Goal: Task Accomplishment & Management: Use online tool/utility

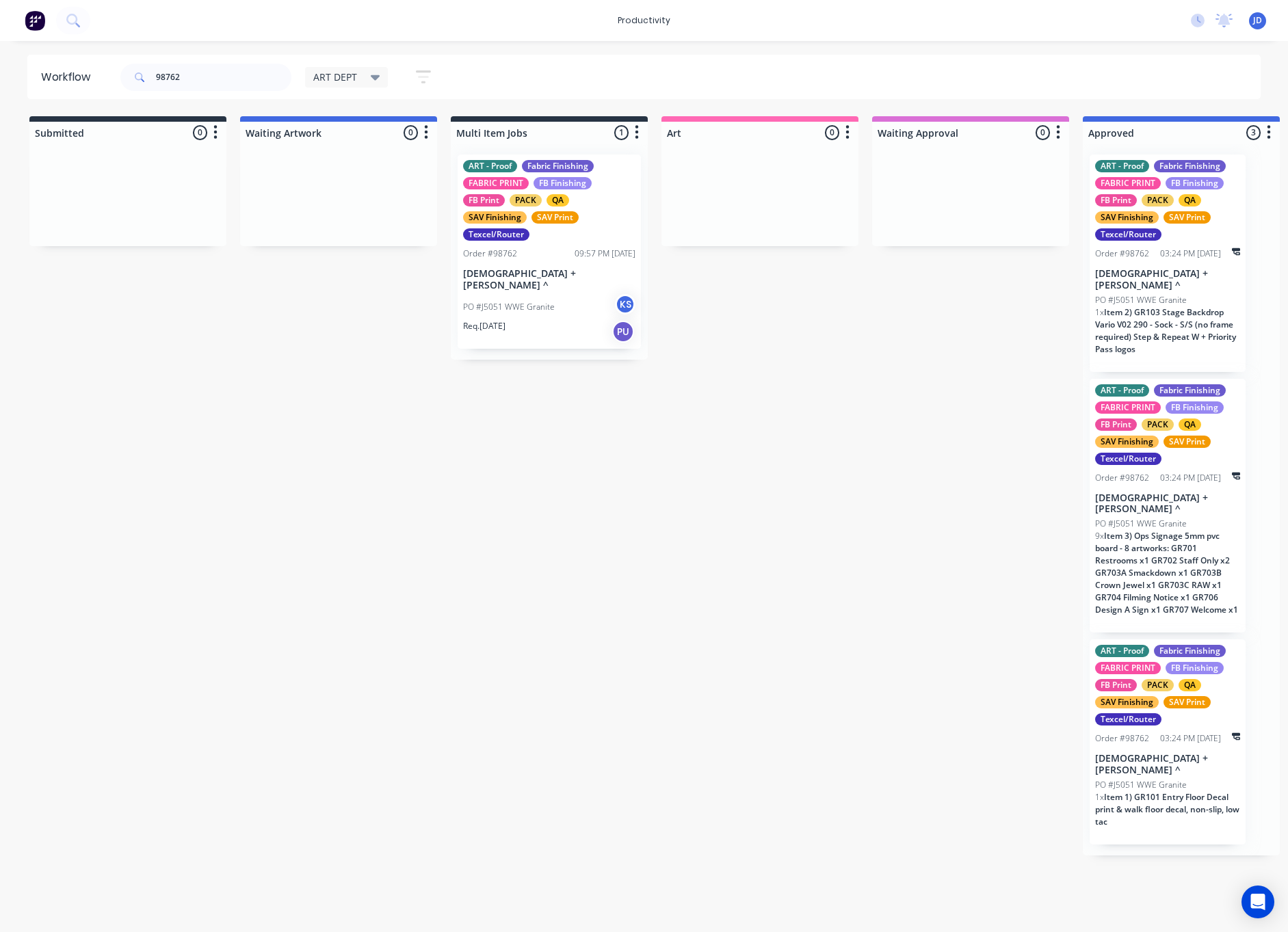
scroll to position [0, 163]
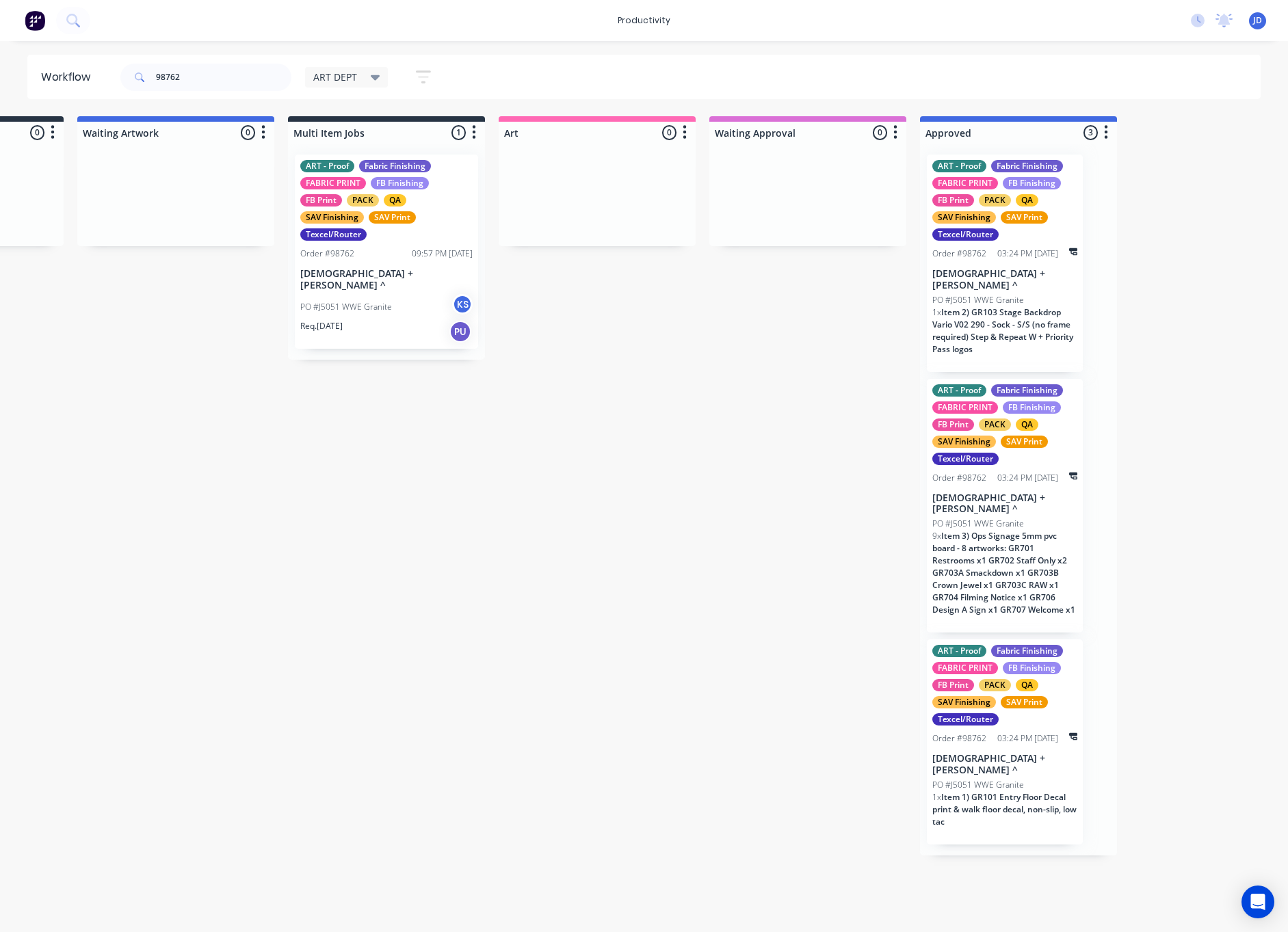
drag, startPoint x: 346, startPoint y: 441, endPoint x: 326, endPoint y: 352, distance: 91.2
click at [184, 72] on input "98762" at bounding box center [224, 77] width 135 height 27
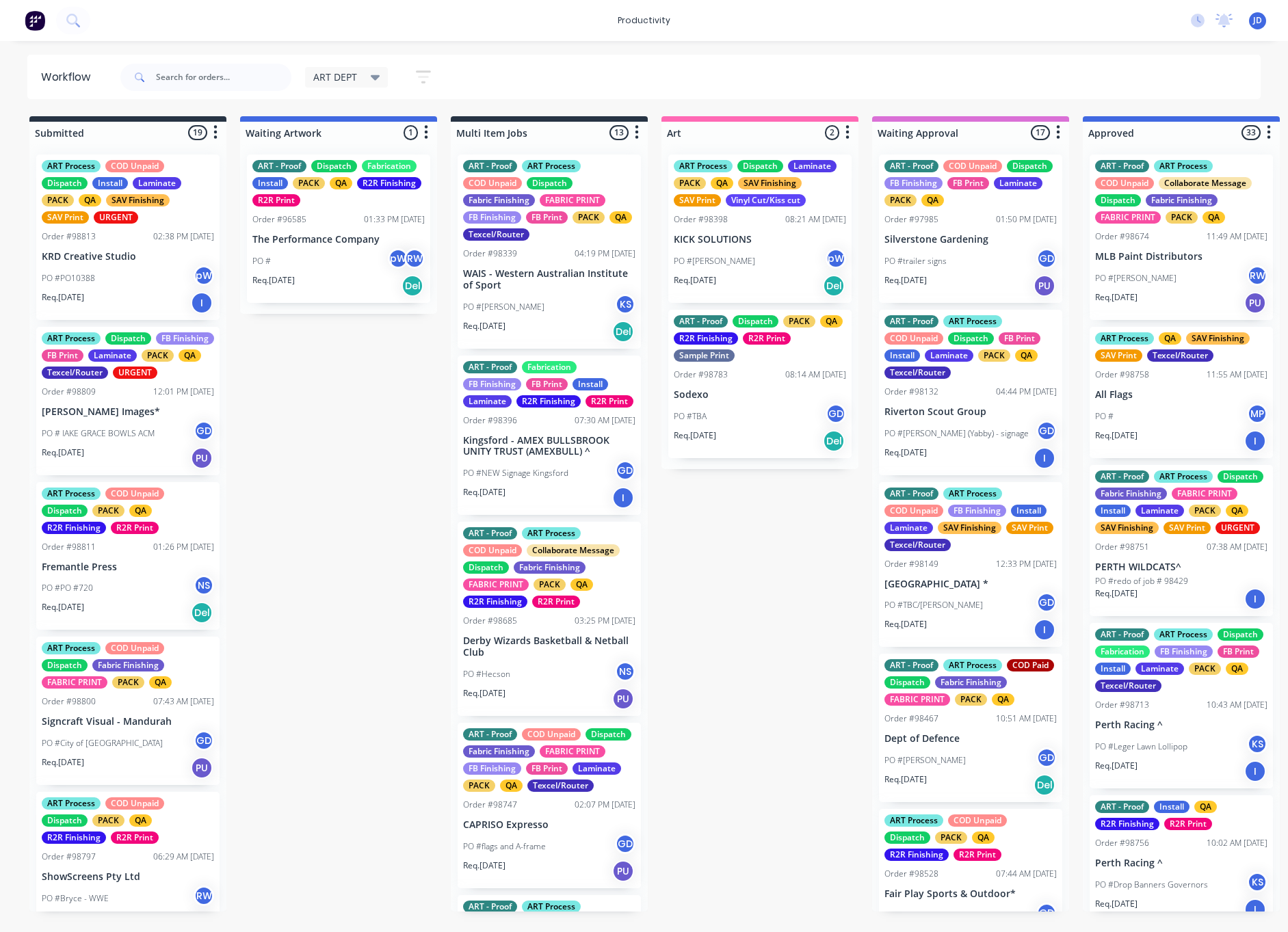
click at [226, 73] on input "text" at bounding box center [224, 77] width 135 height 27
click at [256, 83] on input "text" at bounding box center [224, 77] width 135 height 27
click at [190, 79] on input "text" at bounding box center [224, 77] width 135 height 27
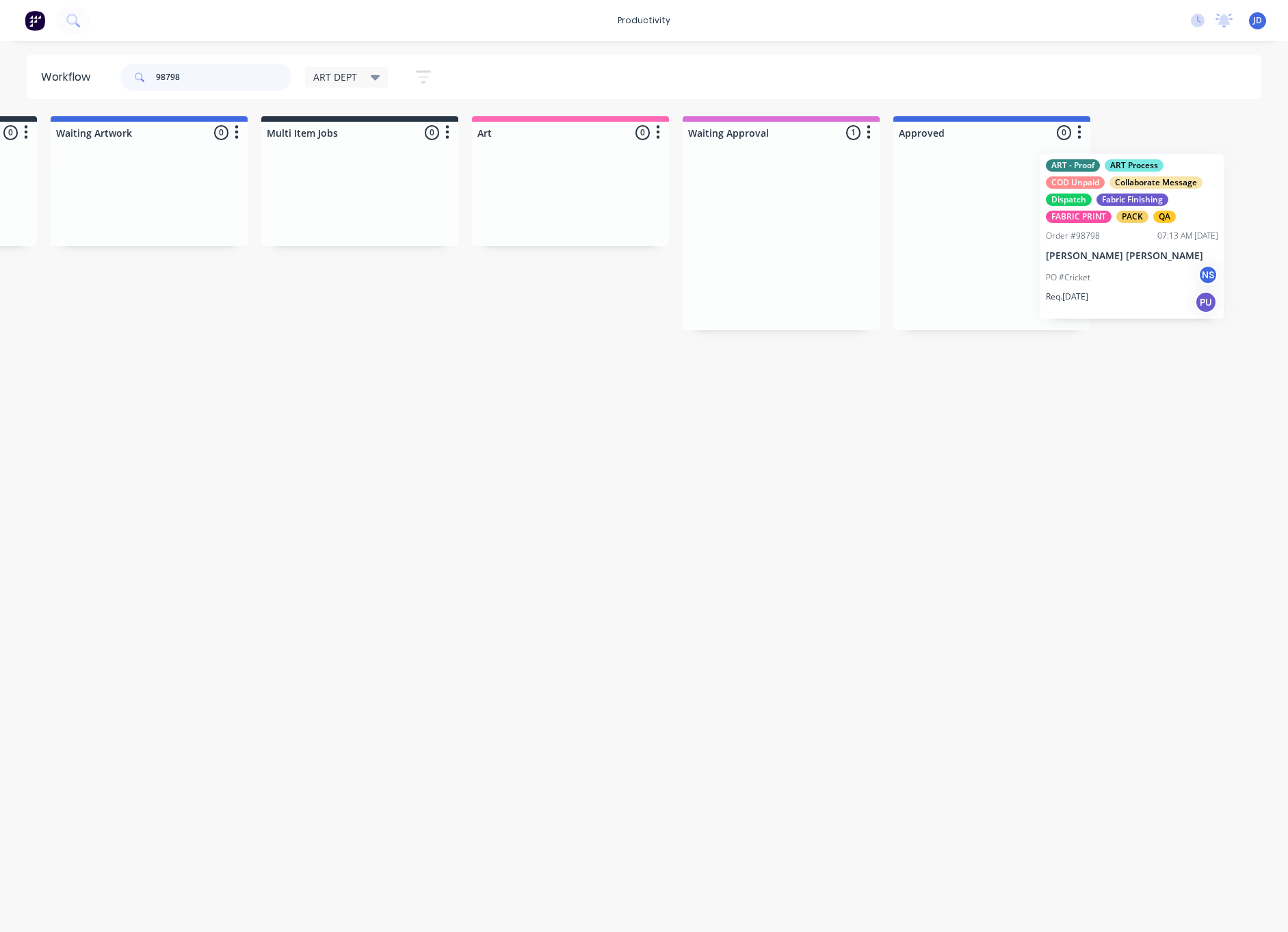
drag, startPoint x: 936, startPoint y: 289, endPoint x: 1239, endPoint y: 268, distance: 303.7
click at [1098, 271] on html "productivity productivity Workflow Planner Delivery Scheduling Timesheets No ne…" at bounding box center [454, 424] width 1288 height 850
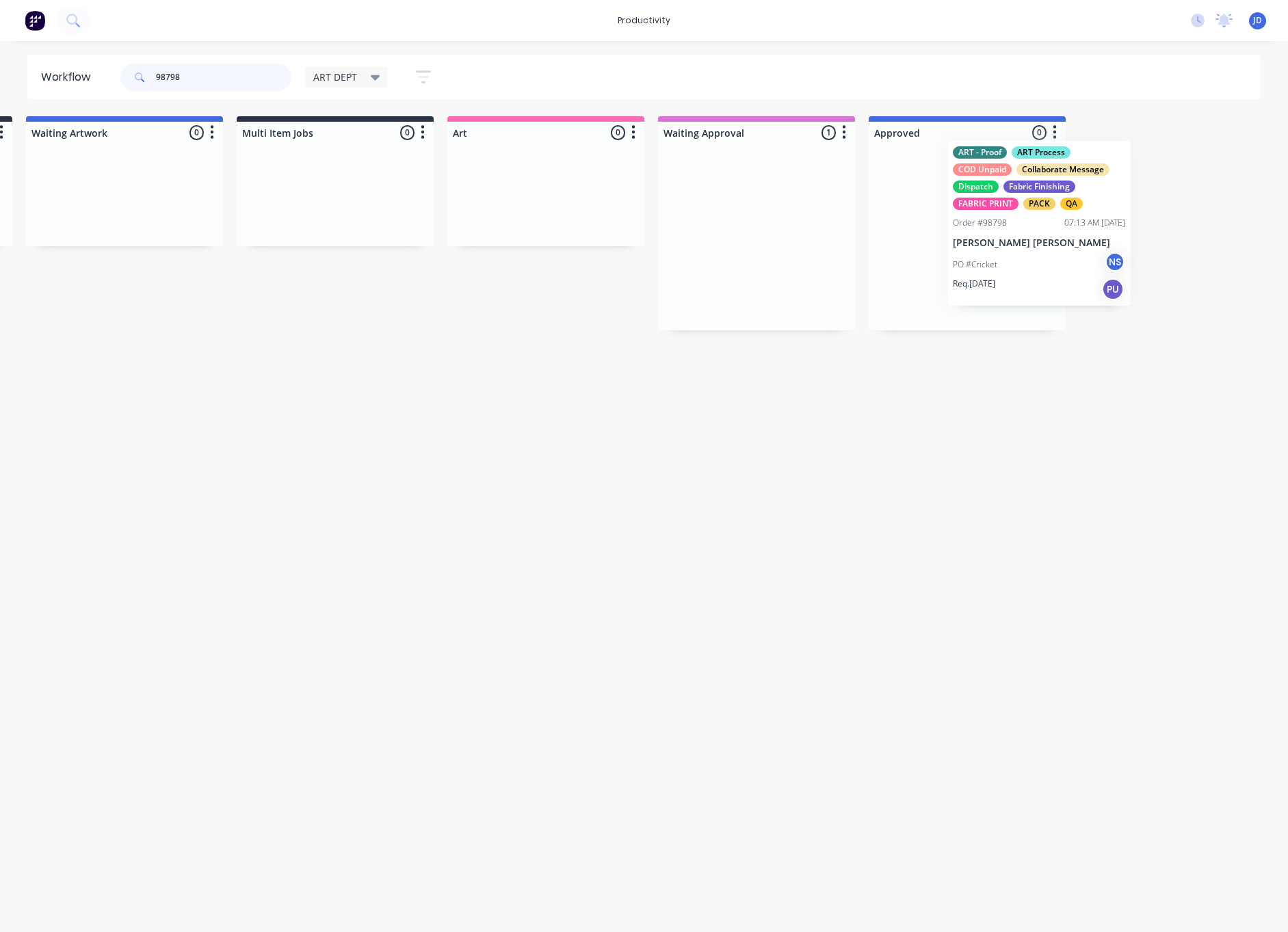
drag, startPoint x: 1032, startPoint y: 238, endPoint x: 979, endPoint y: 232, distance: 53.3
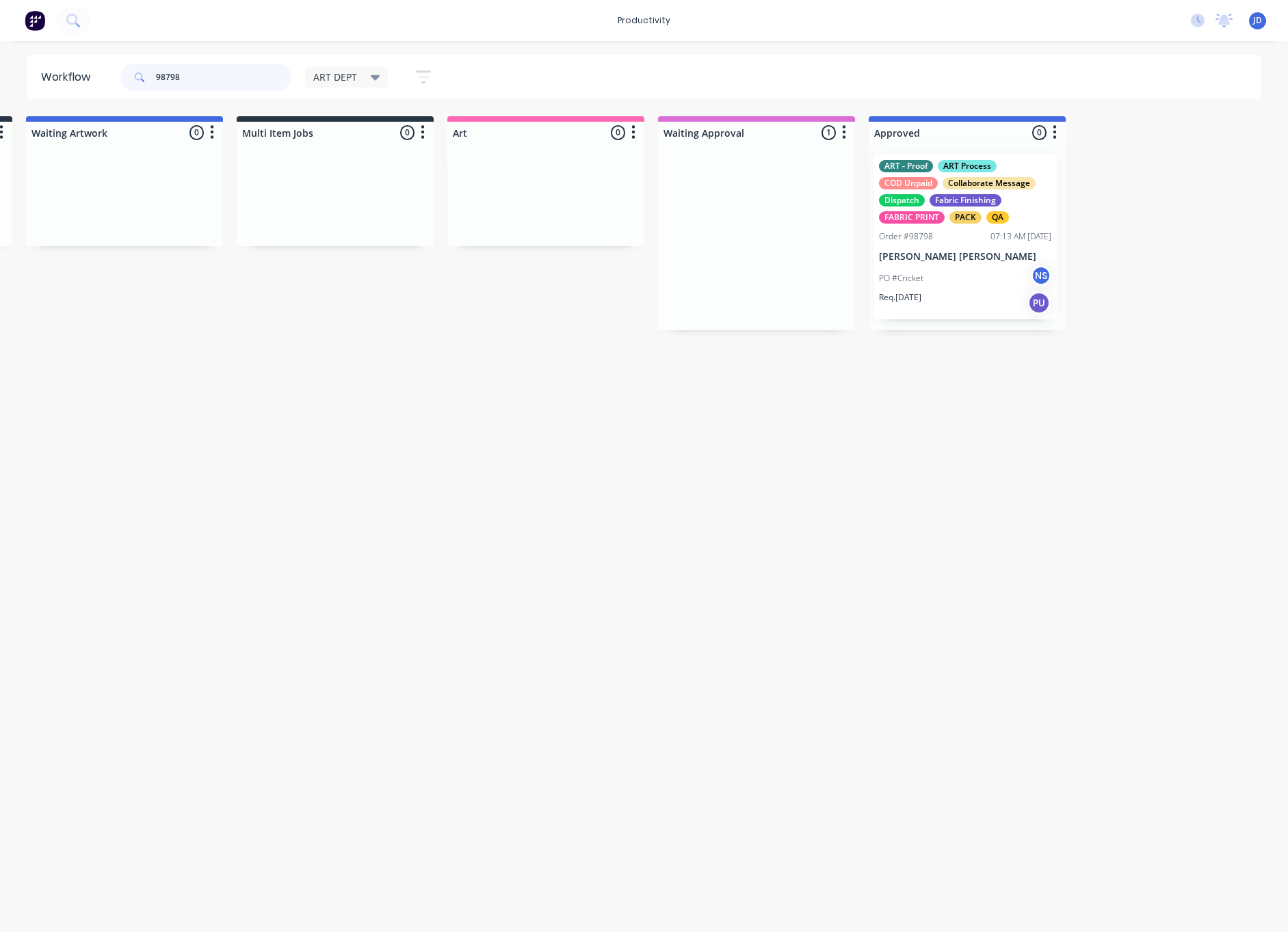
scroll to position [0, 216]
click at [961, 246] on div at bounding box center [966, 237] width 197 height 187
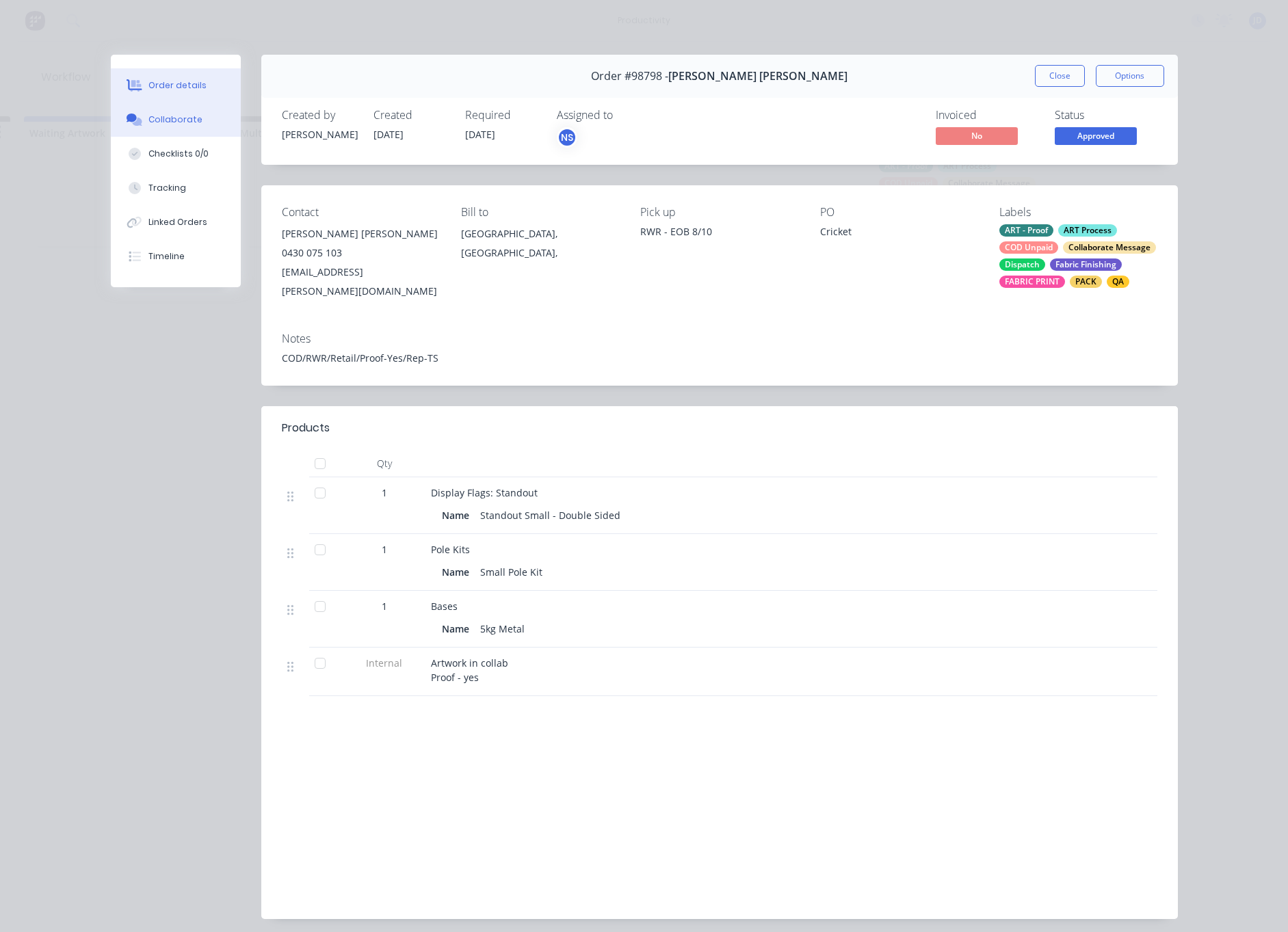
click at [146, 120] on button "Collaborate" at bounding box center [176, 120] width 130 height 34
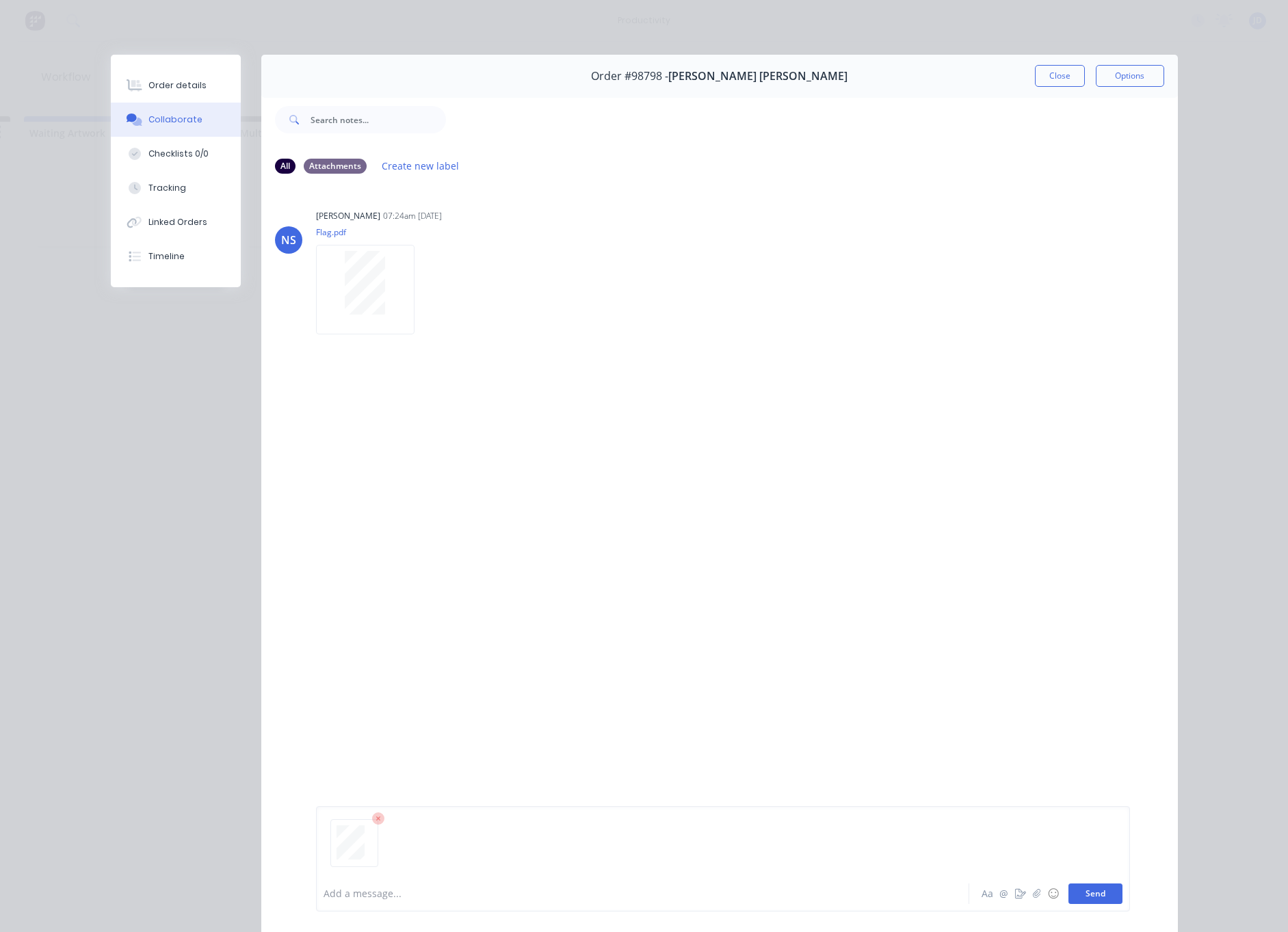
click at [1102, 898] on button "Send" at bounding box center [1095, 893] width 54 height 21
click at [1062, 81] on button "Close" at bounding box center [1060, 76] width 50 height 22
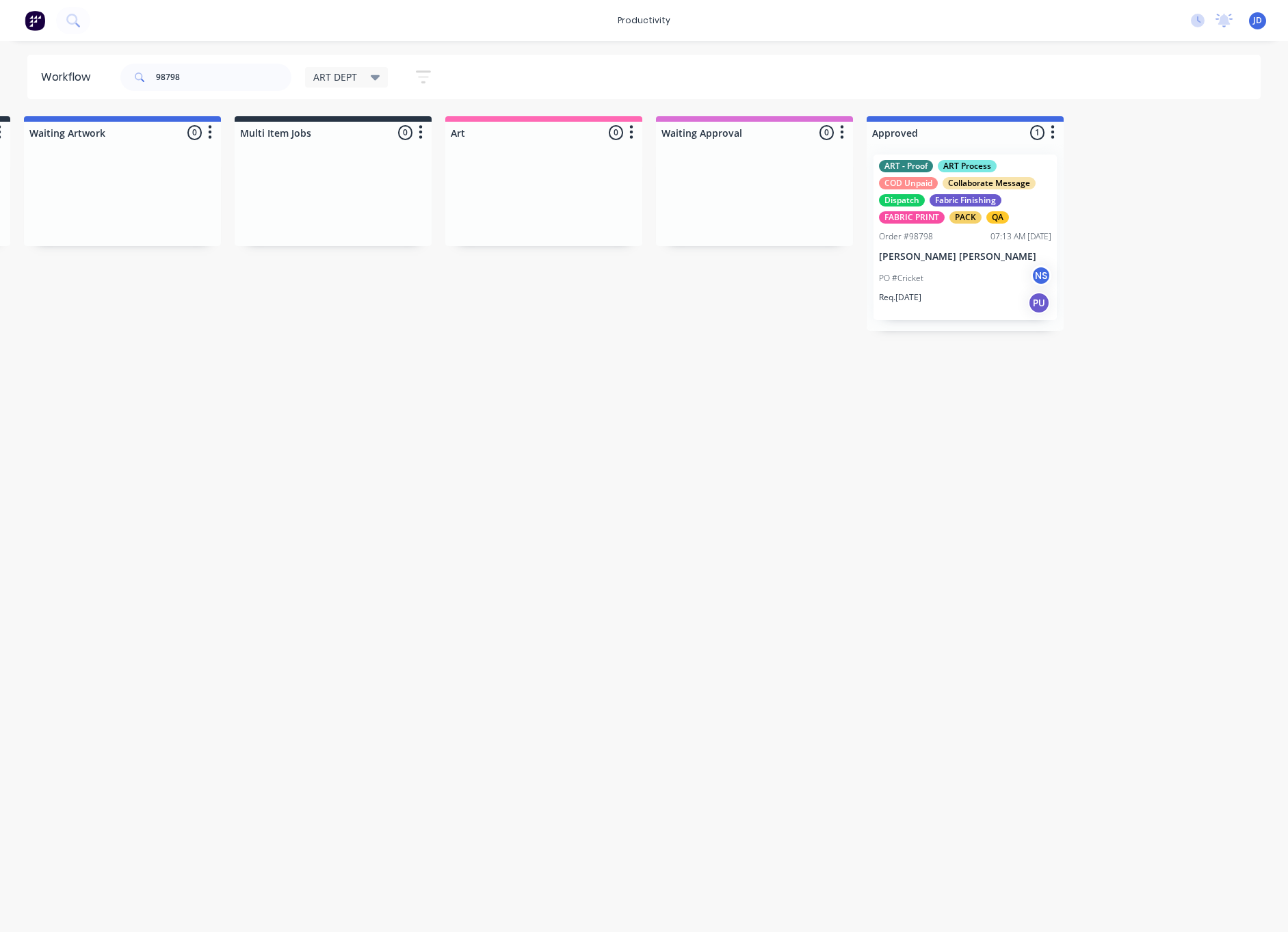
click at [132, 59] on div "98798" at bounding box center [205, 77] width 171 height 41
drag, startPoint x: 209, startPoint y: 76, endPoint x: 93, endPoint y: 74, distance: 116.0
click at [94, 75] on header "Workflow 98798 ART DEPT Save new view None edit ART DEPT (Default) edit Banner …" at bounding box center [644, 77] width 1234 height 45
type input "98809"
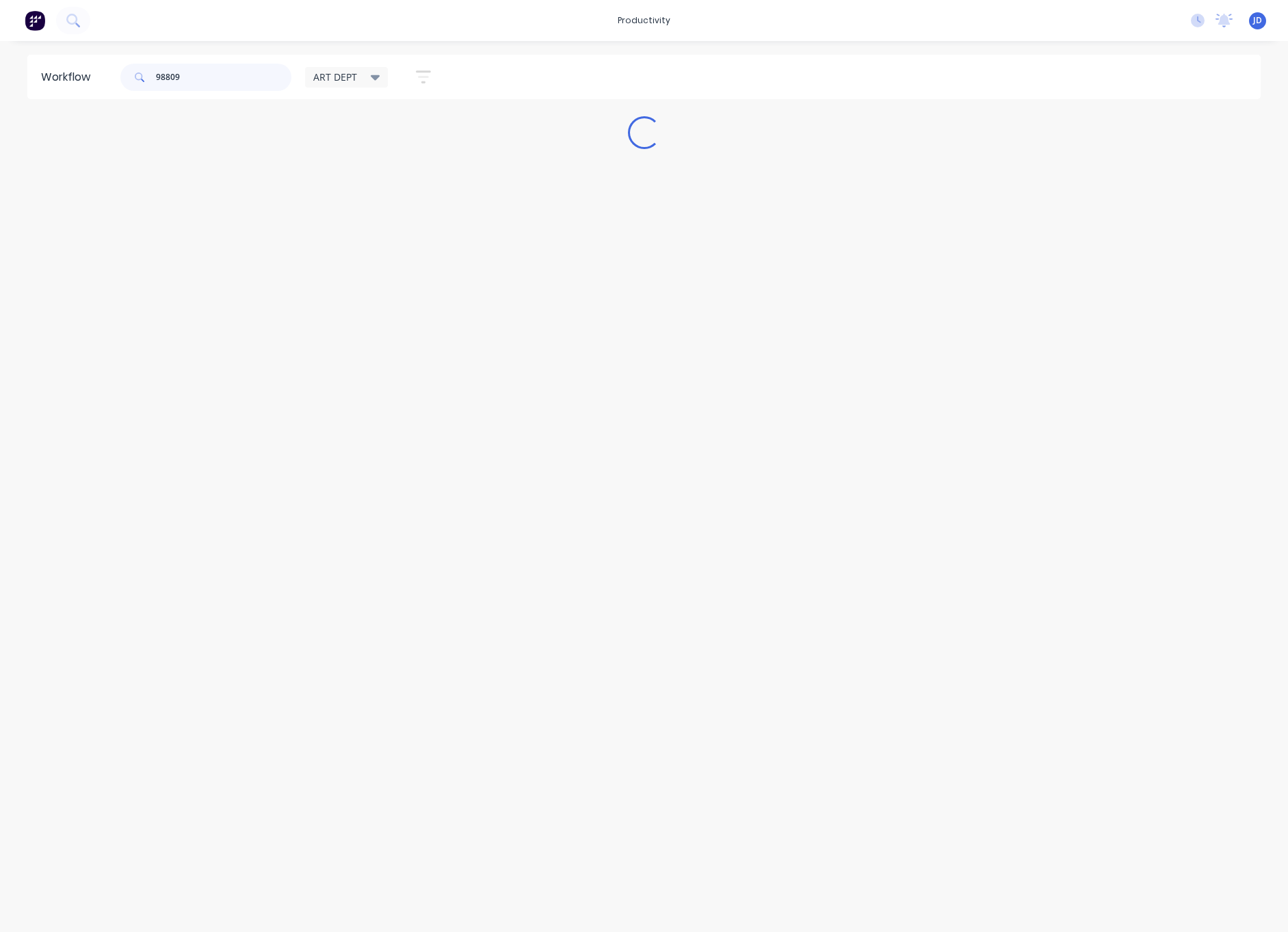
scroll to position [0, 0]
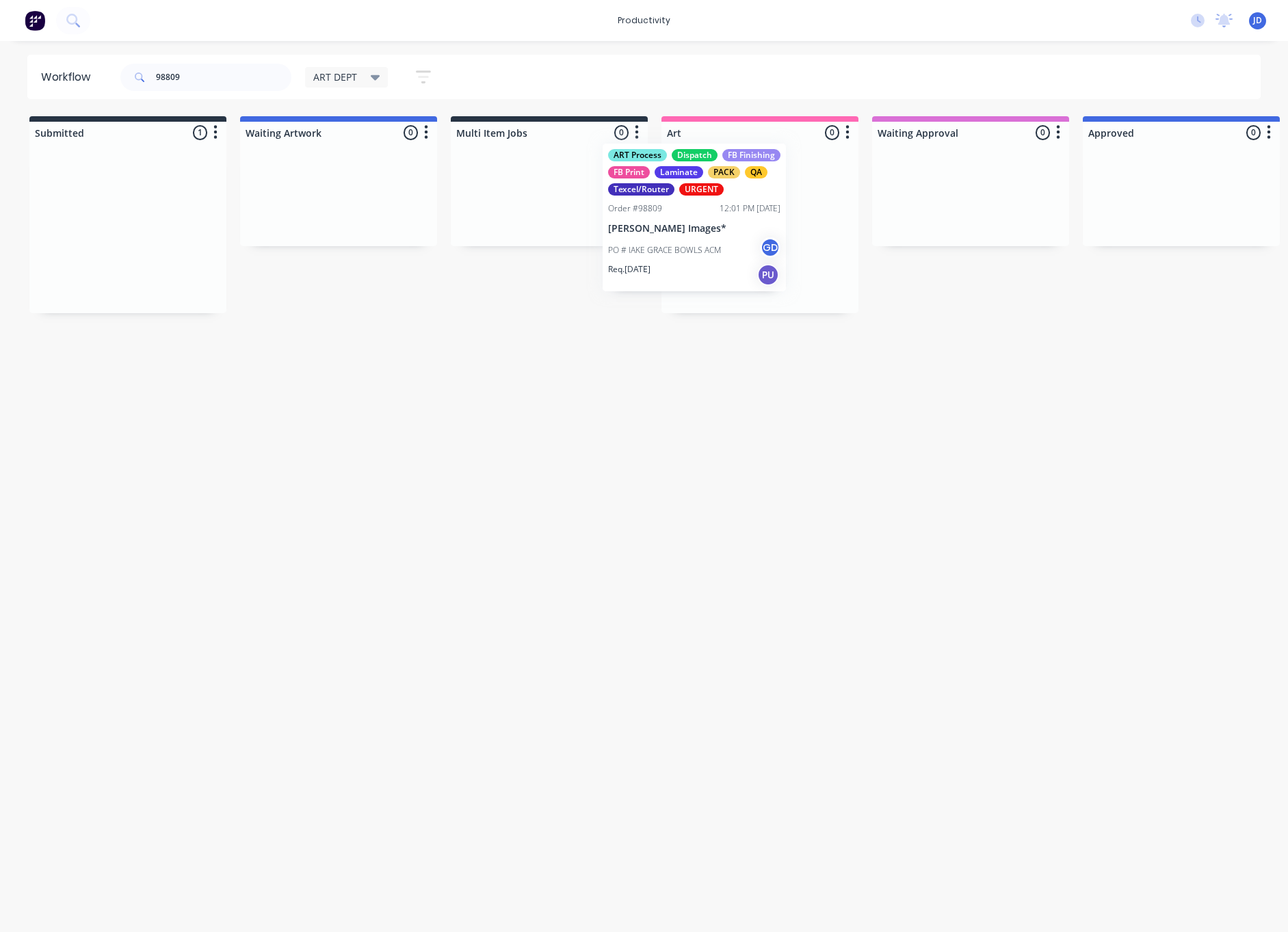
drag, startPoint x: 141, startPoint y: 204, endPoint x: 694, endPoint y: 195, distance: 553.1
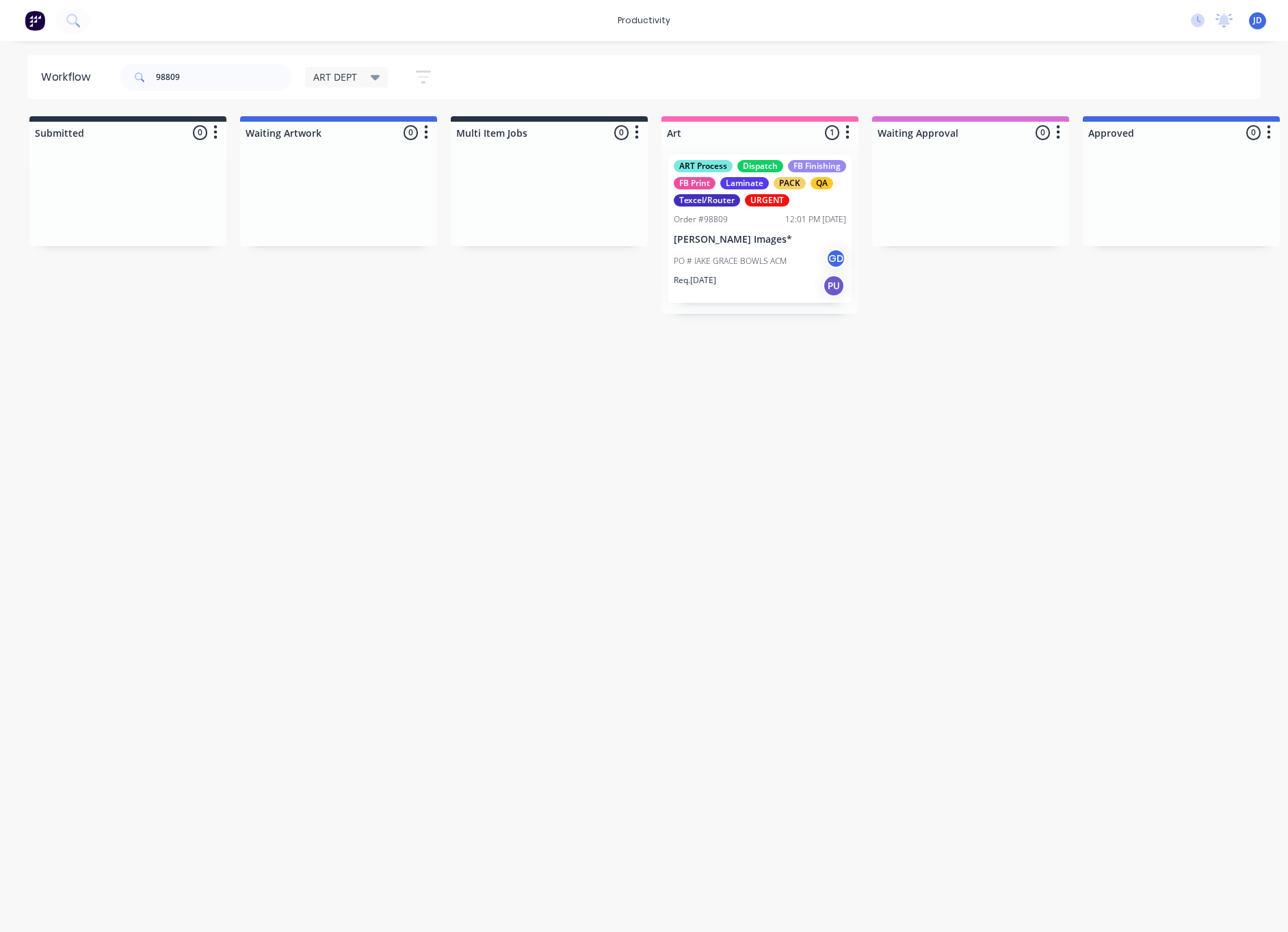
click at [786, 265] on div "PO # lAKE GRACE BOWLS ACM GD" at bounding box center [760, 262] width 172 height 26
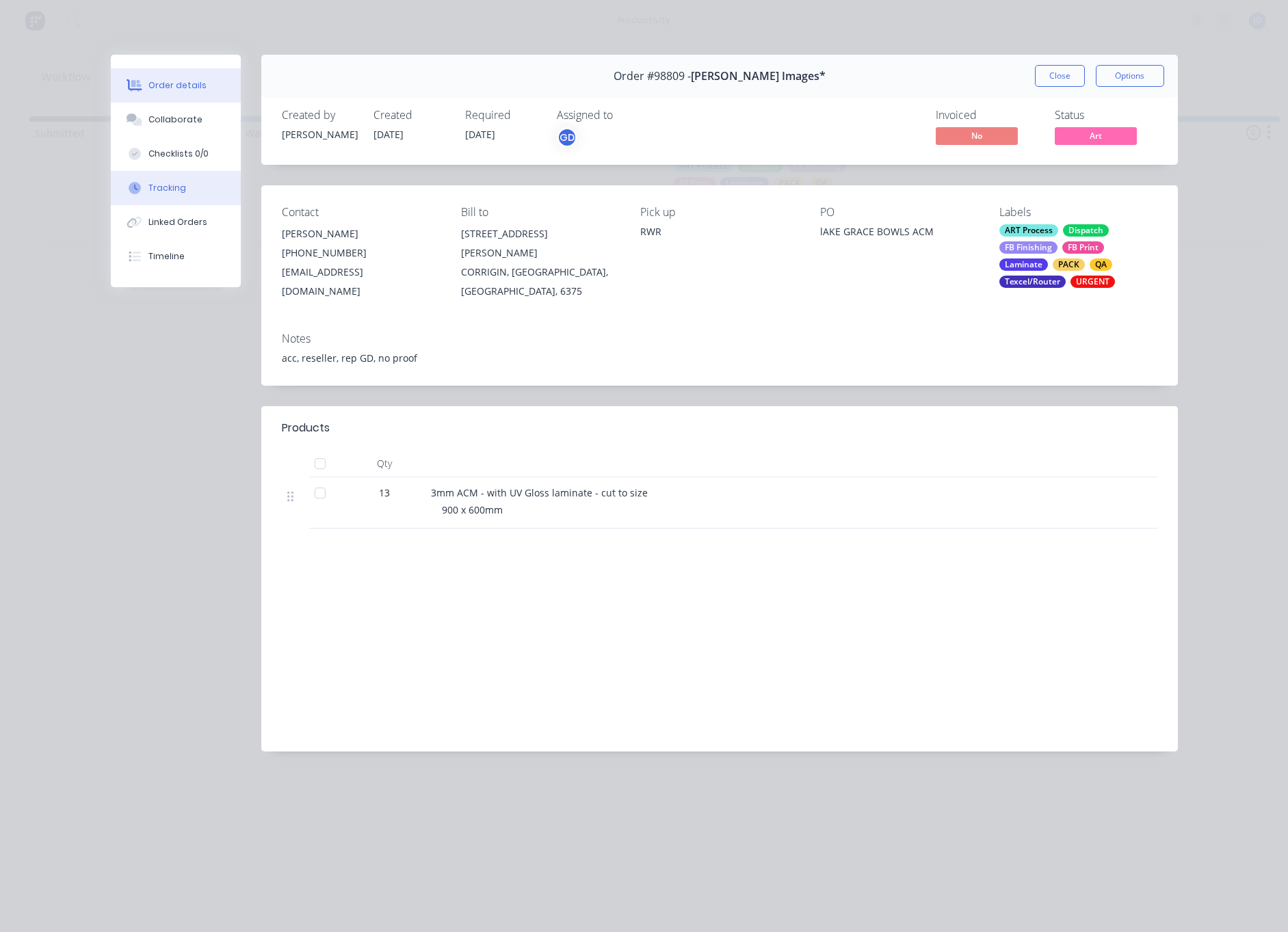
click at [208, 198] on button "Tracking" at bounding box center [176, 188] width 130 height 34
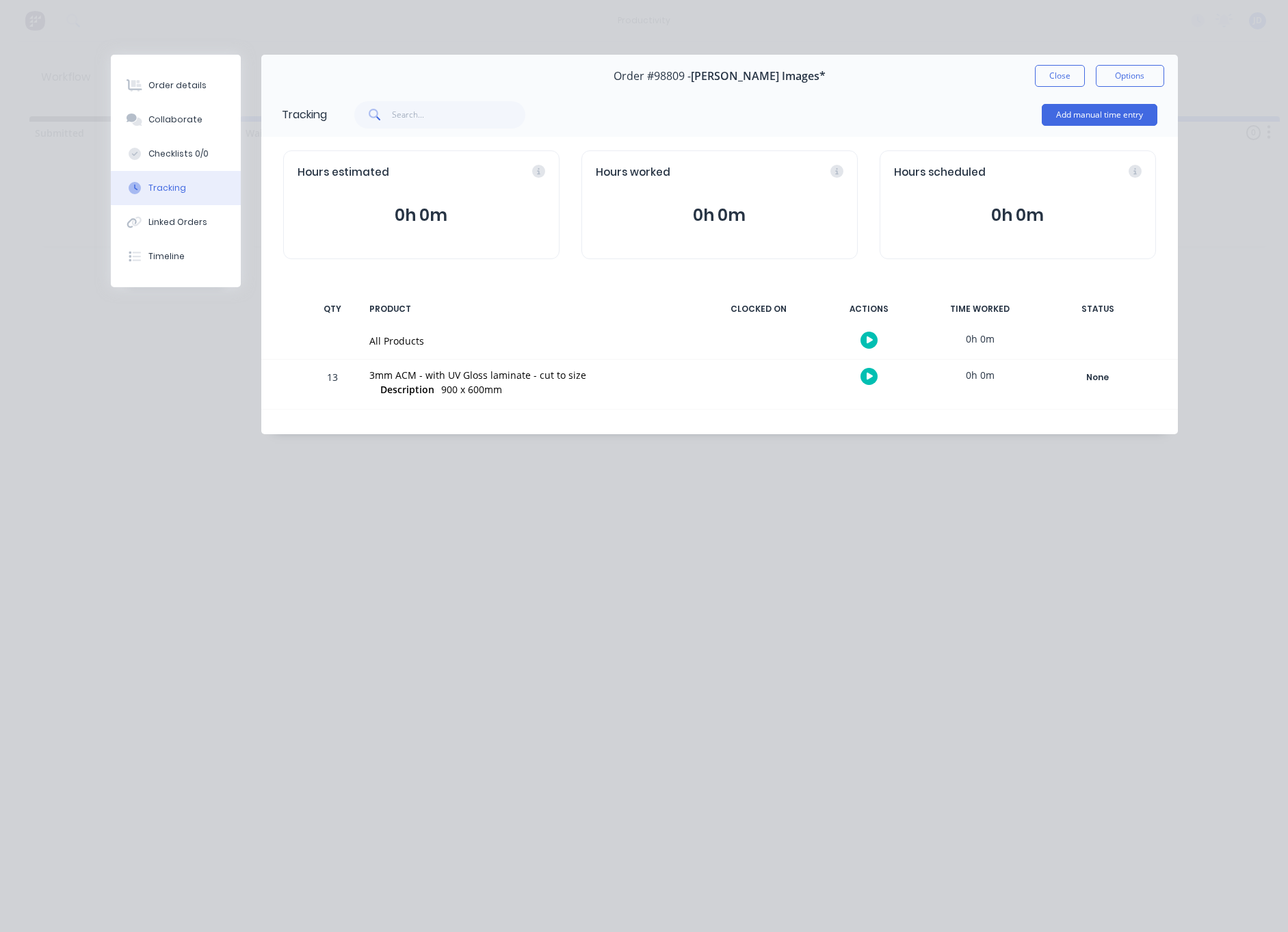
click at [876, 383] on div at bounding box center [870, 376] width 103 height 33
click at [868, 378] on icon "button" at bounding box center [870, 376] width 7 height 8
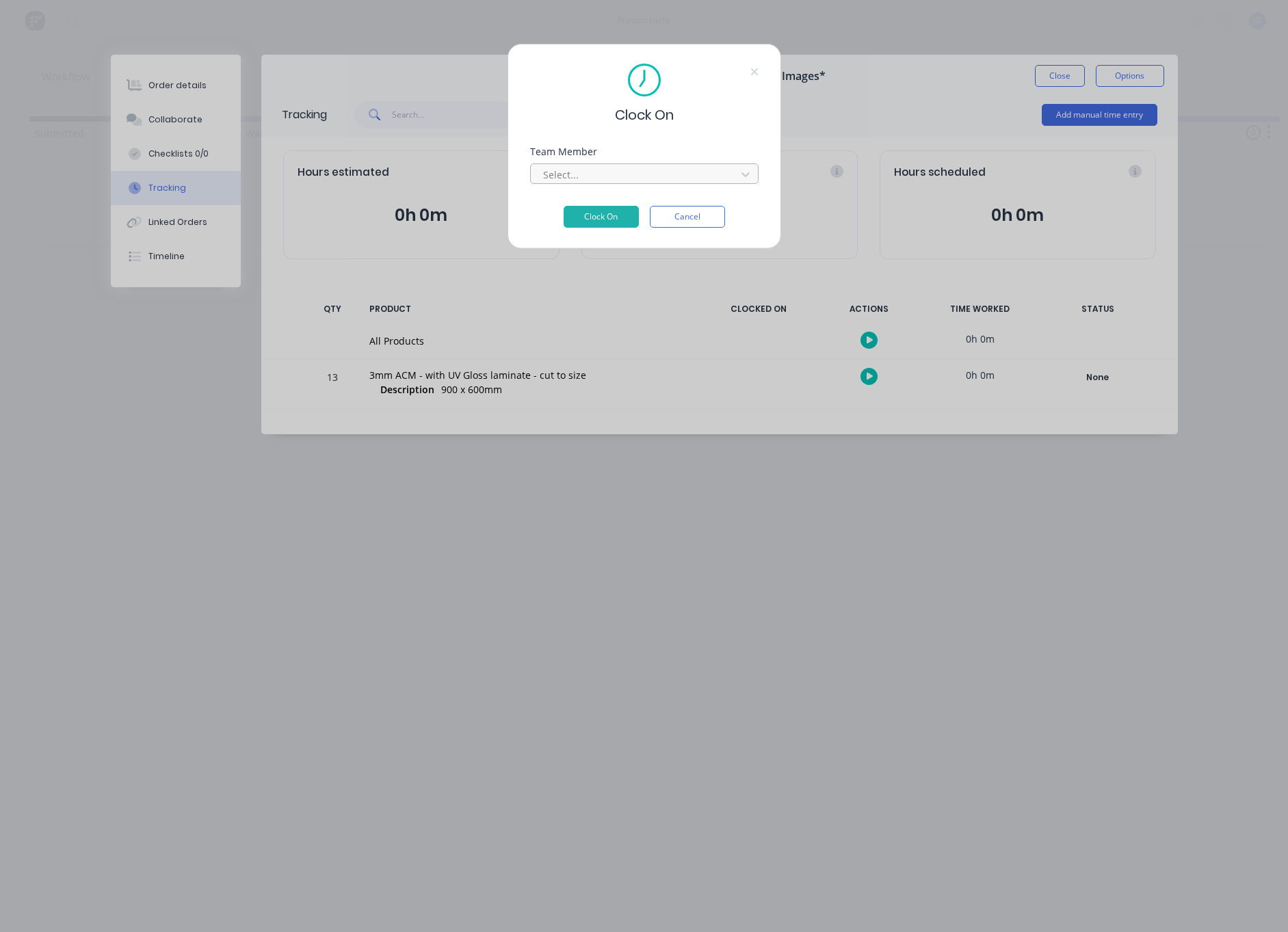
click at [568, 174] on div "Select..." at bounding box center [635, 174] width 184 height 15
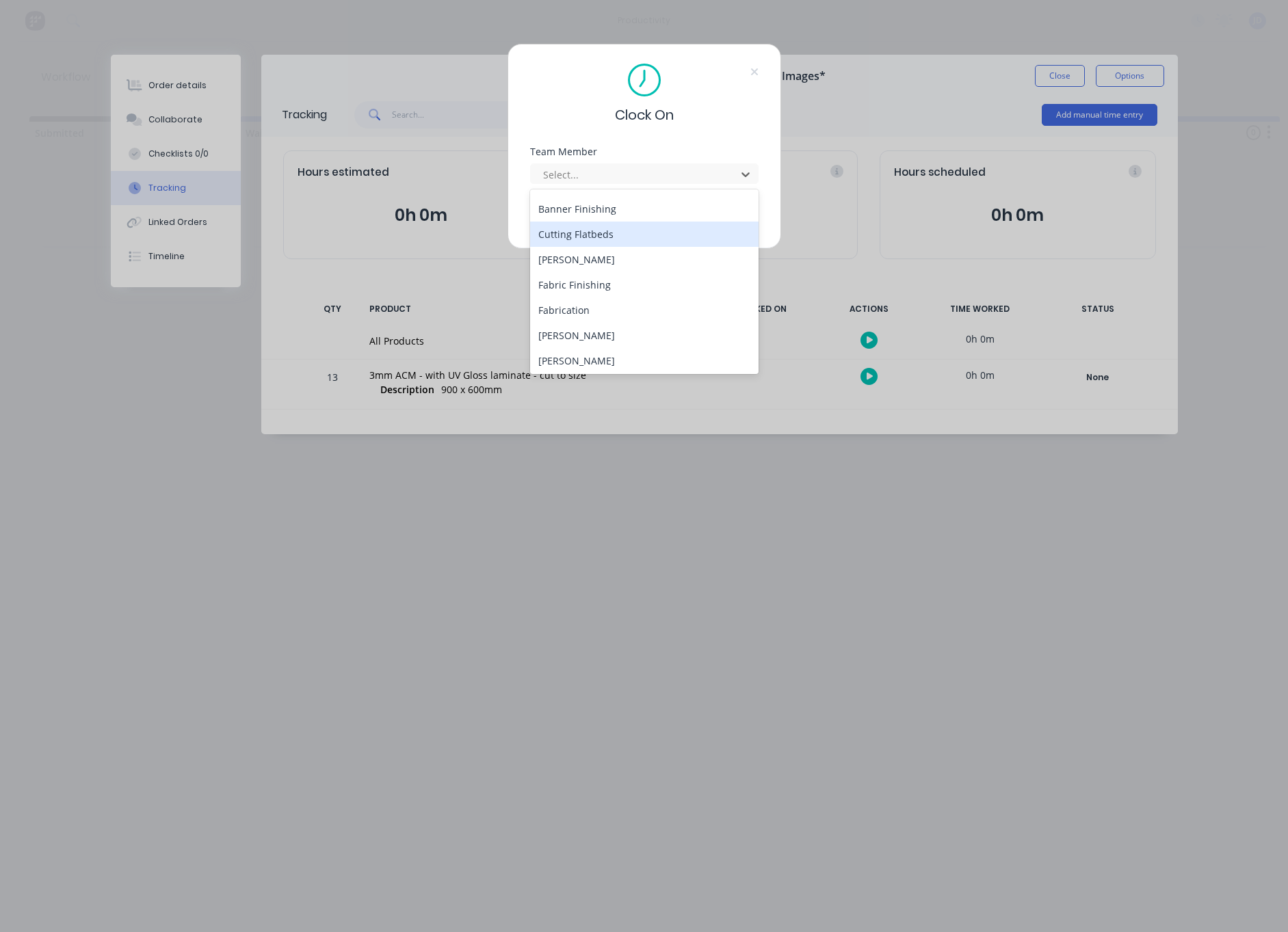
scroll to position [76, 0]
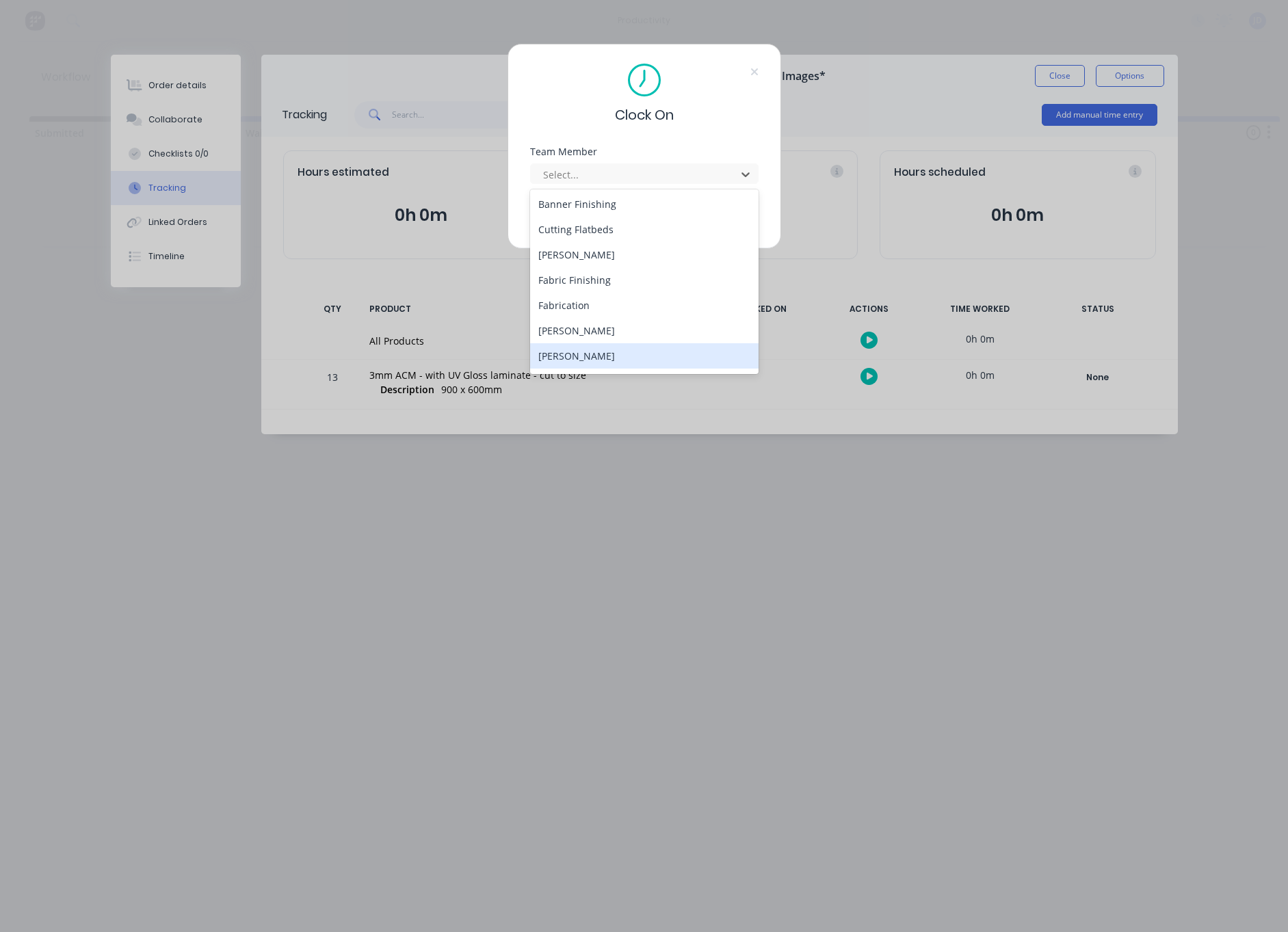
drag, startPoint x: 575, startPoint y: 359, endPoint x: 576, endPoint y: 351, distance: 8.1
click at [575, 359] on div "[PERSON_NAME]" at bounding box center [644, 356] width 228 height 26
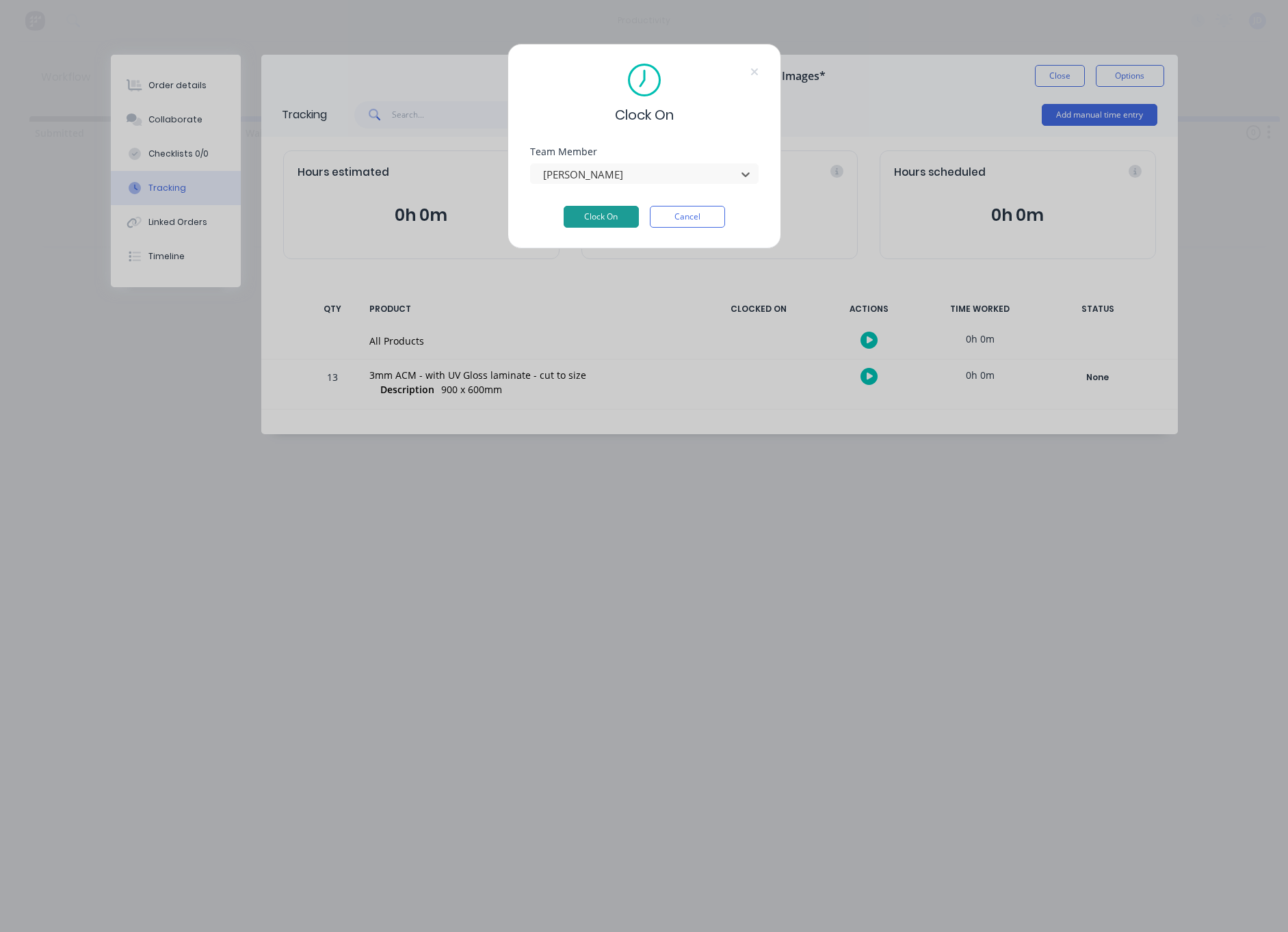
click at [590, 206] on button "Clock On" at bounding box center [601, 217] width 75 height 22
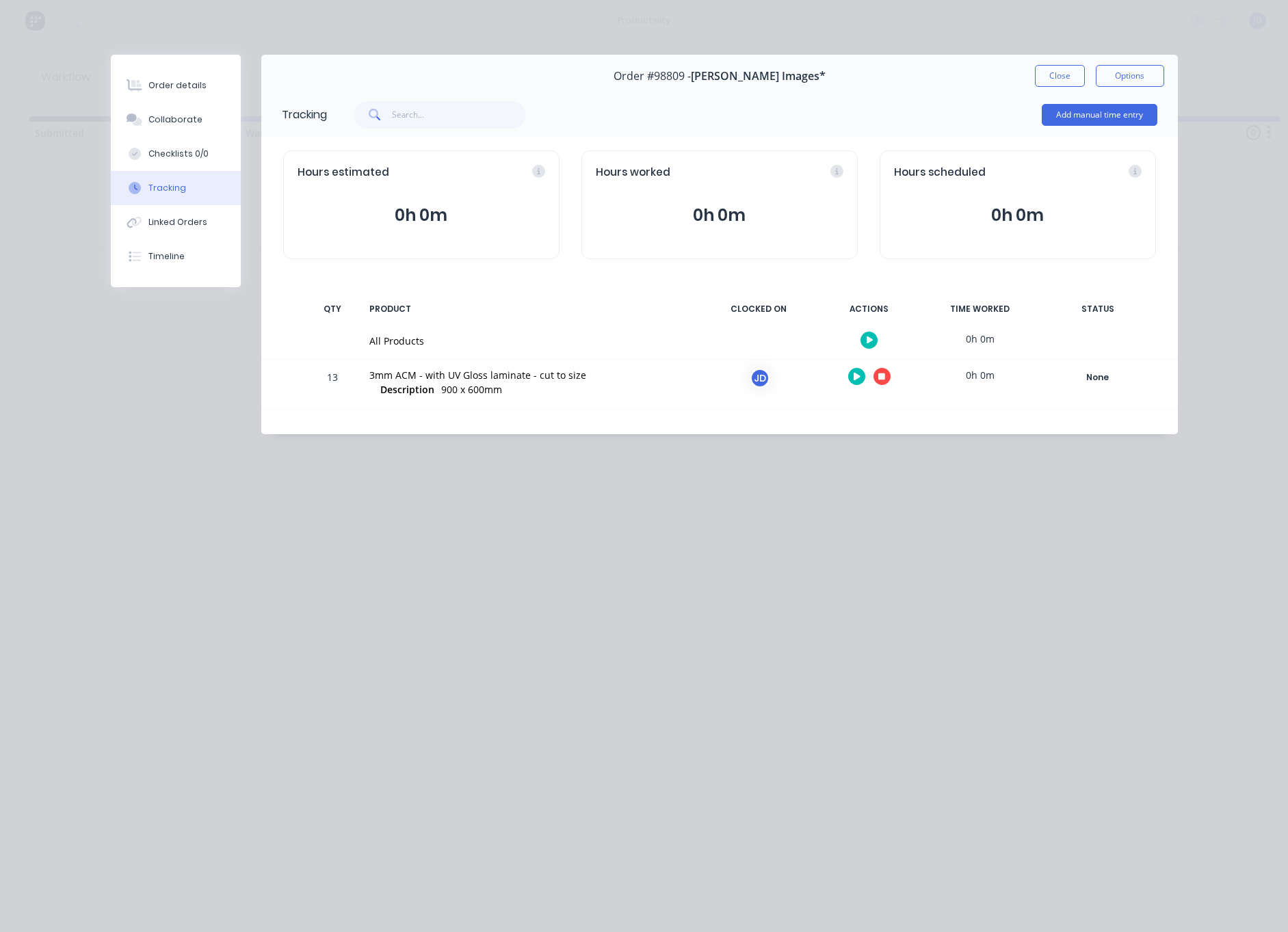
click at [882, 376] on icon "button" at bounding box center [882, 376] width 7 height 7
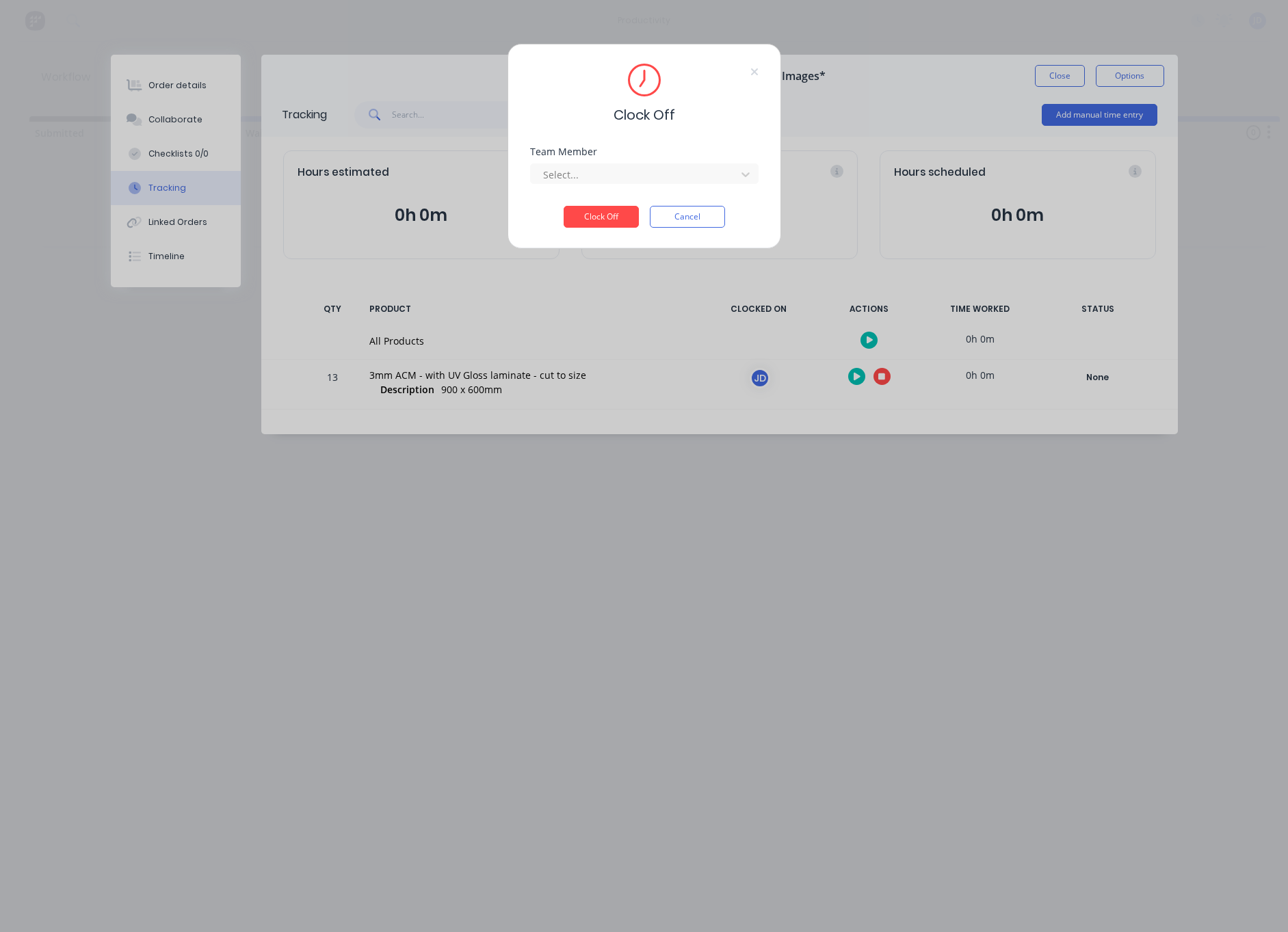
click at [882, 376] on div "Clock Off Team Member Select... Clock Off Cancel" at bounding box center [644, 466] width 1288 height 932
drag, startPoint x: 647, startPoint y: 181, endPoint x: 640, endPoint y: 186, distance: 8.6
click at [647, 181] on div at bounding box center [635, 175] width 188 height 17
click at [629, 198] on div "[PERSON_NAME]" at bounding box center [644, 205] width 228 height 26
click at [612, 210] on button "Clock Off" at bounding box center [601, 217] width 75 height 22
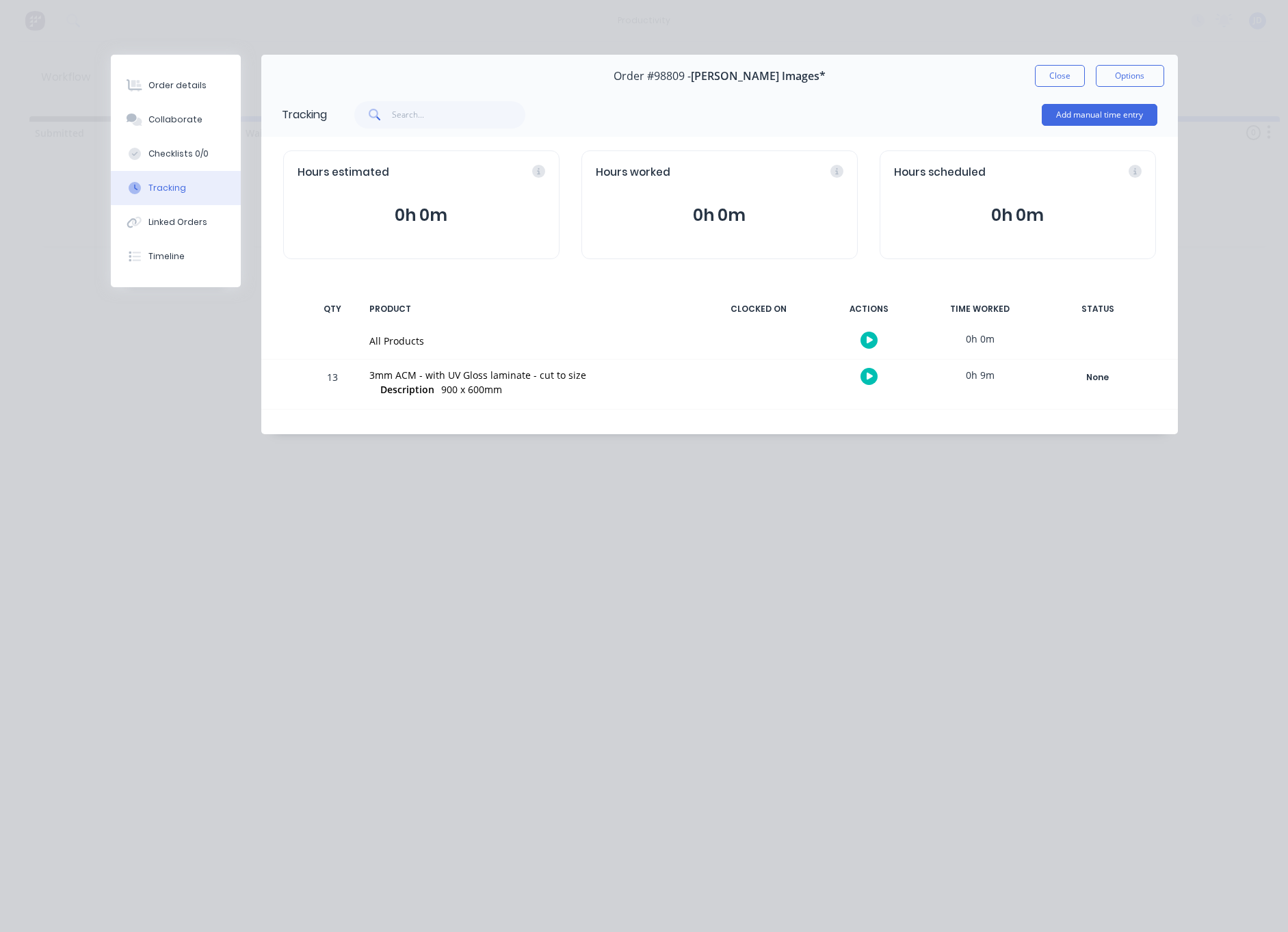
click at [864, 384] on button "button" at bounding box center [869, 376] width 17 height 17
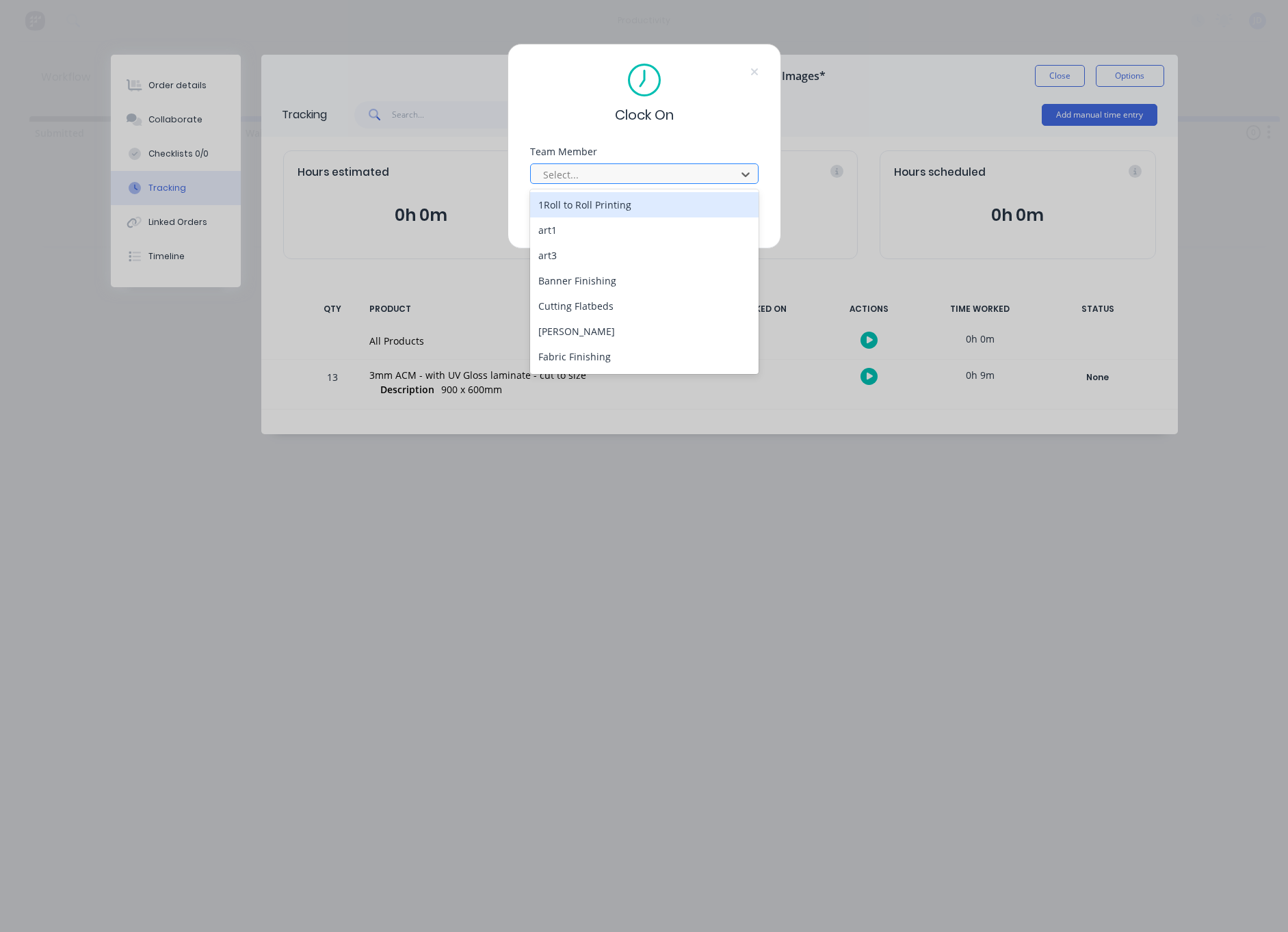
click at [575, 173] on div "Select..." at bounding box center [635, 174] width 184 height 15
click at [558, 201] on div "1Roll to Roll Printing" at bounding box center [644, 205] width 228 height 26
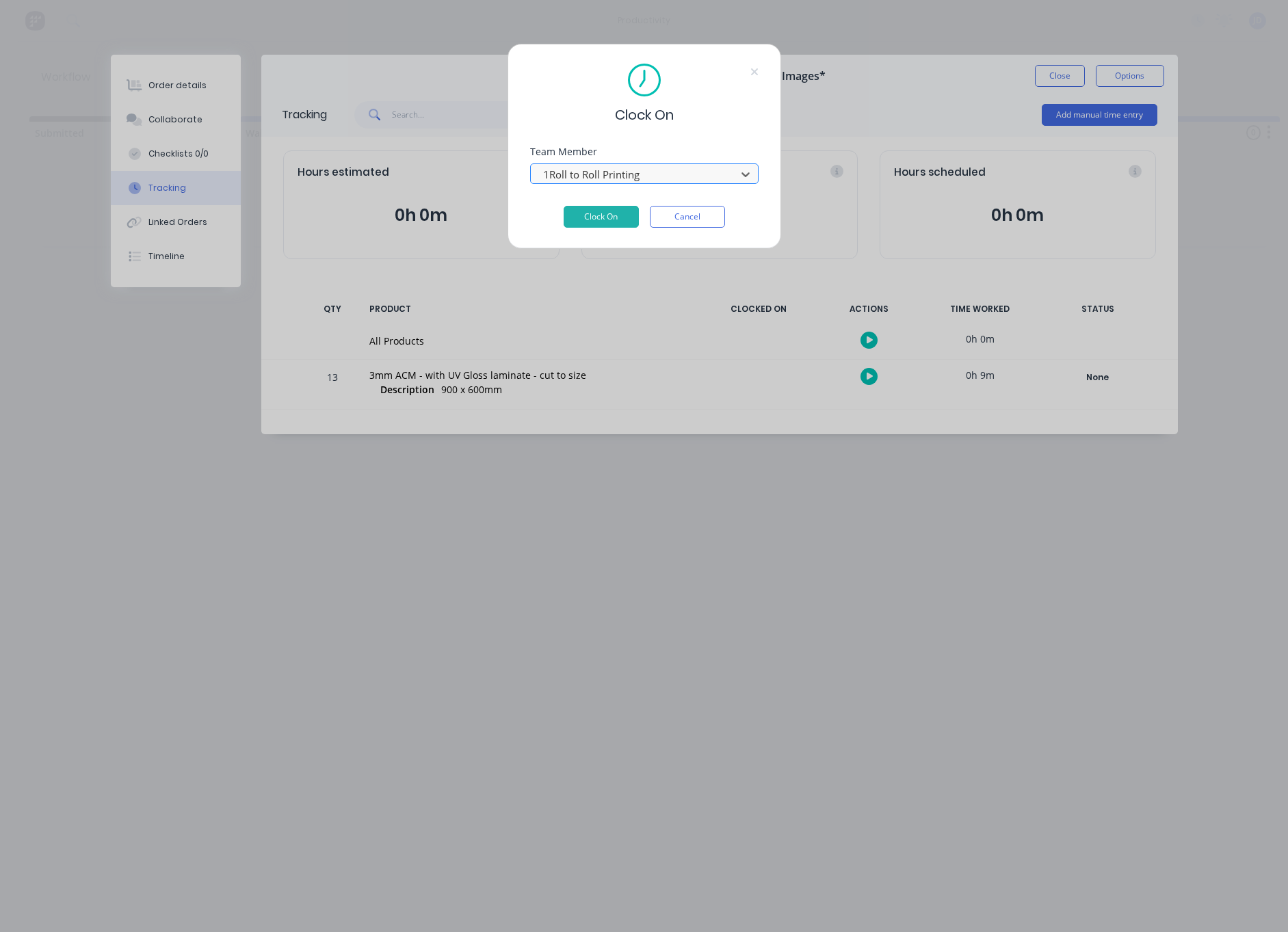
click at [567, 177] on div "1Roll to Roll Printing" at bounding box center [635, 175] width 184 height 15
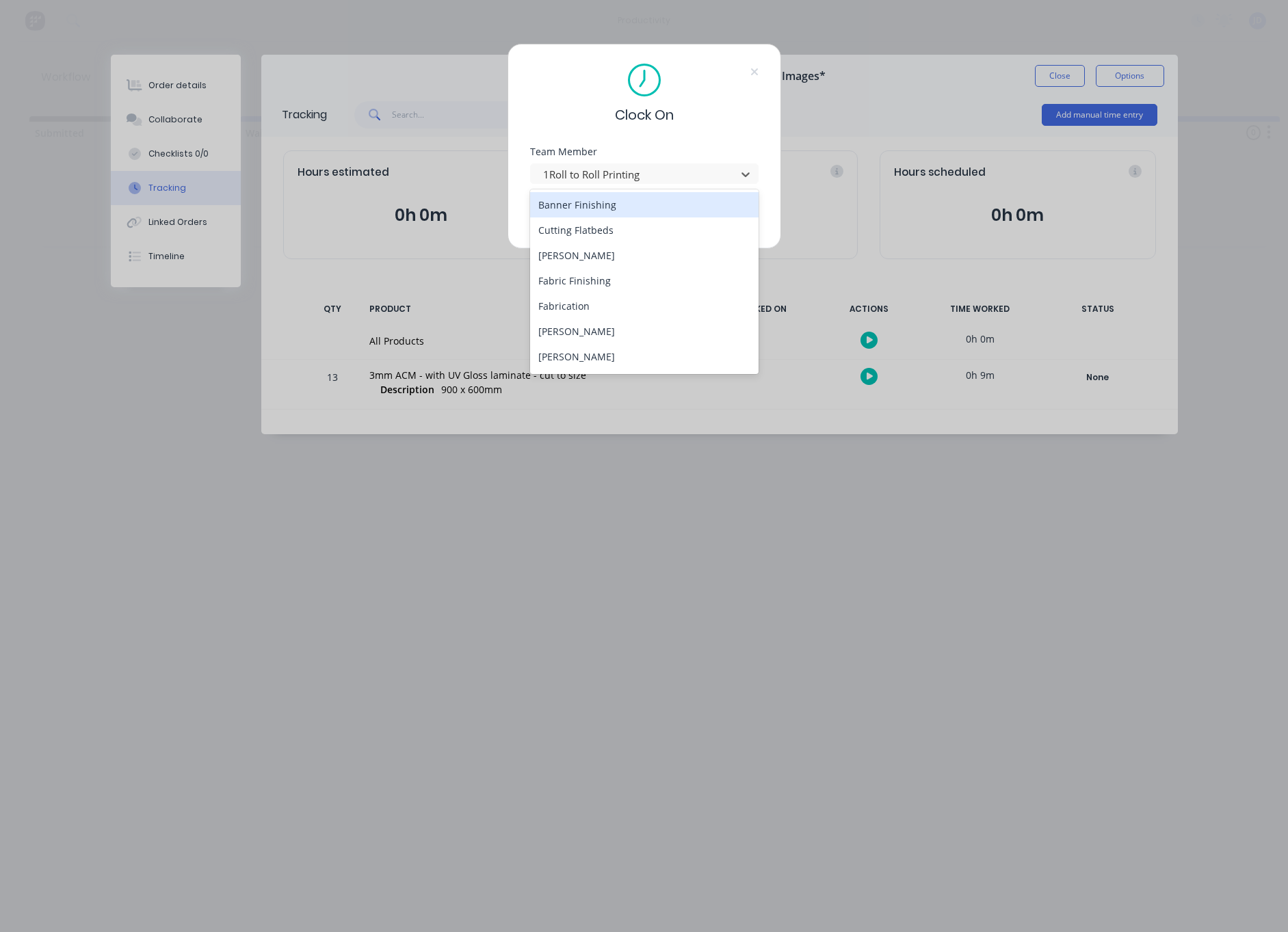
scroll to position [80, 0]
drag, startPoint x: 557, startPoint y: 353, endPoint x: 620, endPoint y: 230, distance: 138.2
click at [557, 353] on div "[PERSON_NAME]" at bounding box center [644, 353] width 228 height 26
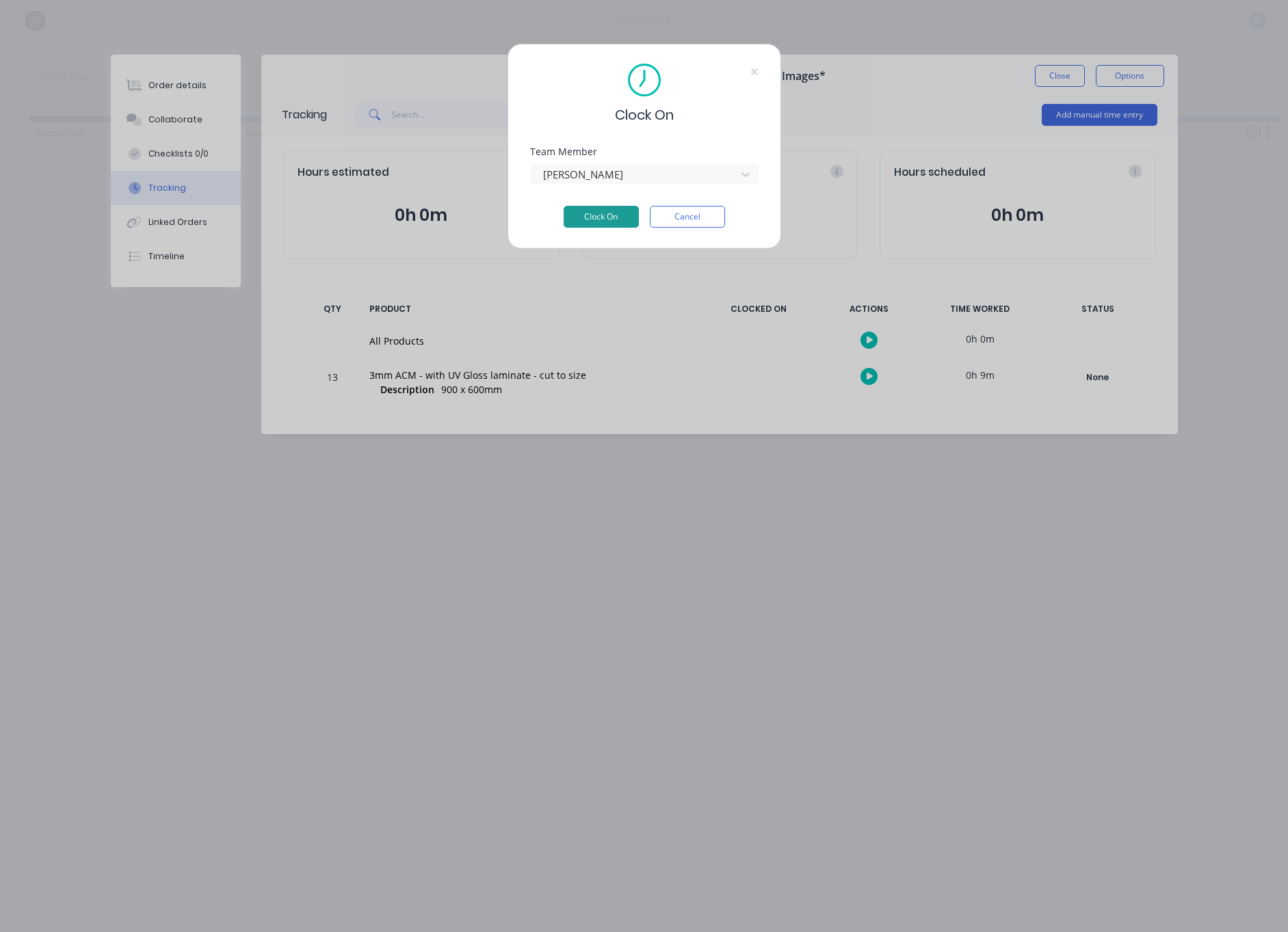
click at [612, 216] on button "Clock On" at bounding box center [601, 217] width 75 height 22
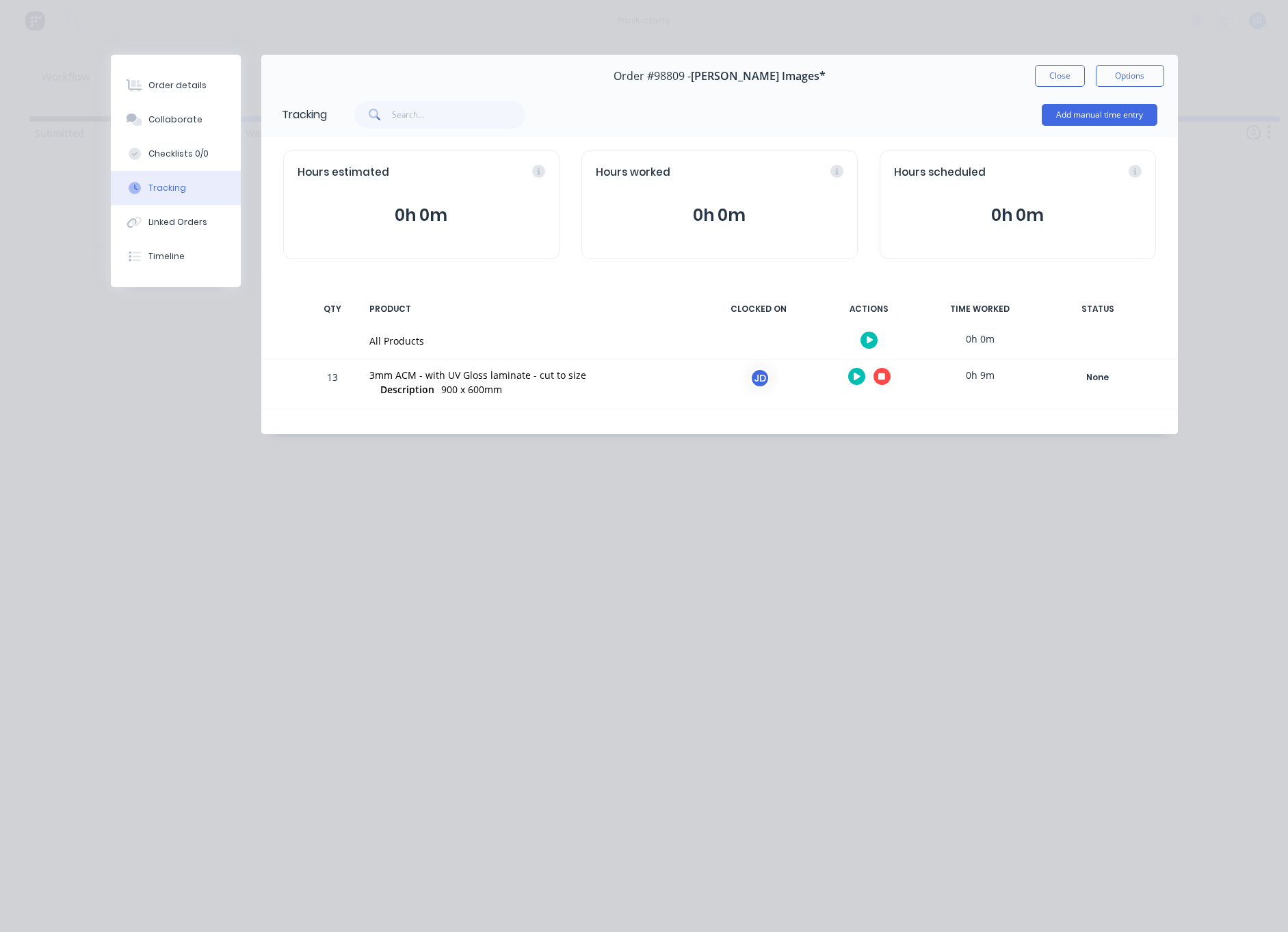
click at [877, 382] on button "button" at bounding box center [882, 376] width 17 height 17
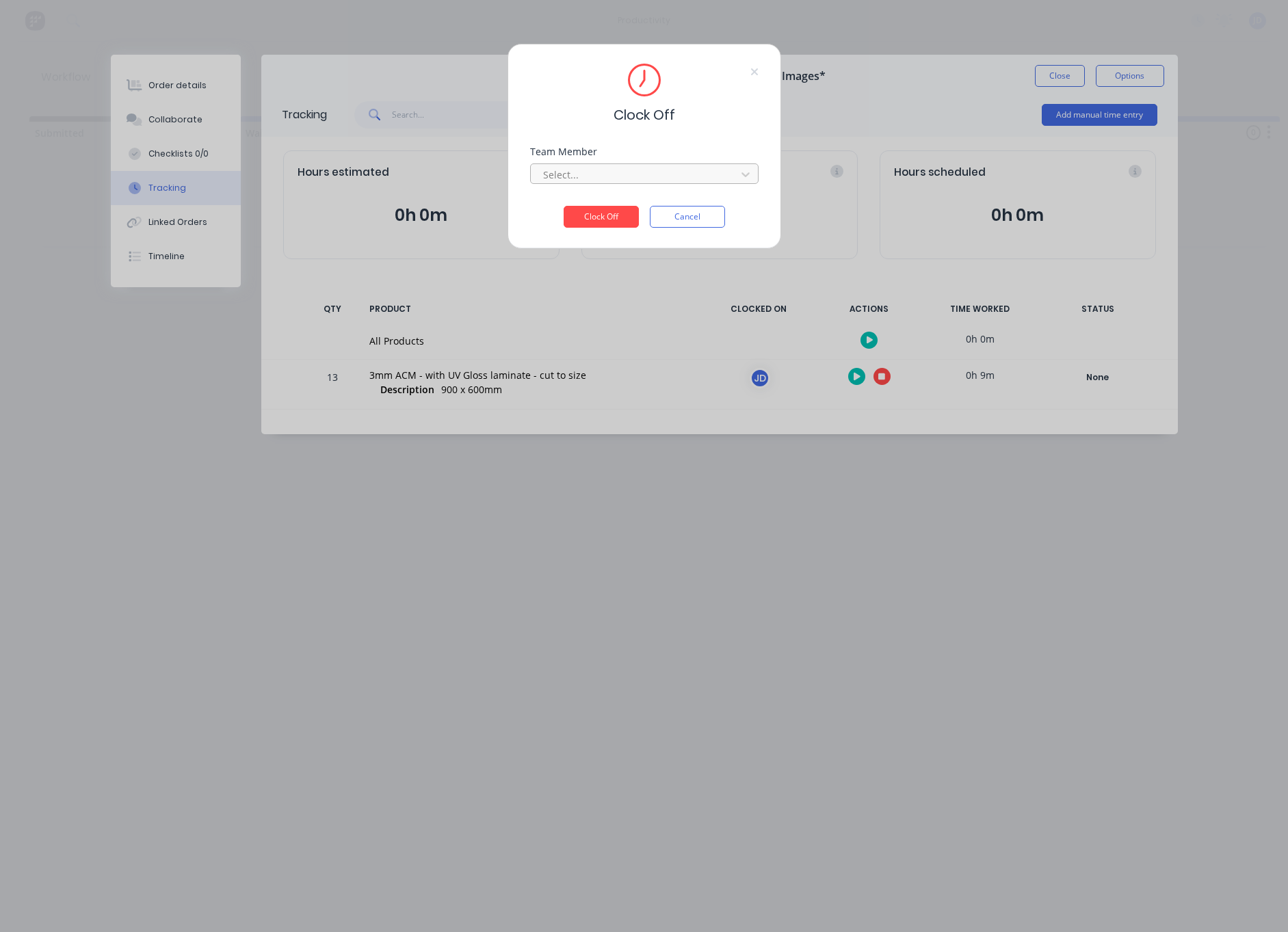
click at [654, 180] on div at bounding box center [635, 175] width 188 height 17
drag, startPoint x: 634, startPoint y: 214, endPoint x: 612, endPoint y: 218, distance: 22.4
click at [634, 214] on div "[PERSON_NAME]" at bounding box center [644, 205] width 228 height 26
click at [573, 228] on div "Clock Off Team Member option [PERSON_NAME], selected. [PERSON_NAME] Clock Off C…" at bounding box center [644, 146] width 274 height 205
click at [606, 224] on button "Clock Off" at bounding box center [601, 217] width 75 height 22
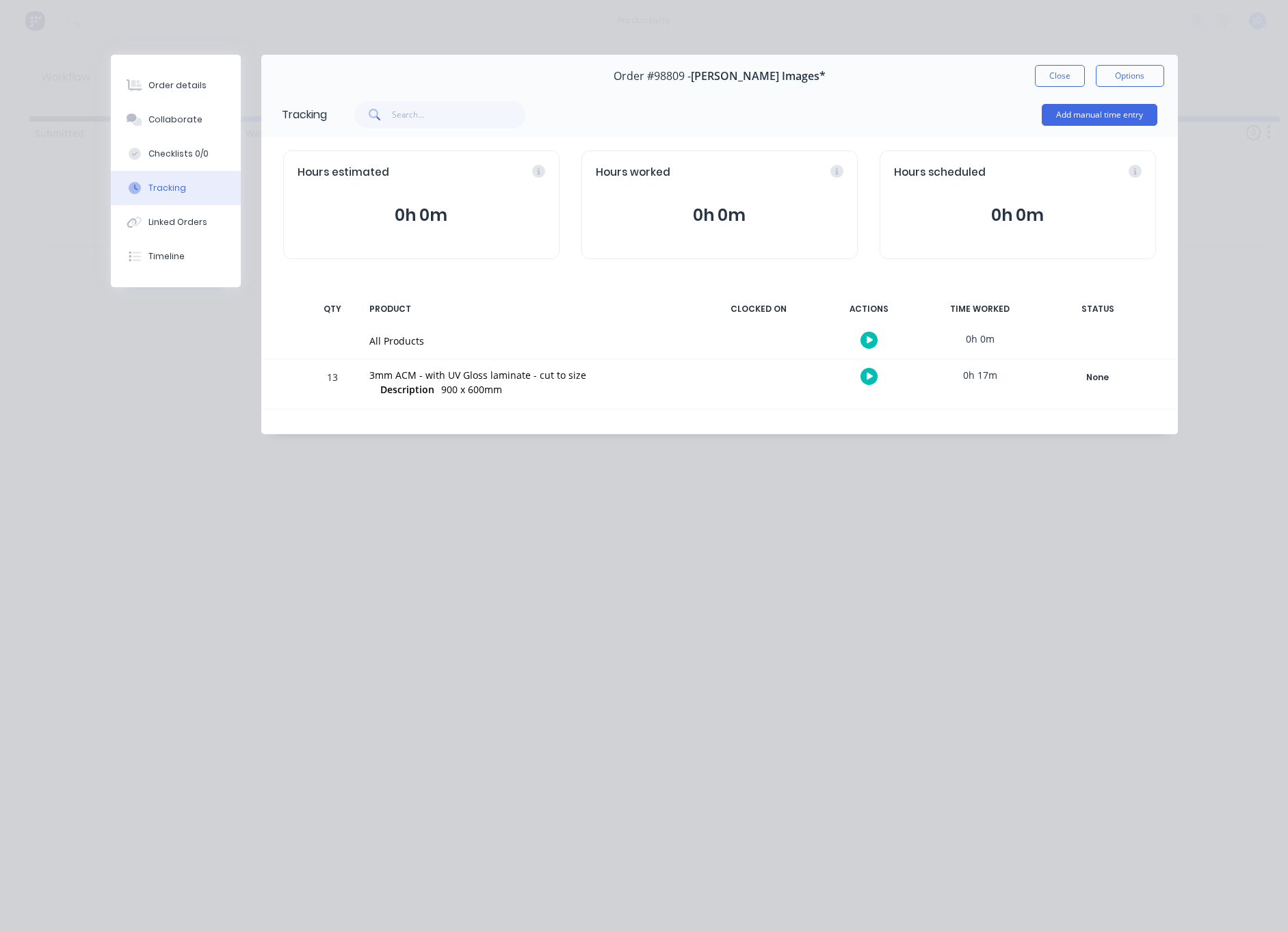
click at [1056, 80] on button "Close" at bounding box center [1060, 76] width 50 height 22
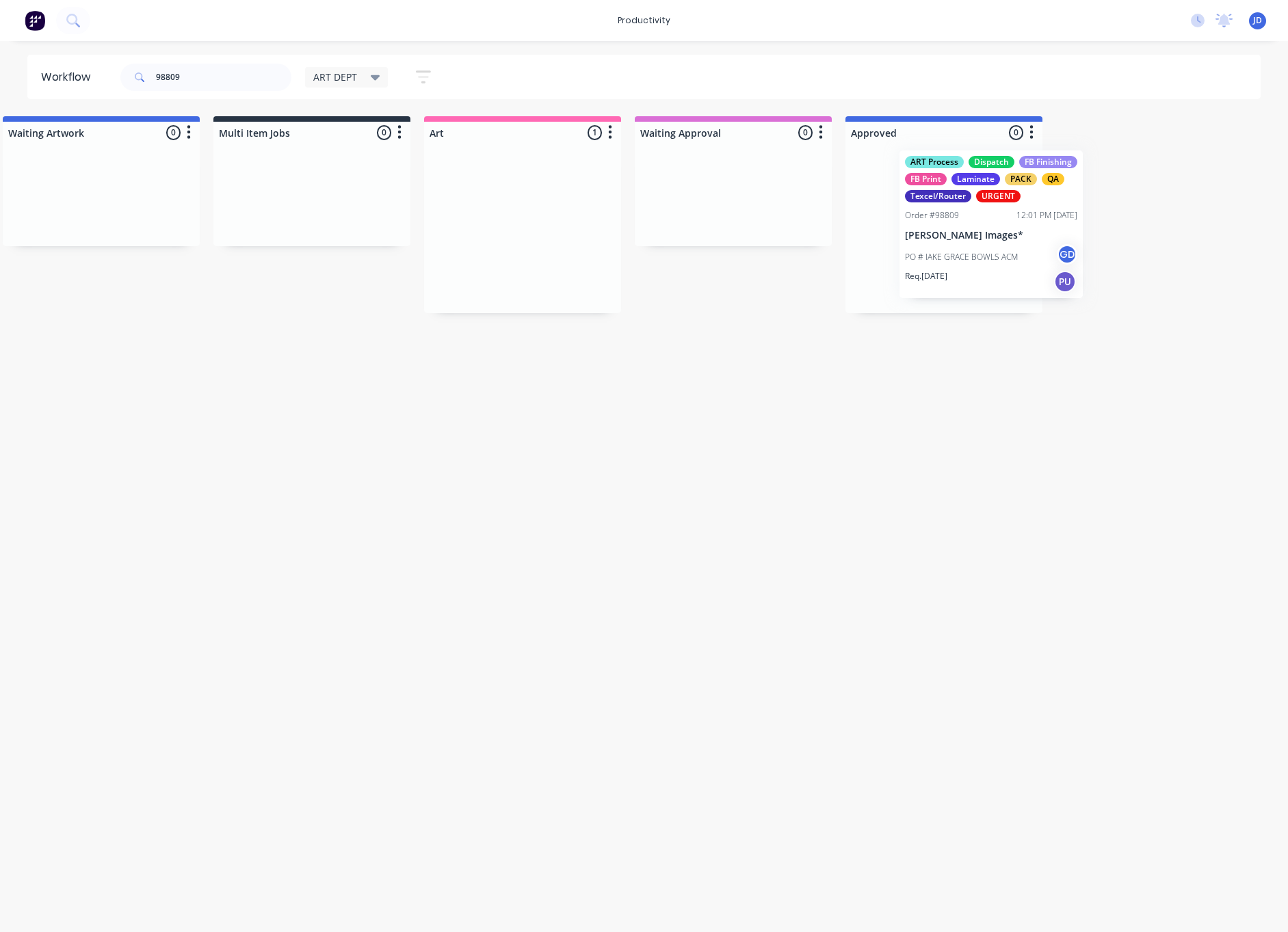
drag, startPoint x: 718, startPoint y: 262, endPoint x: 954, endPoint y: 256, distance: 236.1
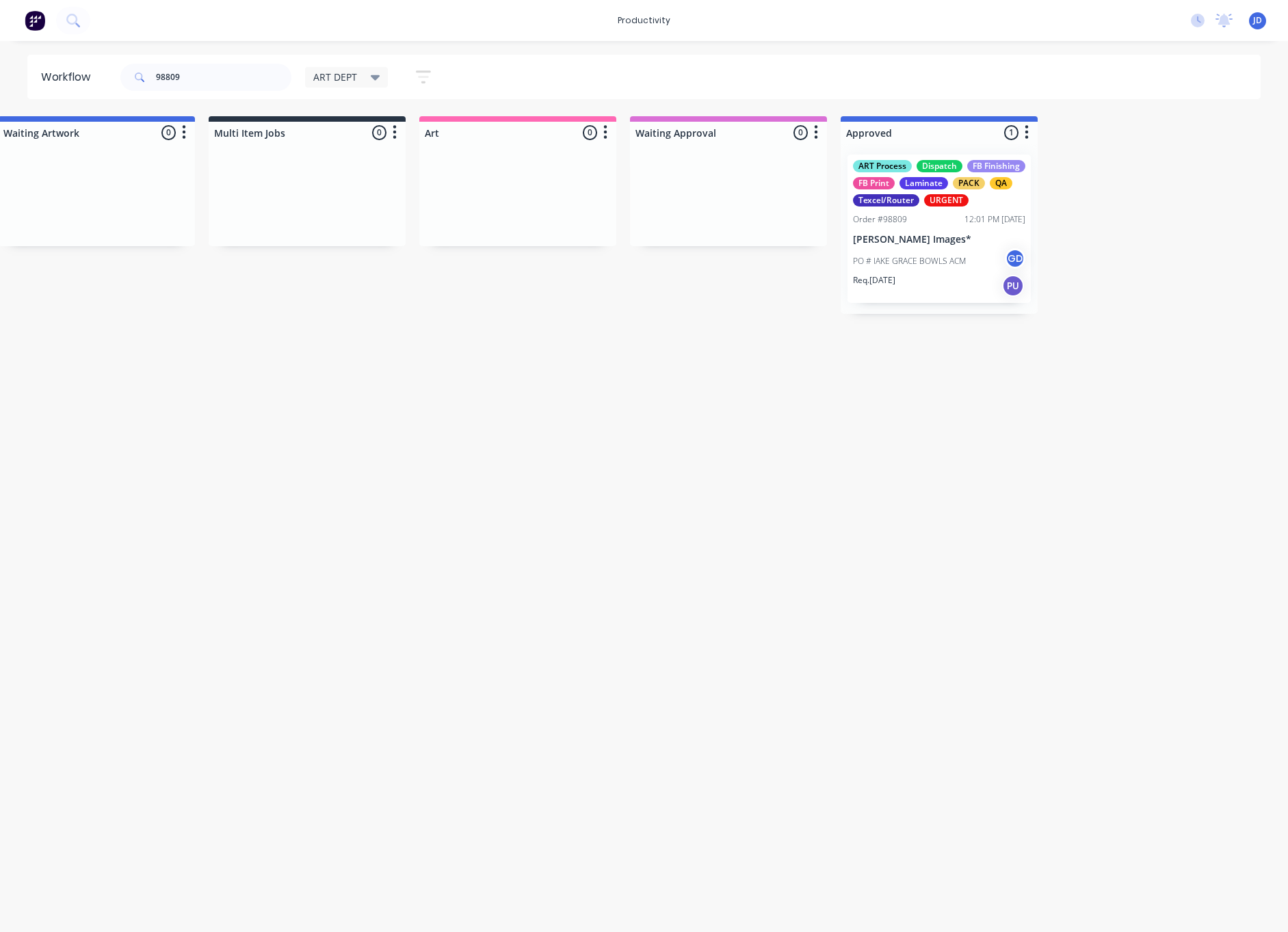
click at [954, 256] on p "PO # lAKE GRACE BOWLS ACM" at bounding box center [910, 262] width 113 height 12
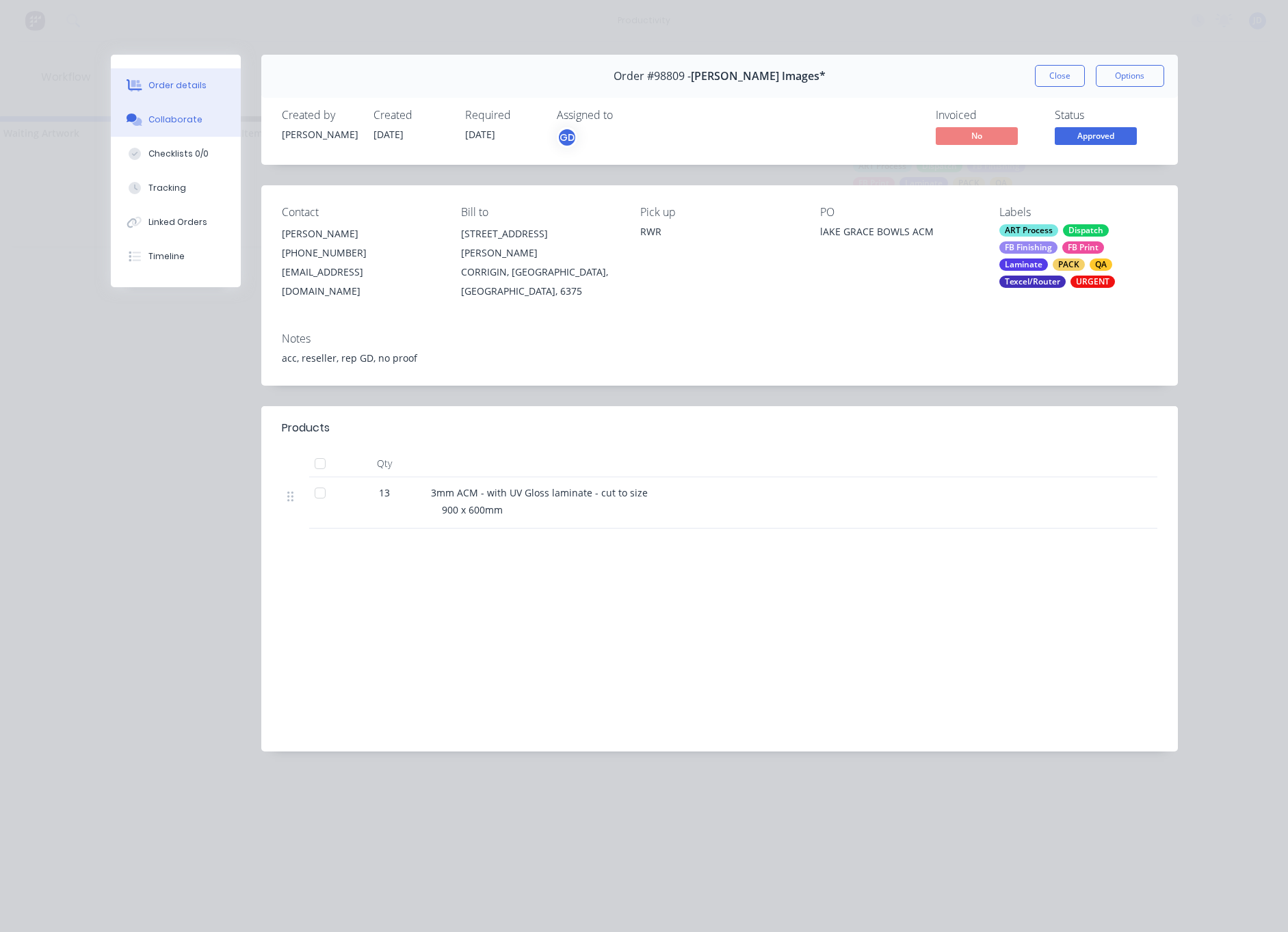
click at [146, 117] on button "Collaborate" at bounding box center [176, 120] width 130 height 34
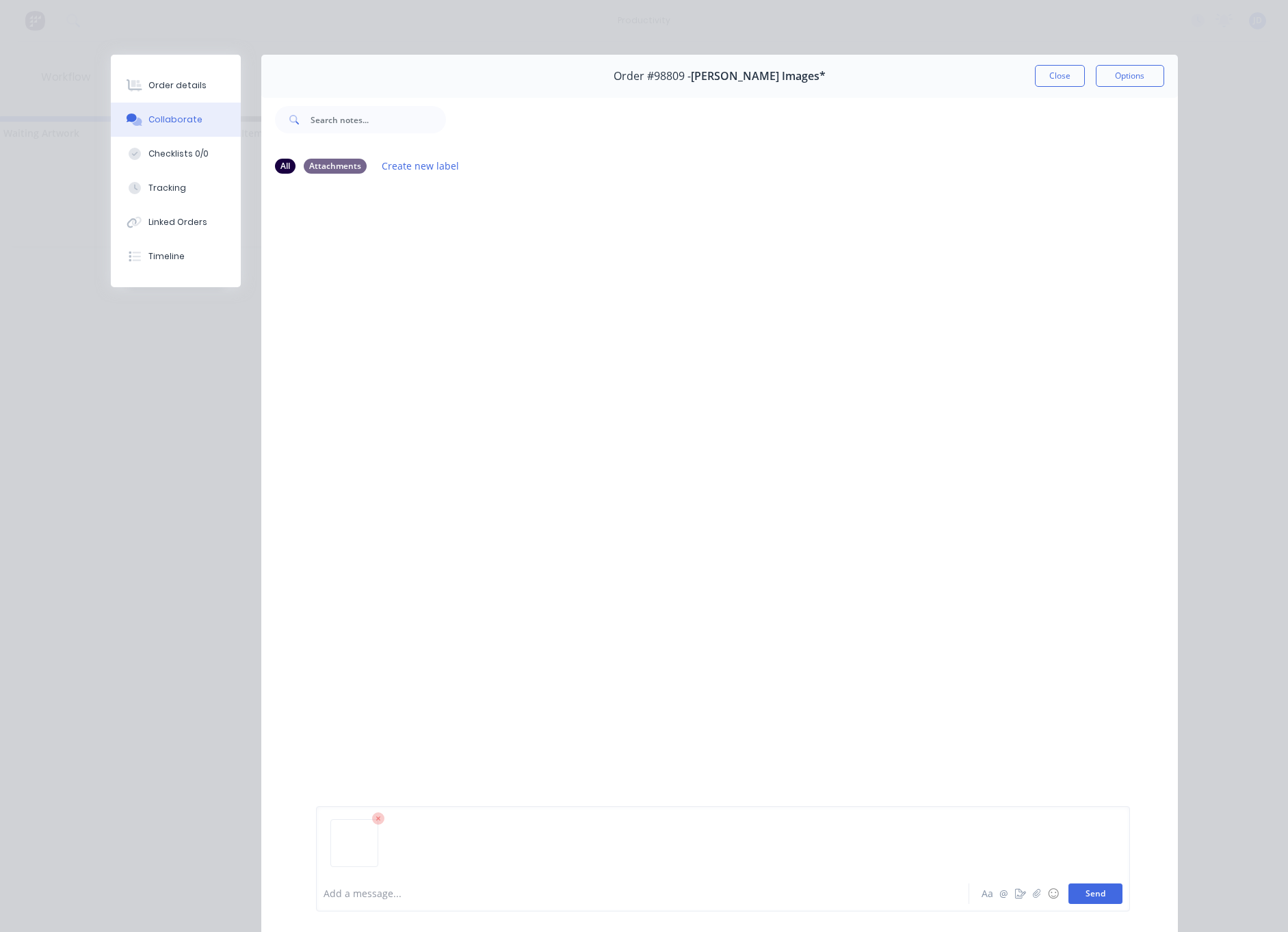
click at [1086, 899] on button "Send" at bounding box center [1095, 893] width 54 height 21
click at [391, 897] on div at bounding box center [623, 893] width 599 height 15
click at [392, 898] on div at bounding box center [623, 893] width 599 height 15
click at [1050, 83] on button "Close" at bounding box center [1060, 76] width 50 height 22
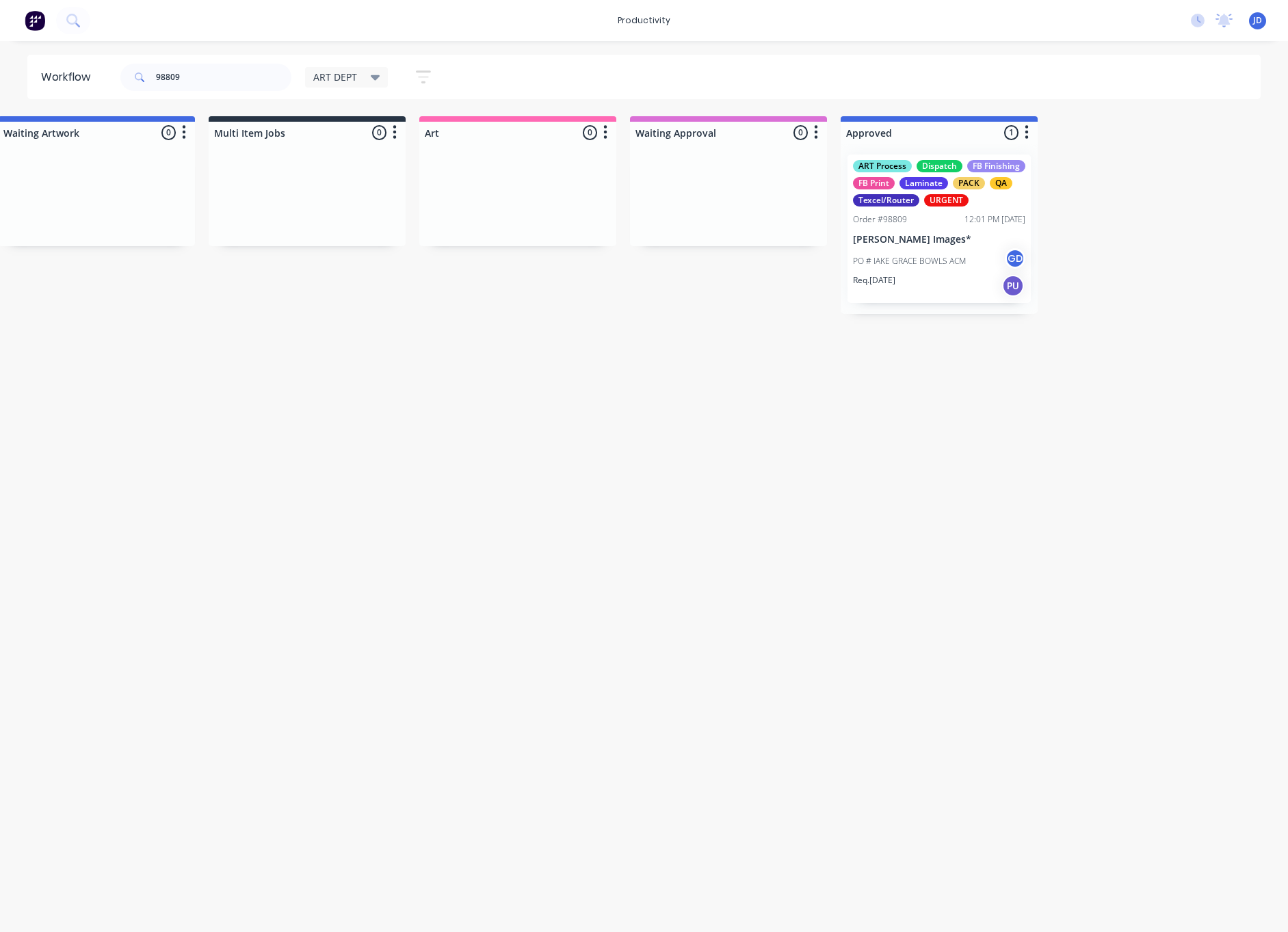
click at [887, 258] on p "PO # lAKE GRACE BOWLS ACM" at bounding box center [910, 262] width 113 height 12
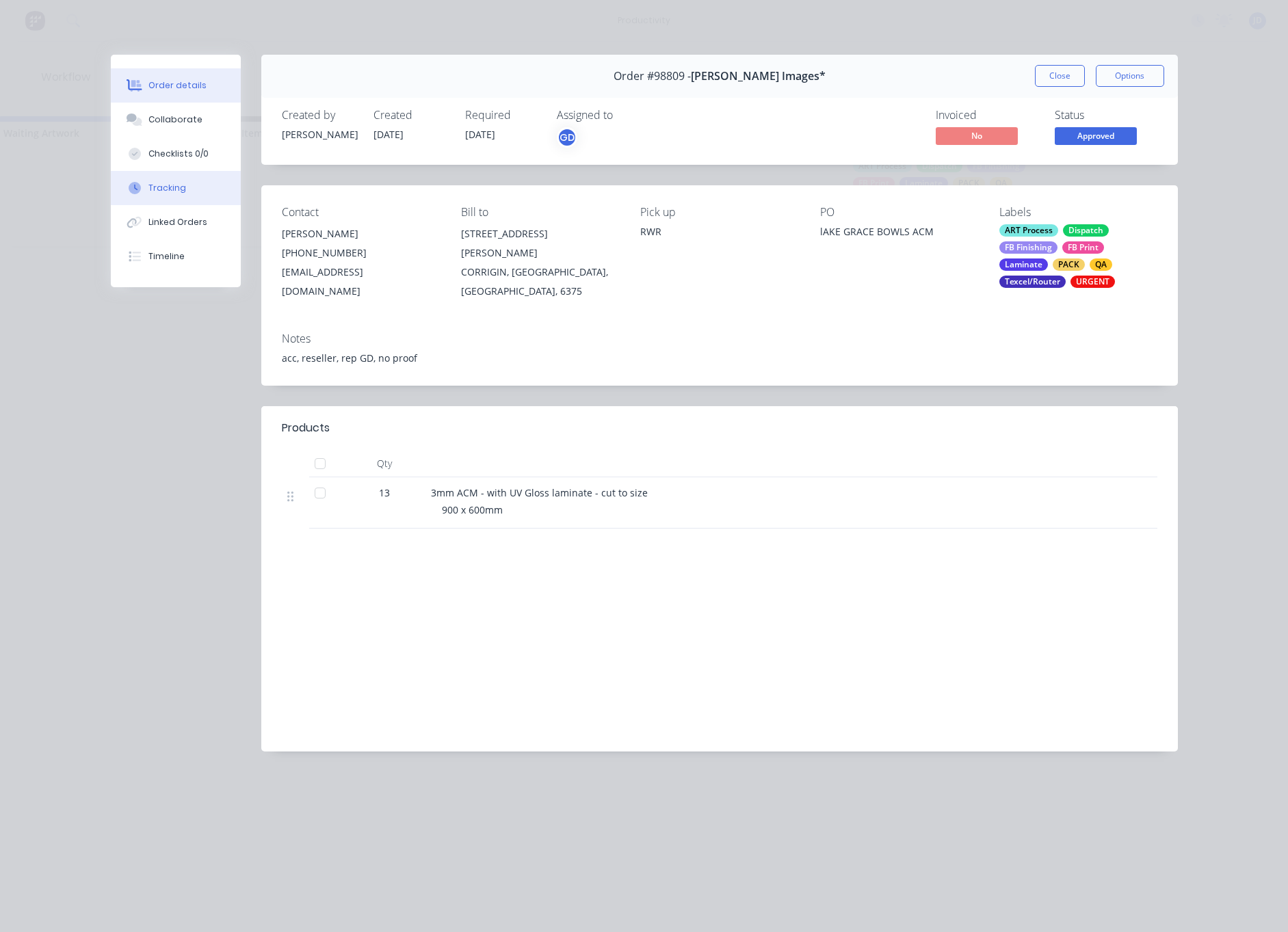
click at [168, 186] on div "Tracking" at bounding box center [167, 188] width 38 height 12
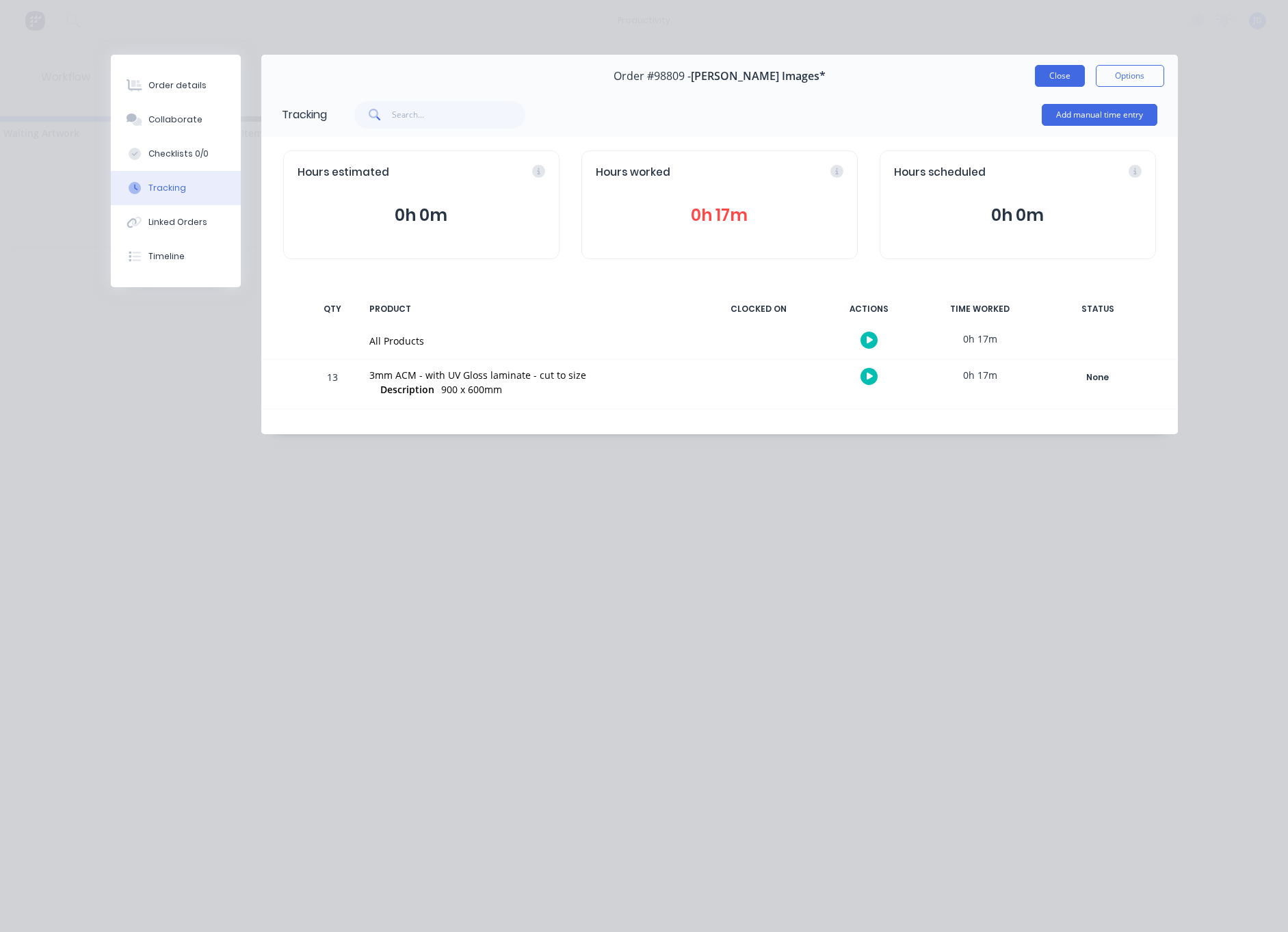
click at [1062, 76] on button "Close" at bounding box center [1060, 76] width 50 height 22
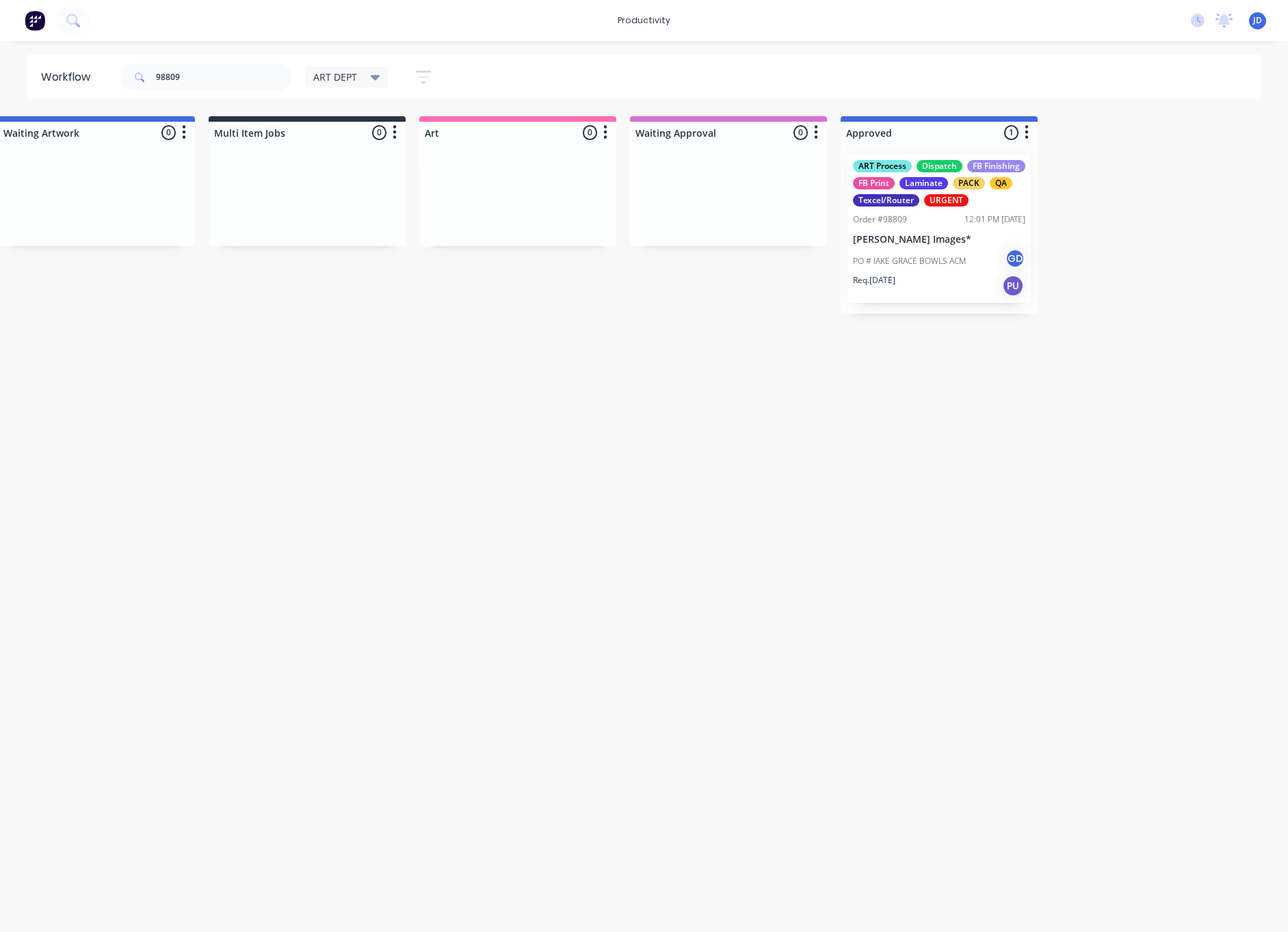
click at [198, 91] on div "98809" at bounding box center [205, 77] width 171 height 41
drag, startPoint x: 184, startPoint y: 72, endPoint x: 144, endPoint y: 70, distance: 40.0
click at [144, 70] on div "98809" at bounding box center [205, 77] width 171 height 27
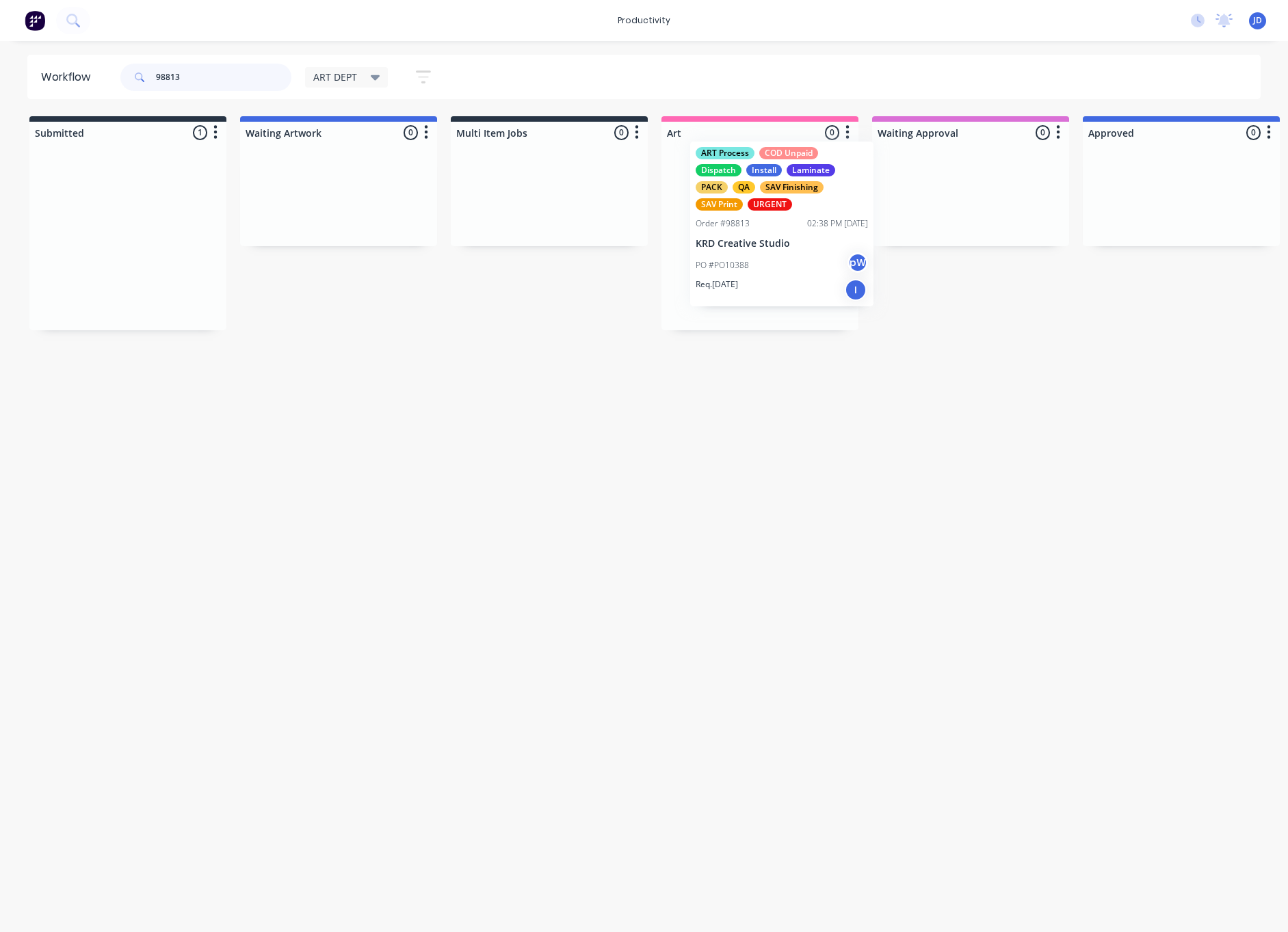
drag, startPoint x: 137, startPoint y: 229, endPoint x: 787, endPoint y: 218, distance: 650.1
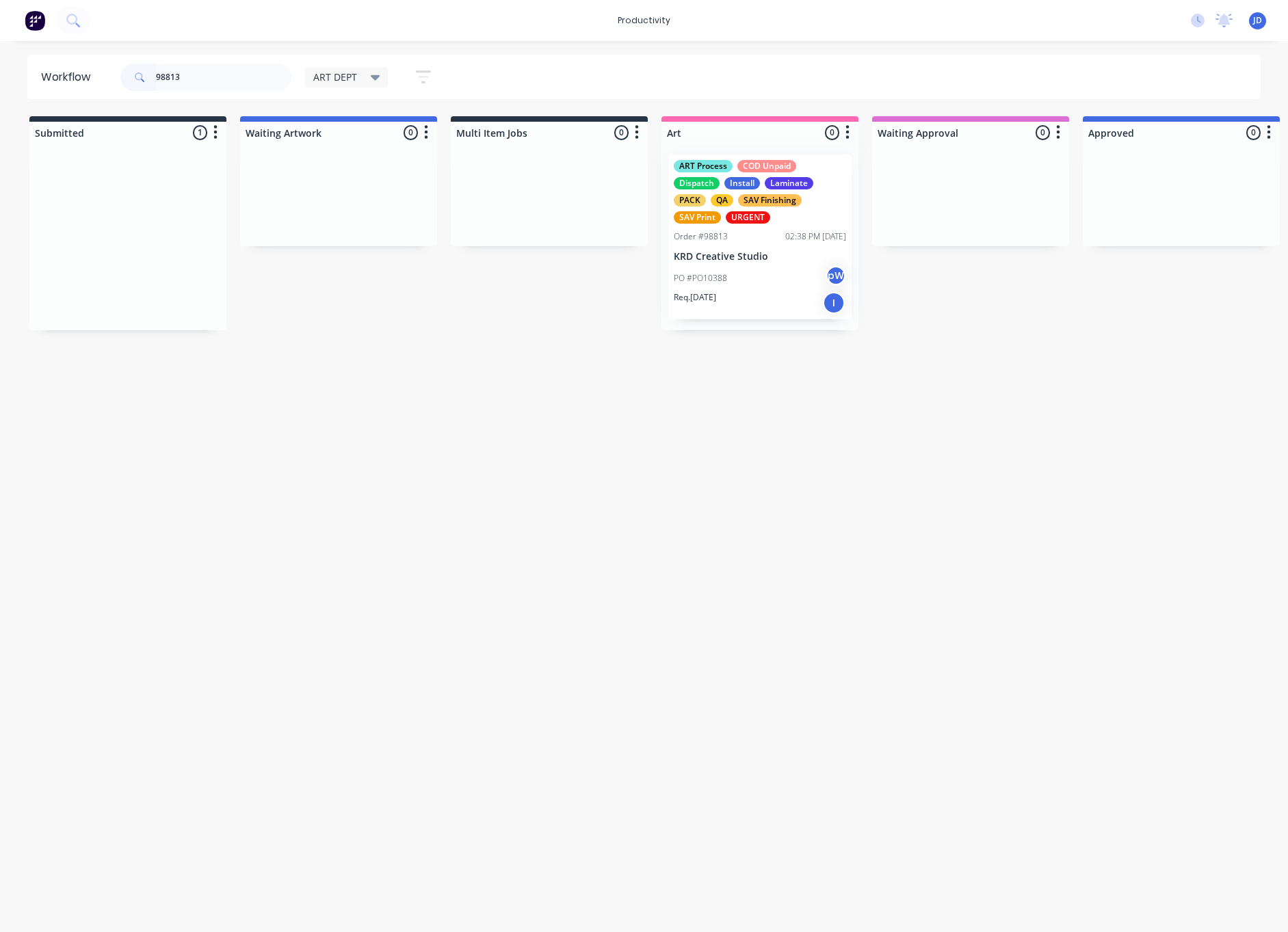
click at [788, 292] on div at bounding box center [760, 237] width 197 height 187
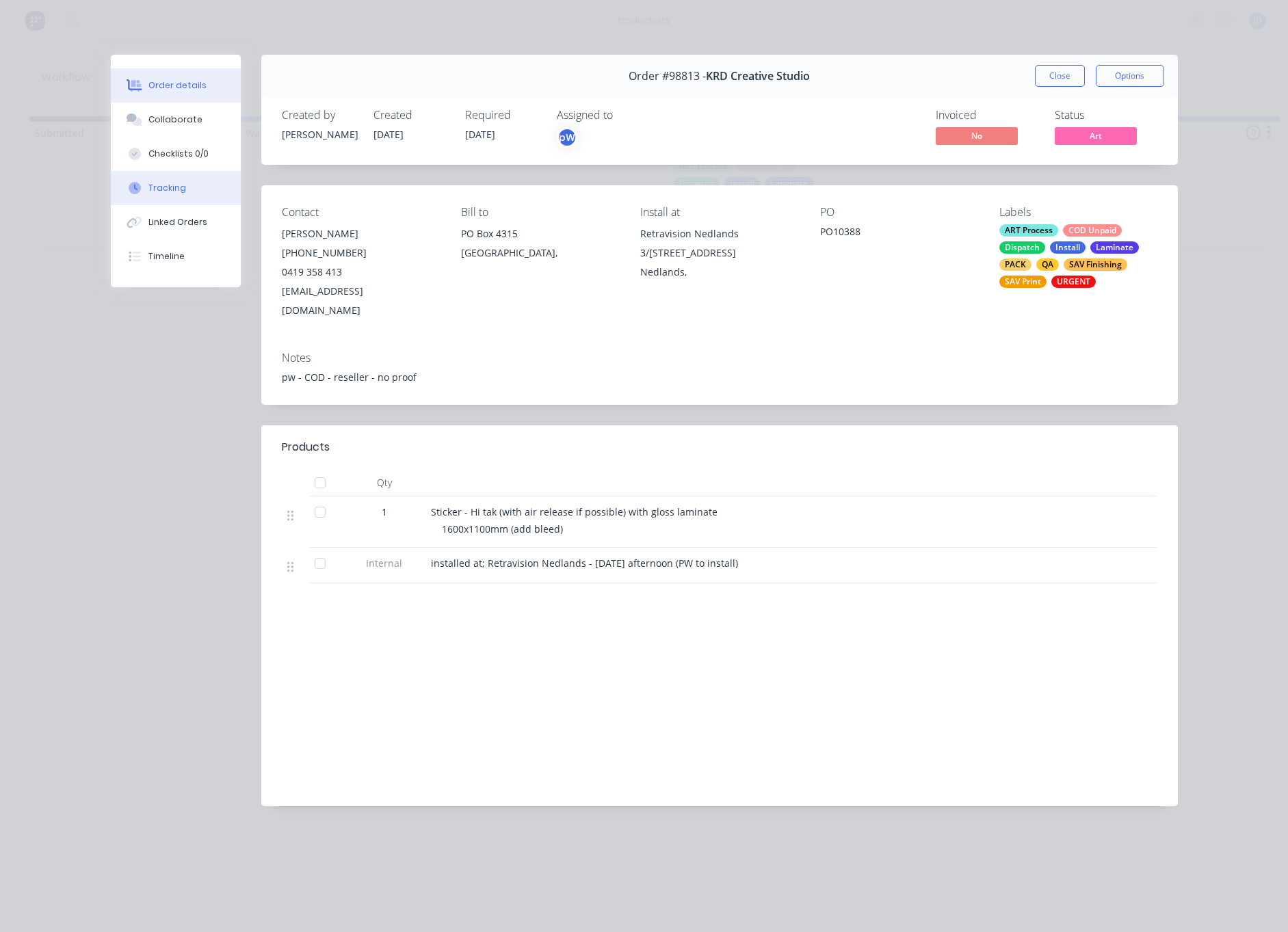
click at [154, 191] on div "Tracking" at bounding box center [167, 188] width 38 height 12
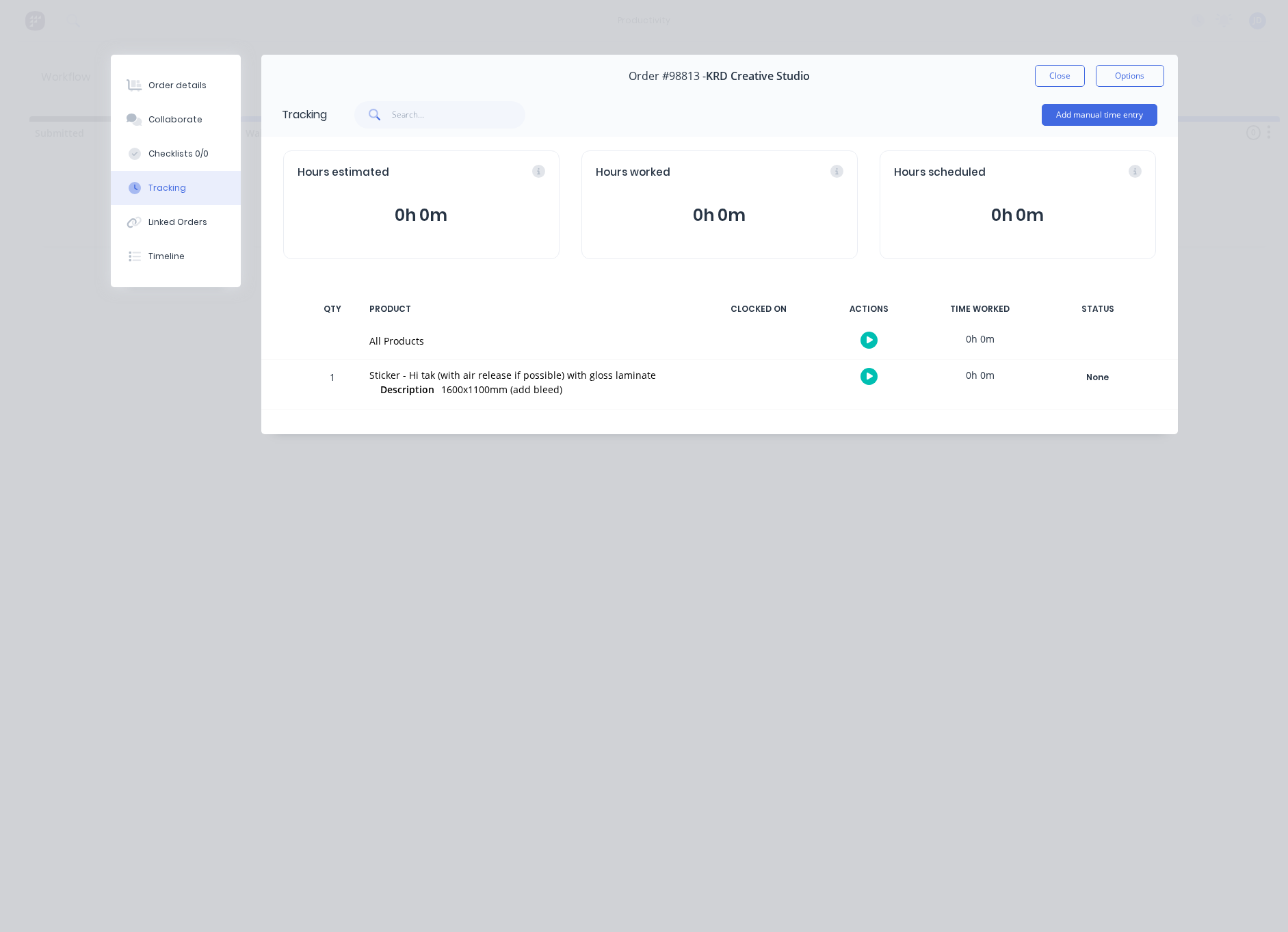
drag, startPoint x: 860, startPoint y: 380, endPoint x: 834, endPoint y: 359, distance: 33.4
click at [860, 380] on div at bounding box center [870, 376] width 103 height 33
click at [864, 370] on button "button" at bounding box center [869, 376] width 17 height 17
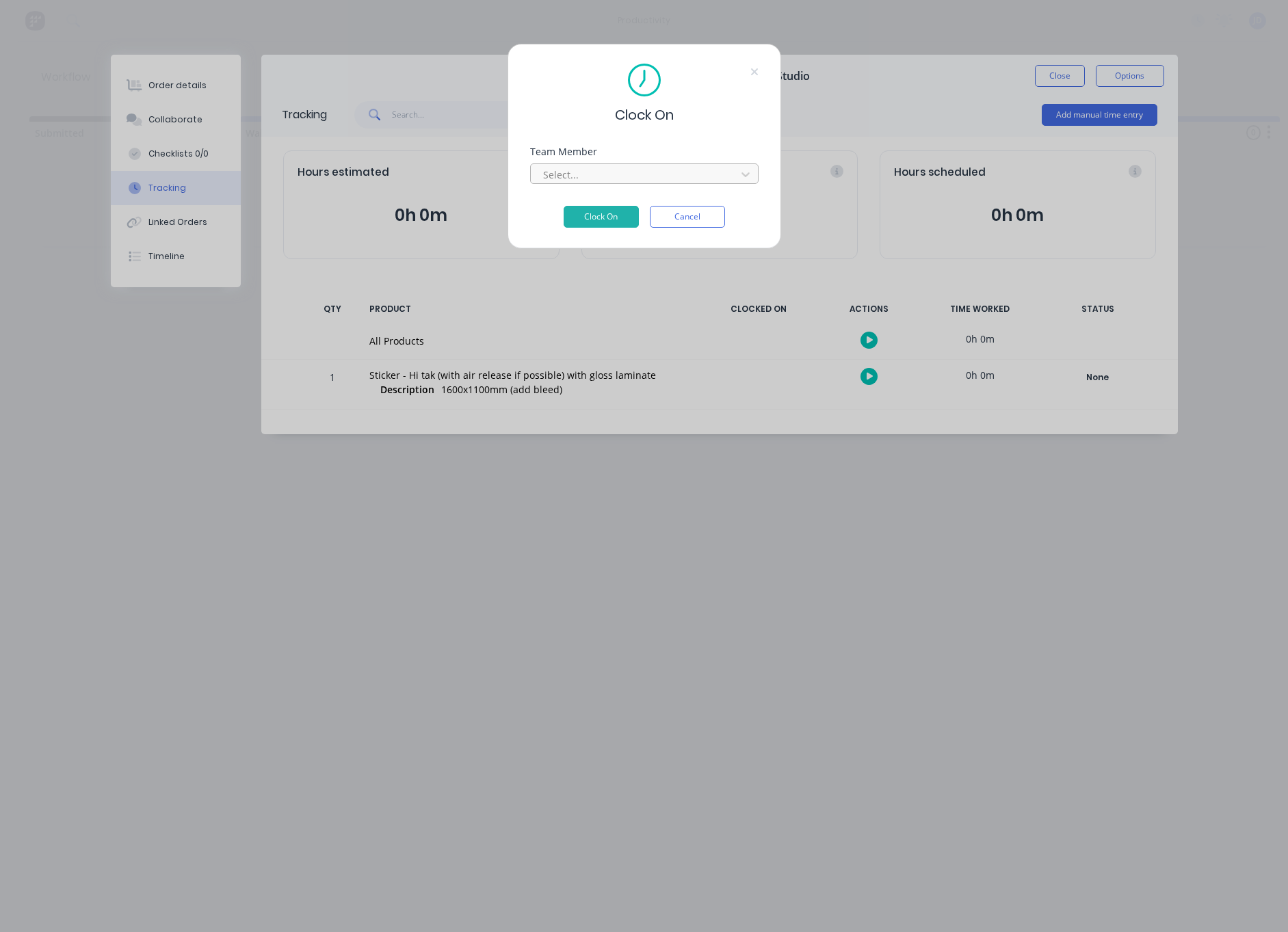
drag, startPoint x: 533, startPoint y: 165, endPoint x: 539, endPoint y: 168, distance: 6.7
click at [533, 165] on div "Select..." at bounding box center [644, 174] width 228 height 21
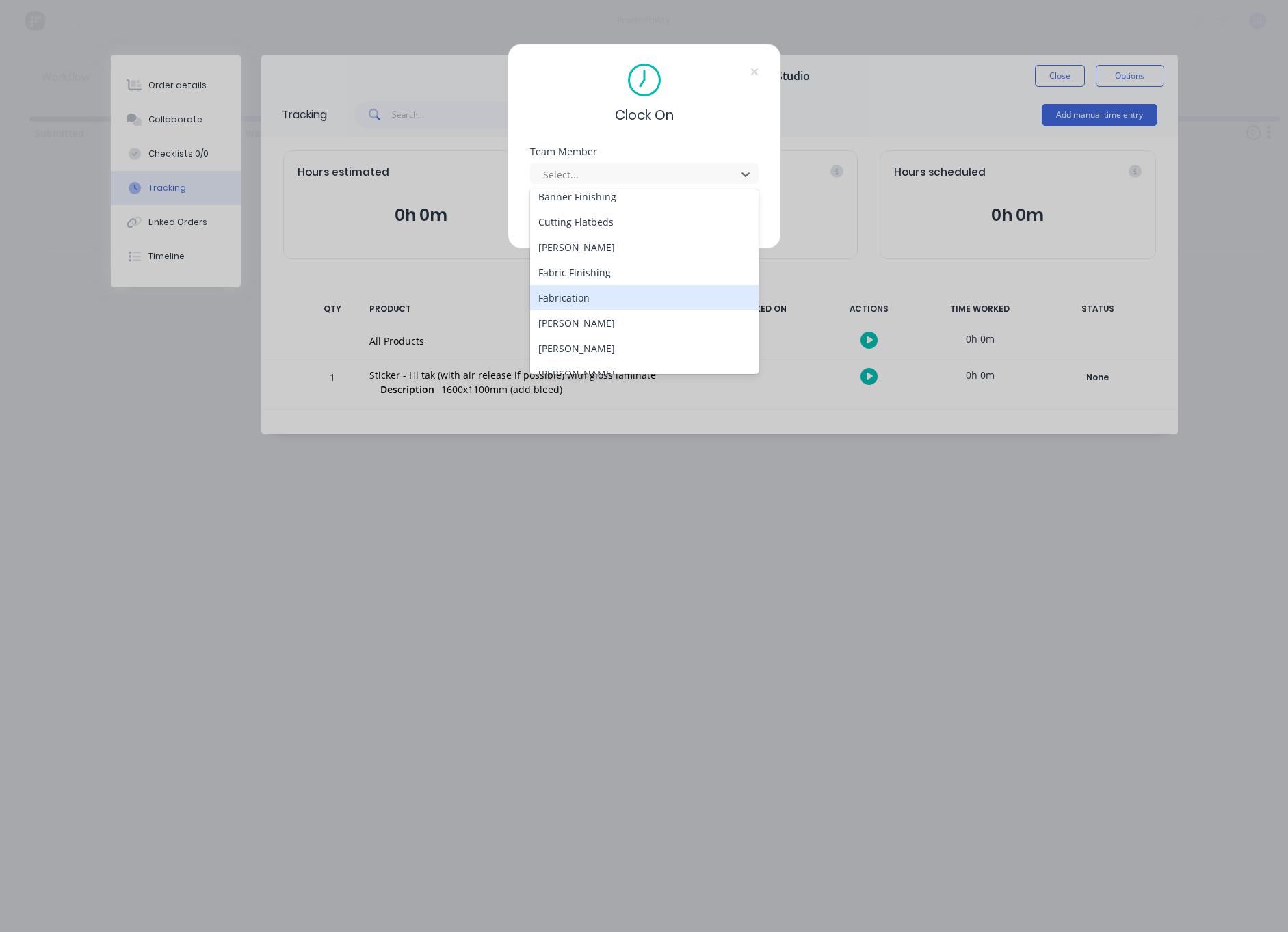
scroll to position [86, 0]
click at [575, 348] on div "[PERSON_NAME]" at bounding box center [644, 347] width 228 height 26
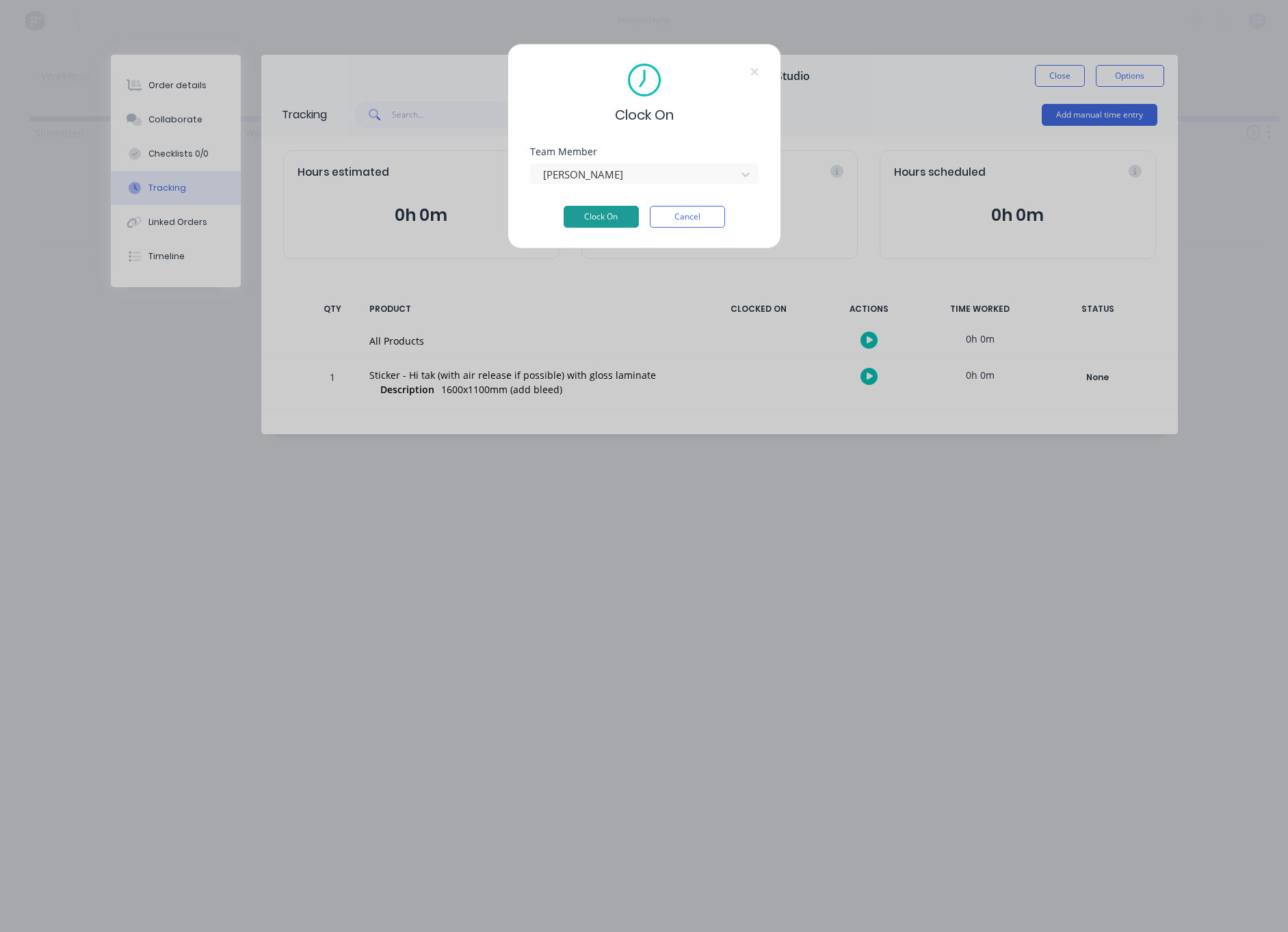
click at [598, 221] on button "Clock On" at bounding box center [601, 217] width 75 height 22
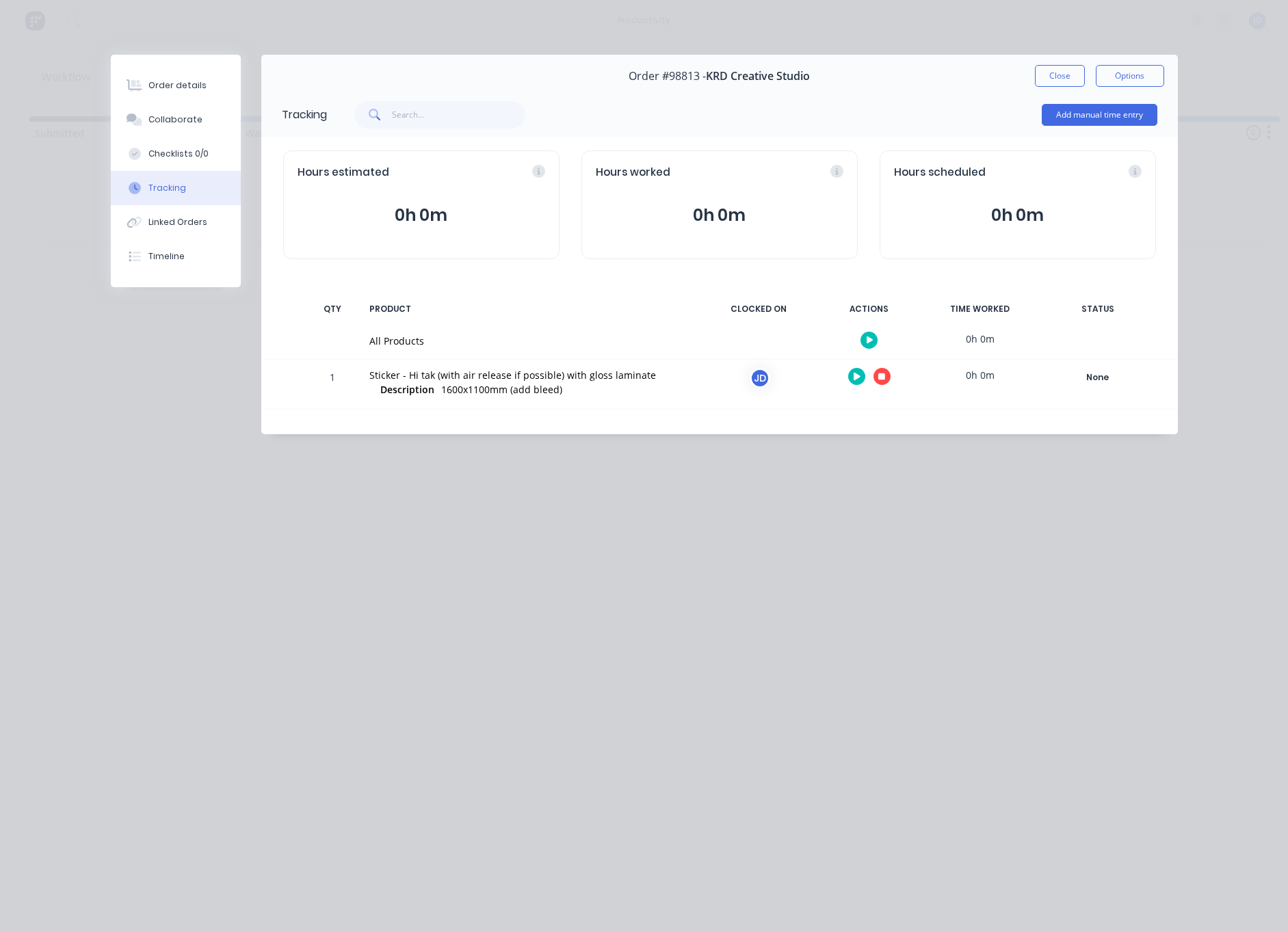
click at [880, 378] on icon "button" at bounding box center [882, 376] width 7 height 7
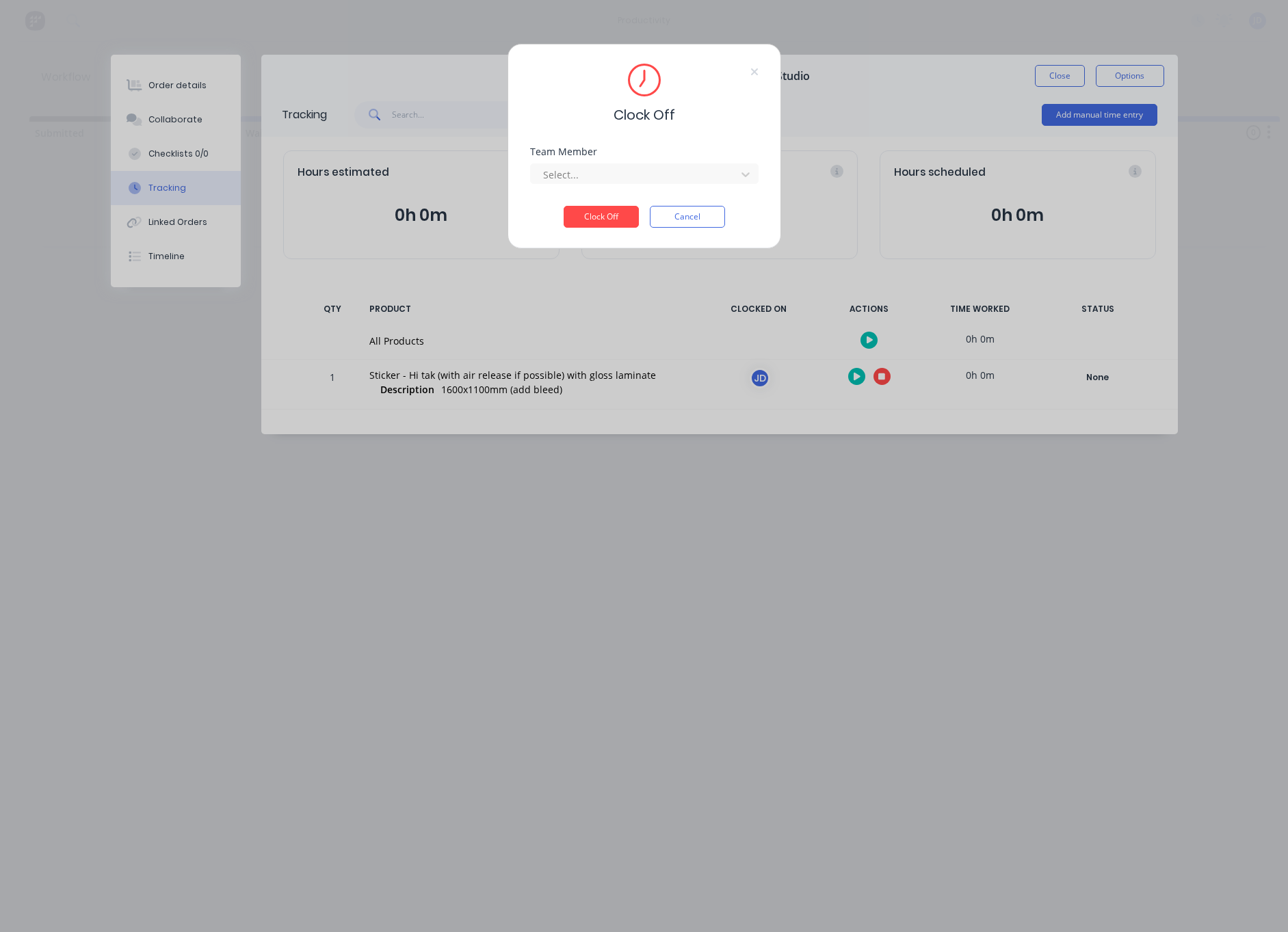
click at [606, 186] on div "Team Member Select..." at bounding box center [644, 176] width 228 height 59
click at [606, 181] on div at bounding box center [635, 175] width 188 height 17
click at [598, 206] on div "[PERSON_NAME]" at bounding box center [644, 205] width 228 height 26
click at [597, 211] on button "Clock Off" at bounding box center [601, 217] width 75 height 22
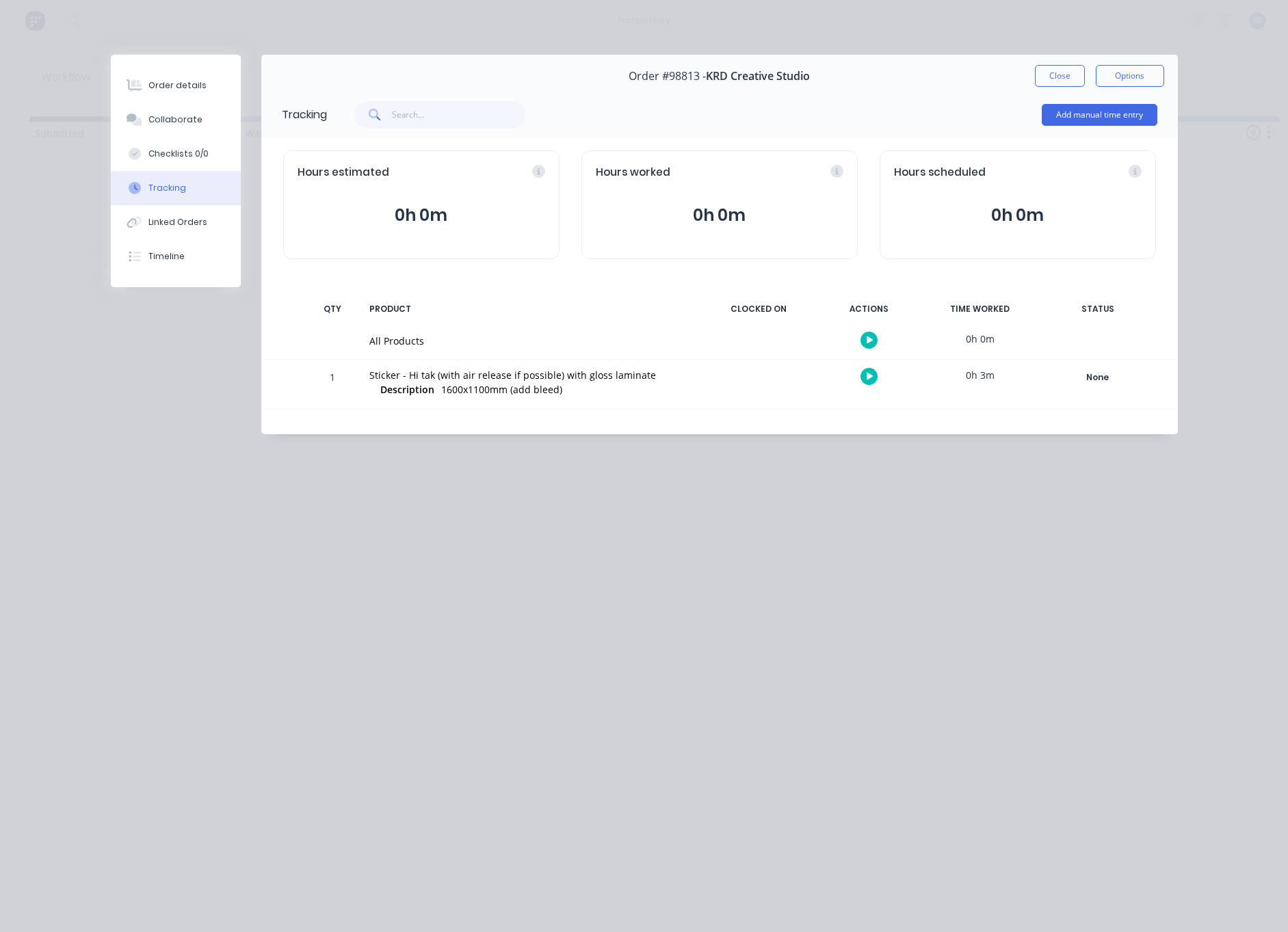
click at [969, 117] on div "Add manual time entry" at bounding box center [742, 115] width 830 height 41
click at [184, 120] on div "Collaborate" at bounding box center [175, 119] width 54 height 12
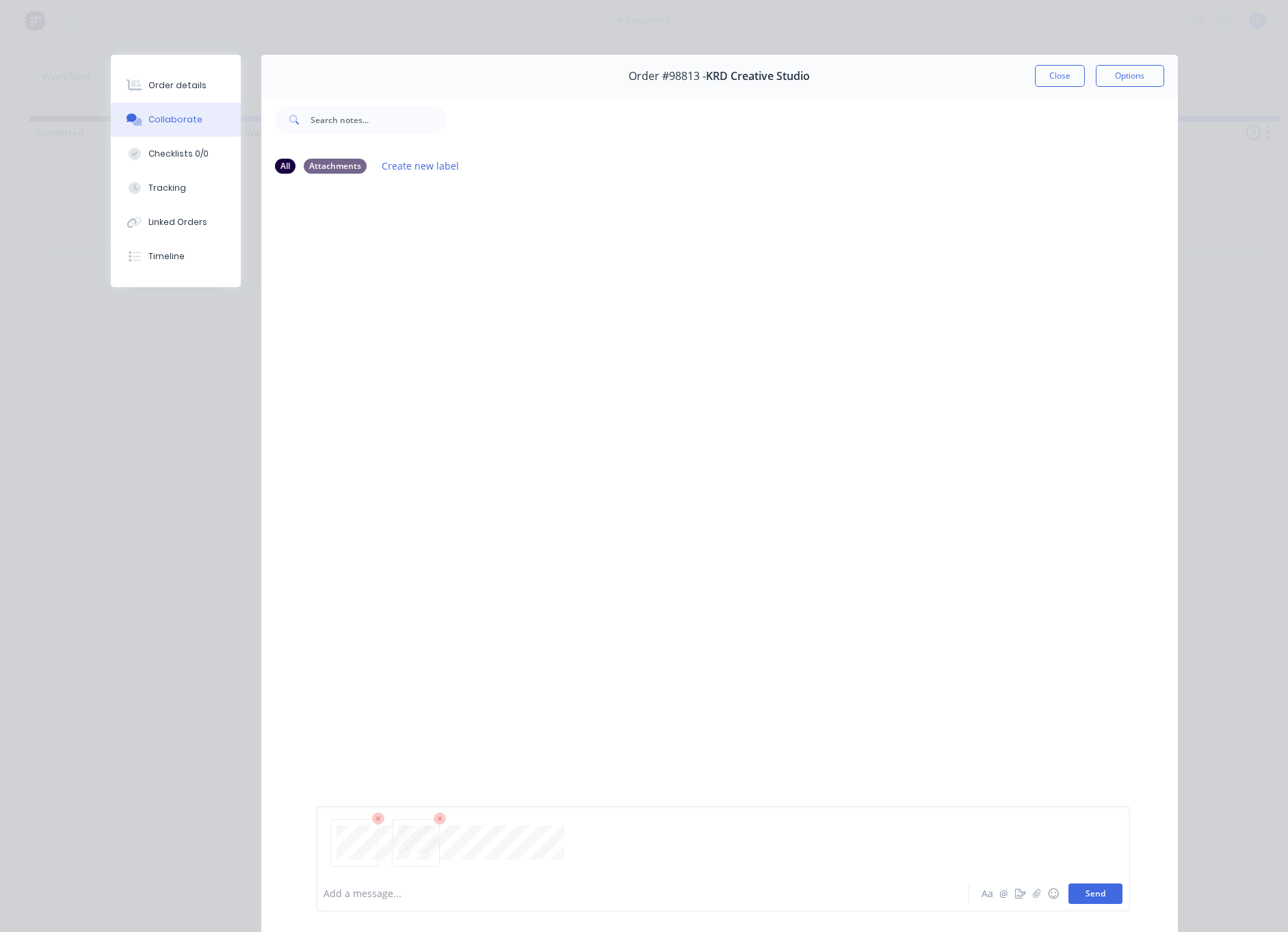
click at [1093, 893] on button "Send" at bounding box center [1095, 893] width 54 height 21
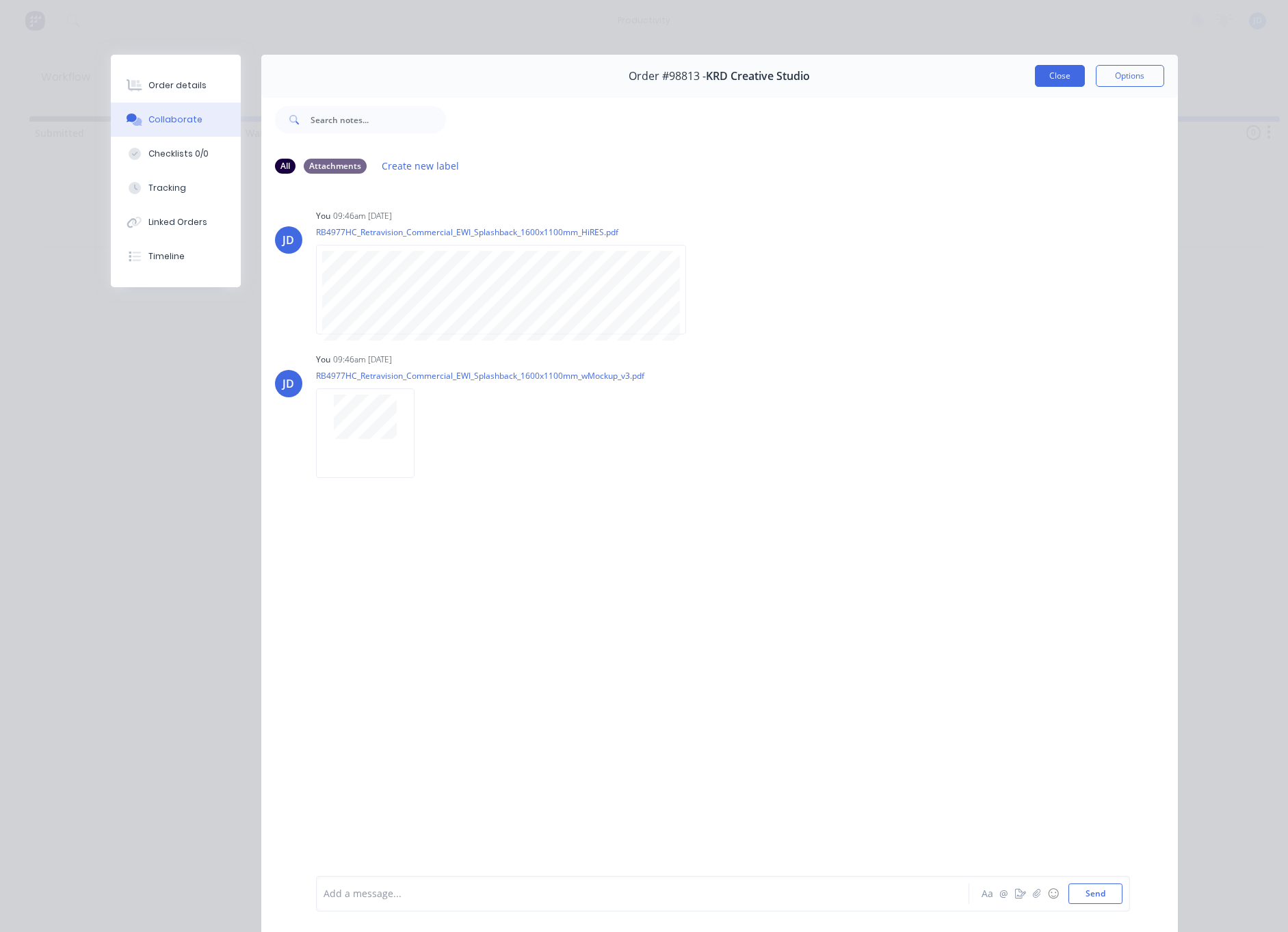
click at [1071, 69] on button "Close" at bounding box center [1060, 76] width 50 height 22
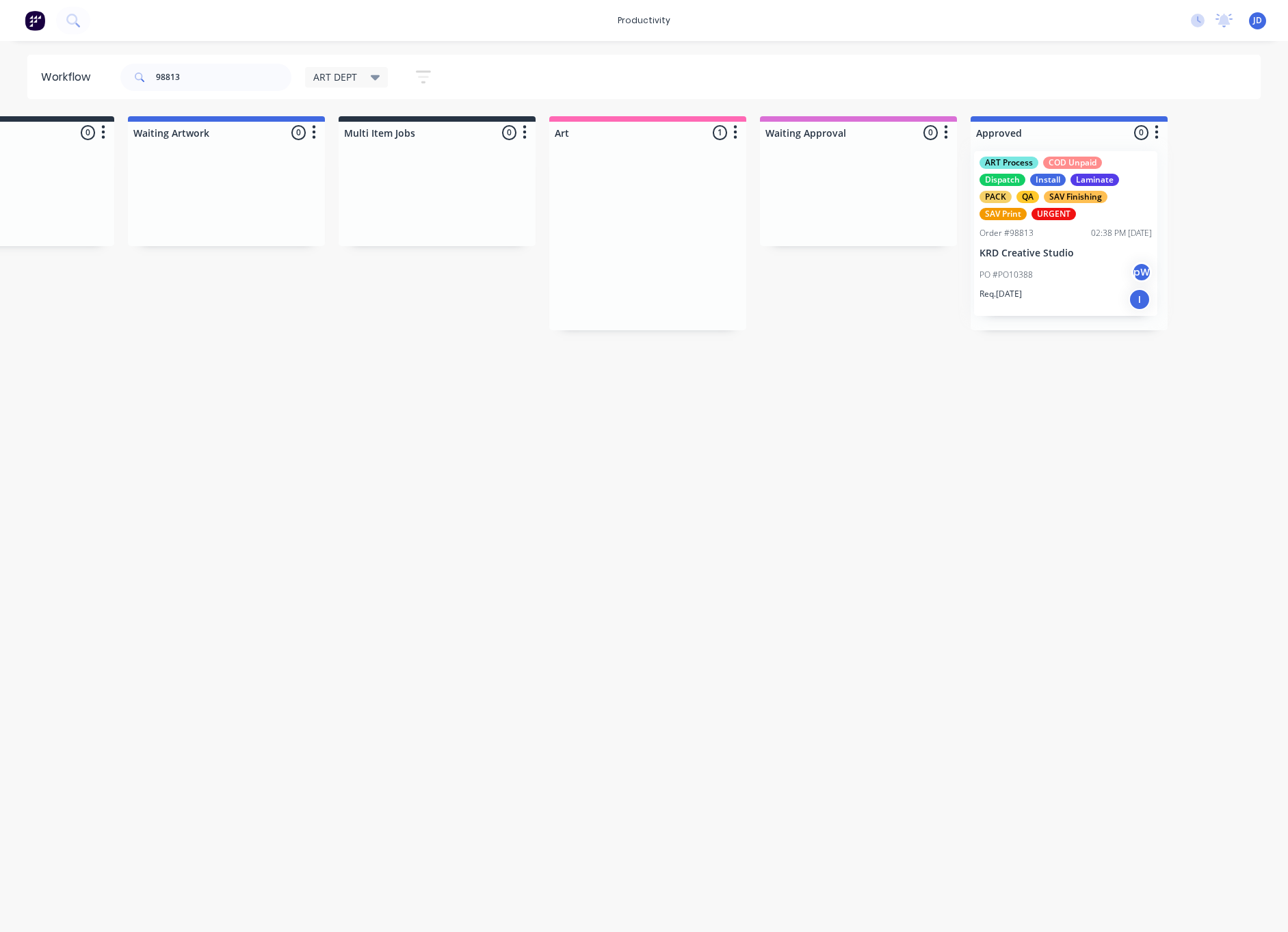
scroll to position [0, 136]
drag, startPoint x: 803, startPoint y: 235, endPoint x: 1055, endPoint y: 230, distance: 252.0
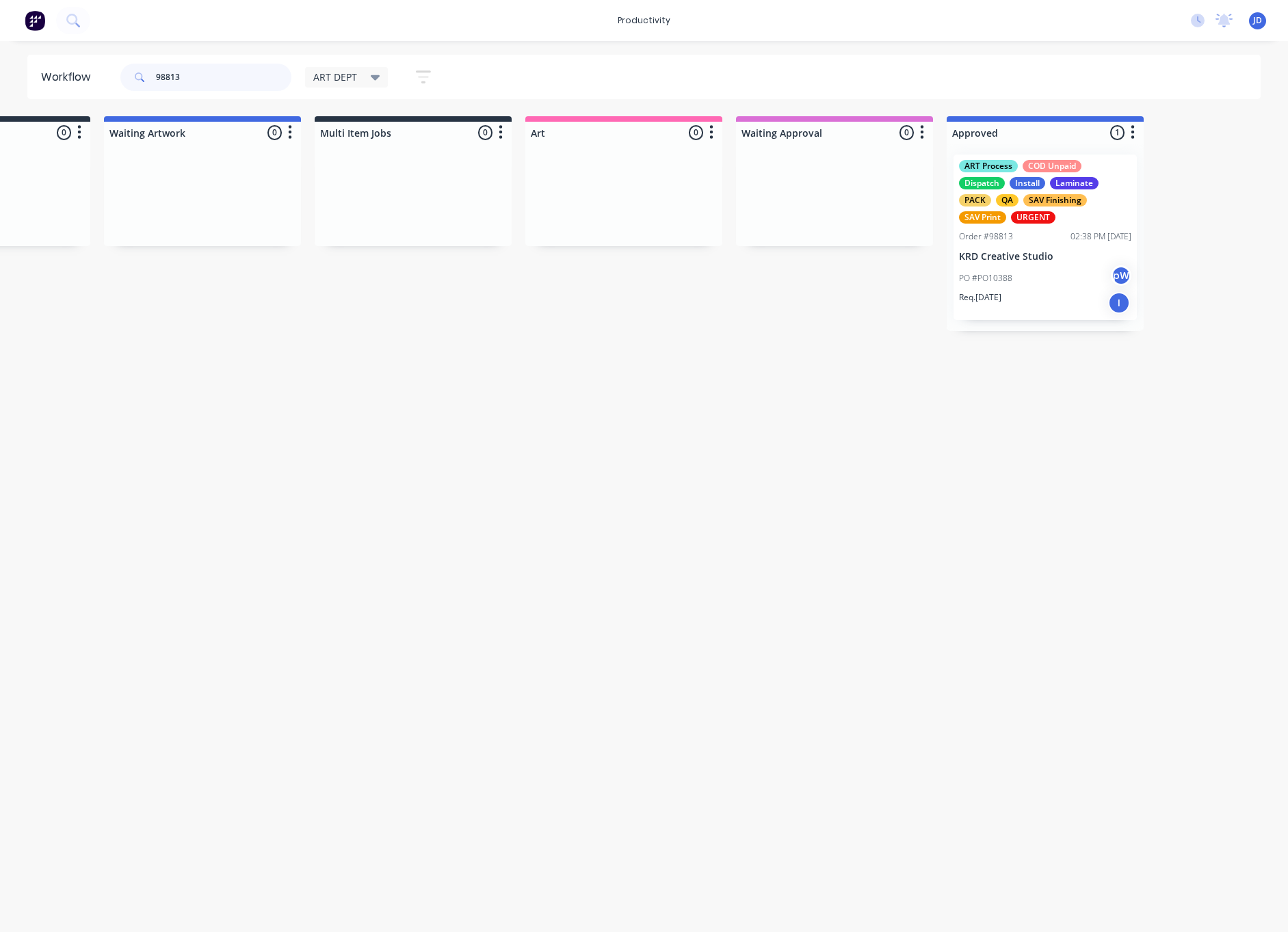
drag, startPoint x: 197, startPoint y: 76, endPoint x: 121, endPoint y: 67, distance: 76.5
click at [121, 67] on div "98813" at bounding box center [205, 77] width 171 height 27
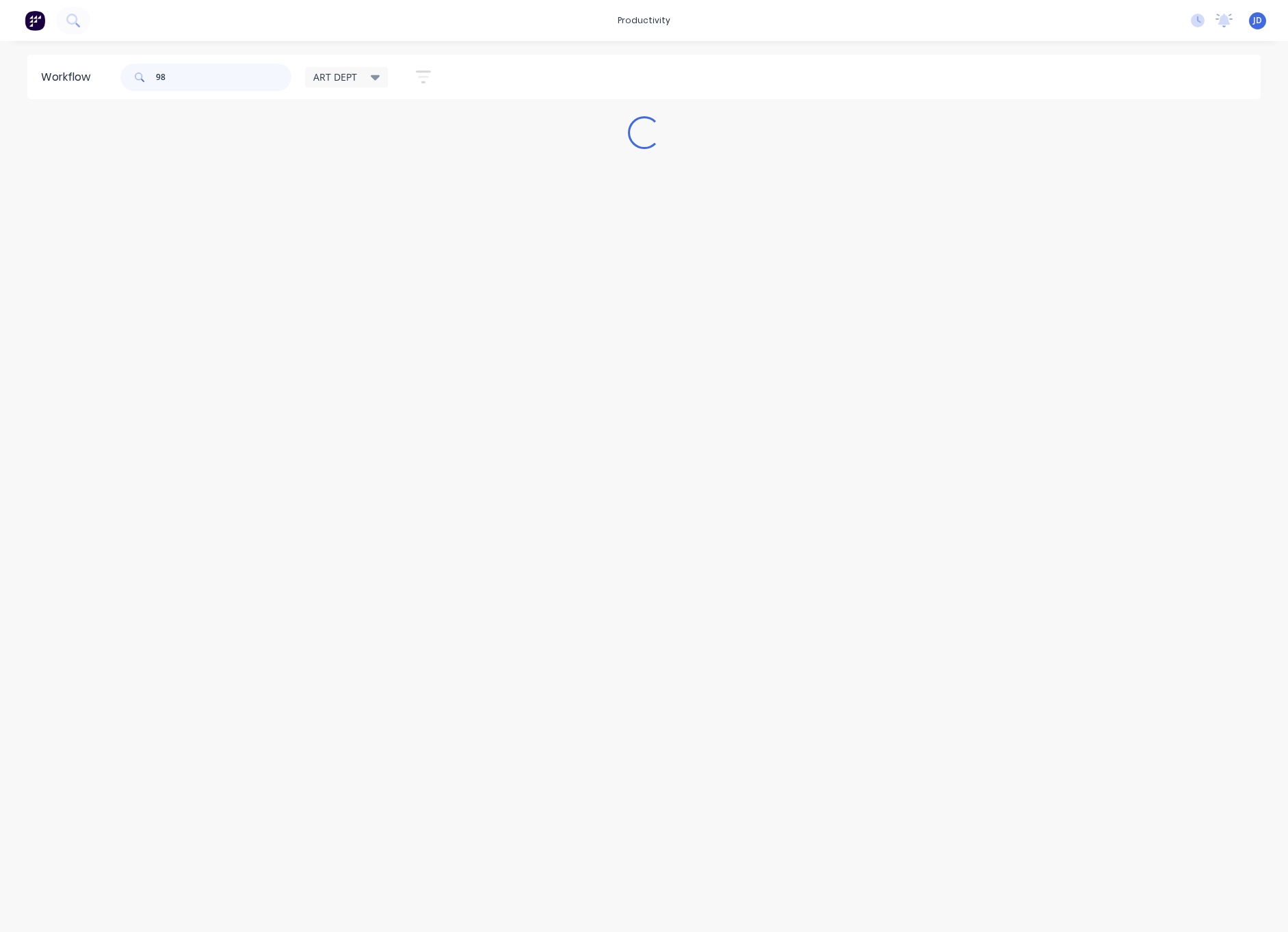
scroll to position [0, 0]
type input "98809"
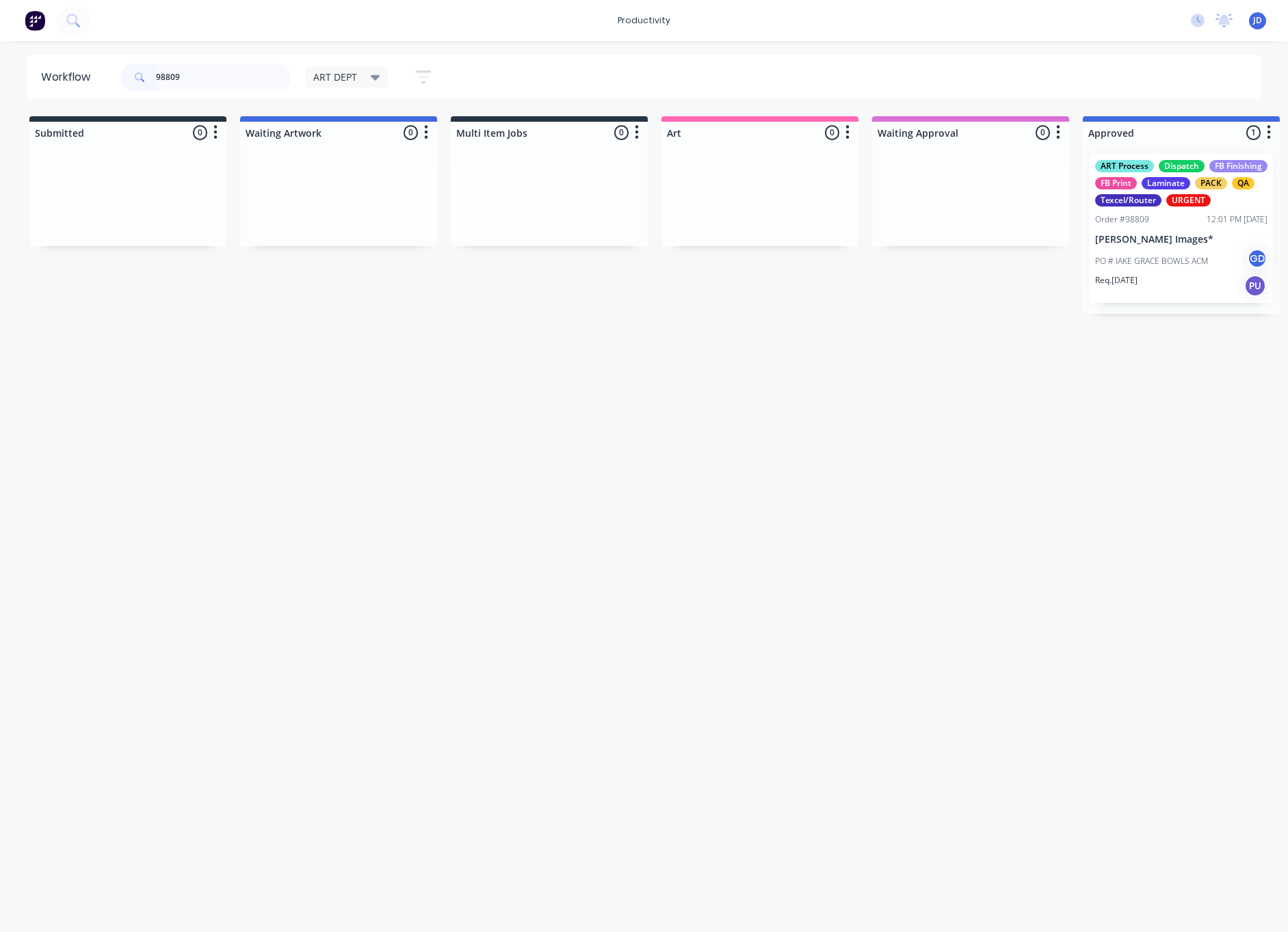
click at [1195, 245] on div "ART Process Dispatch FB Finishing FB Print Laminate PACK QA Texcel/Router URGEN…" at bounding box center [1182, 228] width 184 height 148
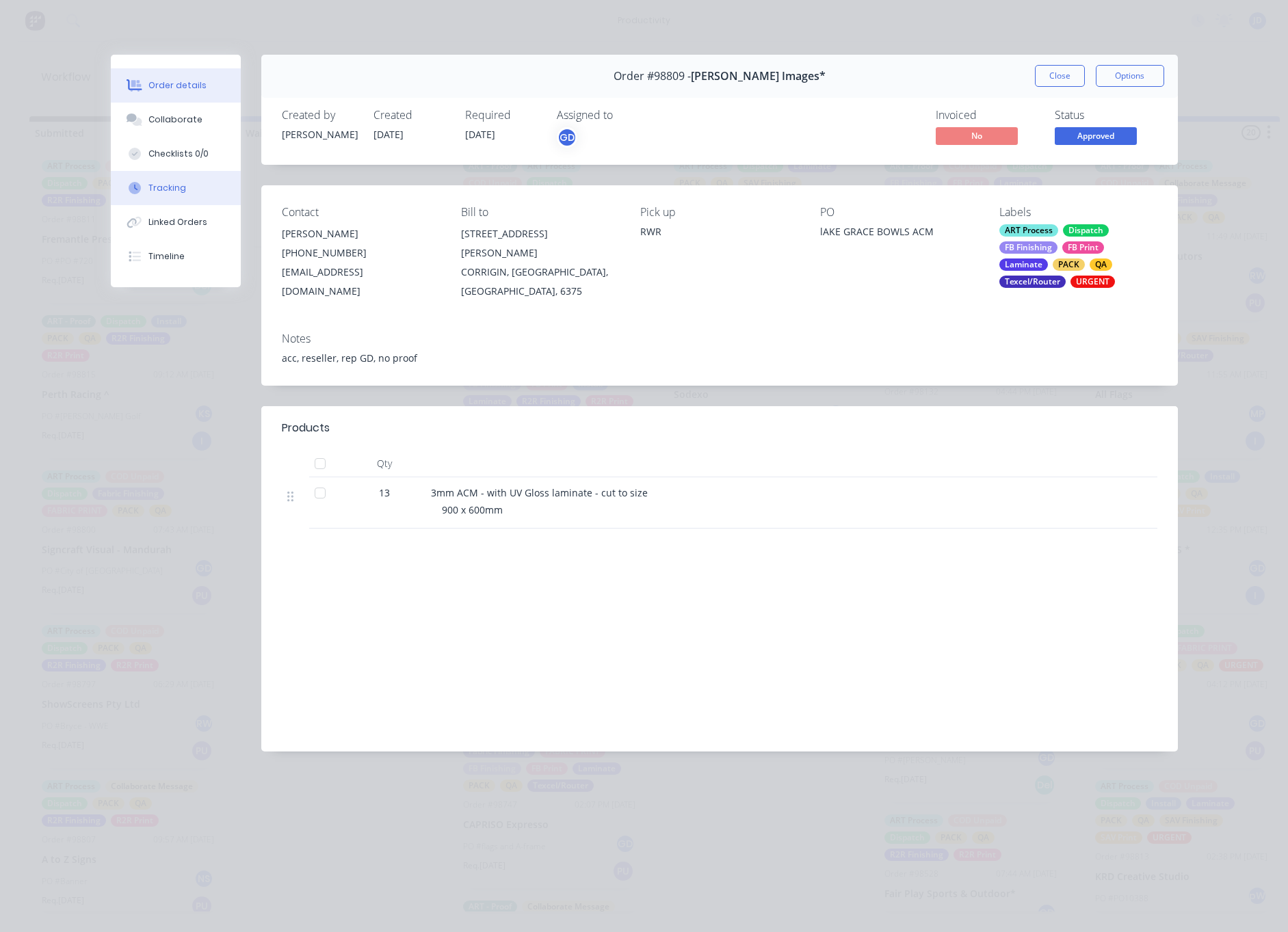
click at [165, 181] on button "Tracking" at bounding box center [176, 188] width 130 height 34
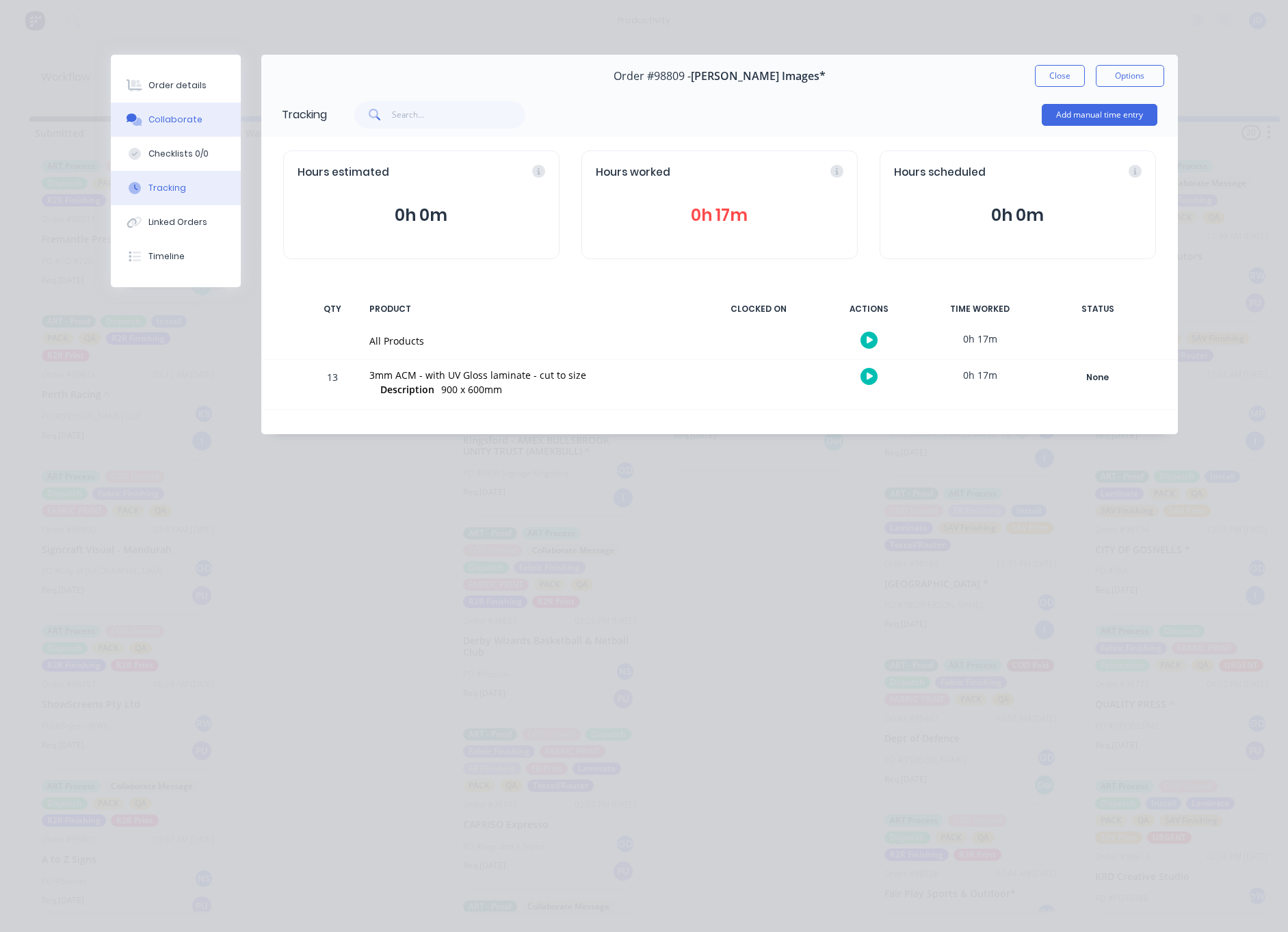
click at [178, 124] on div "Collaborate" at bounding box center [175, 119] width 54 height 12
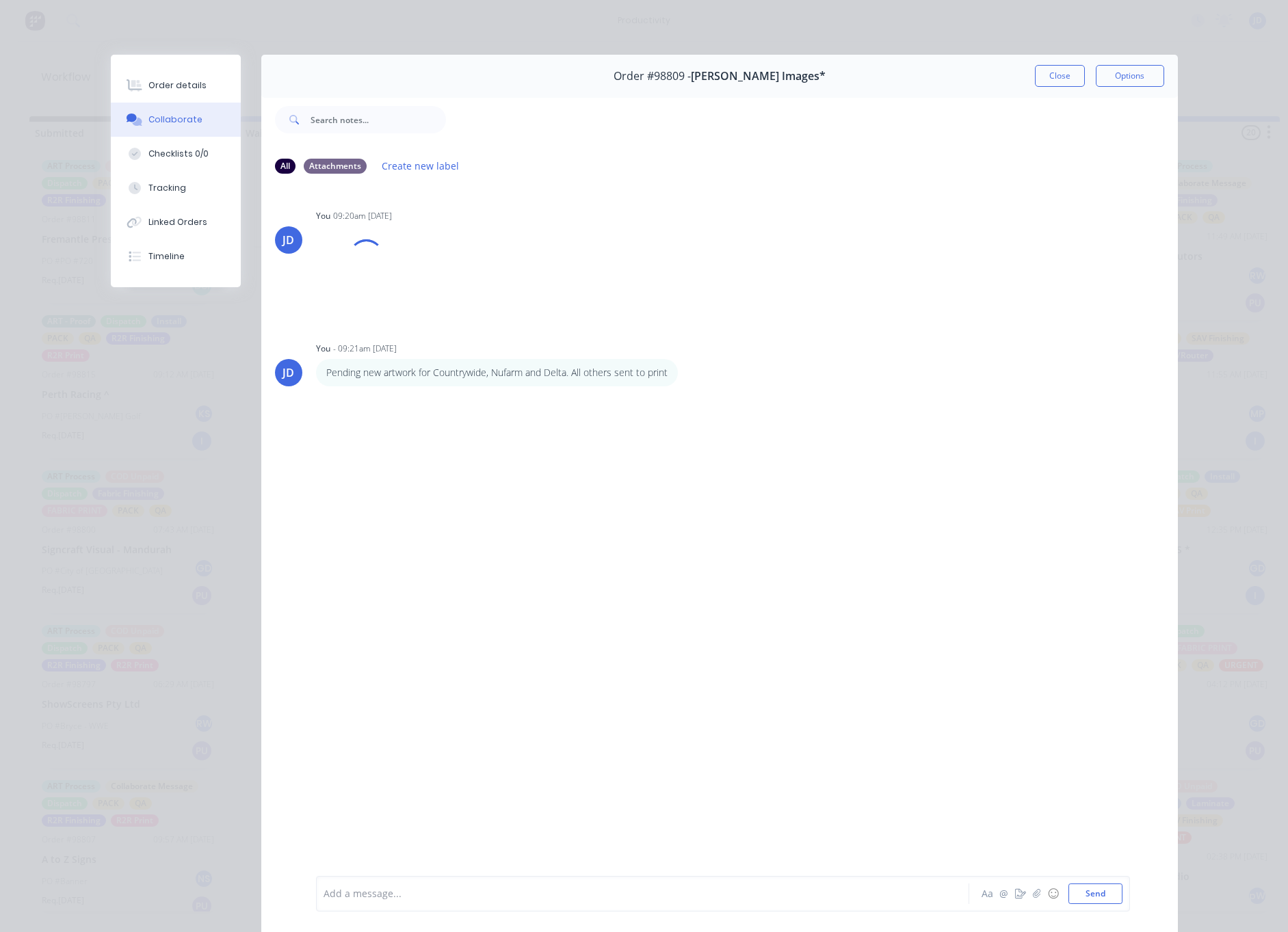
click at [384, 903] on div "Add a message..." at bounding box center [623, 893] width 599 height 21
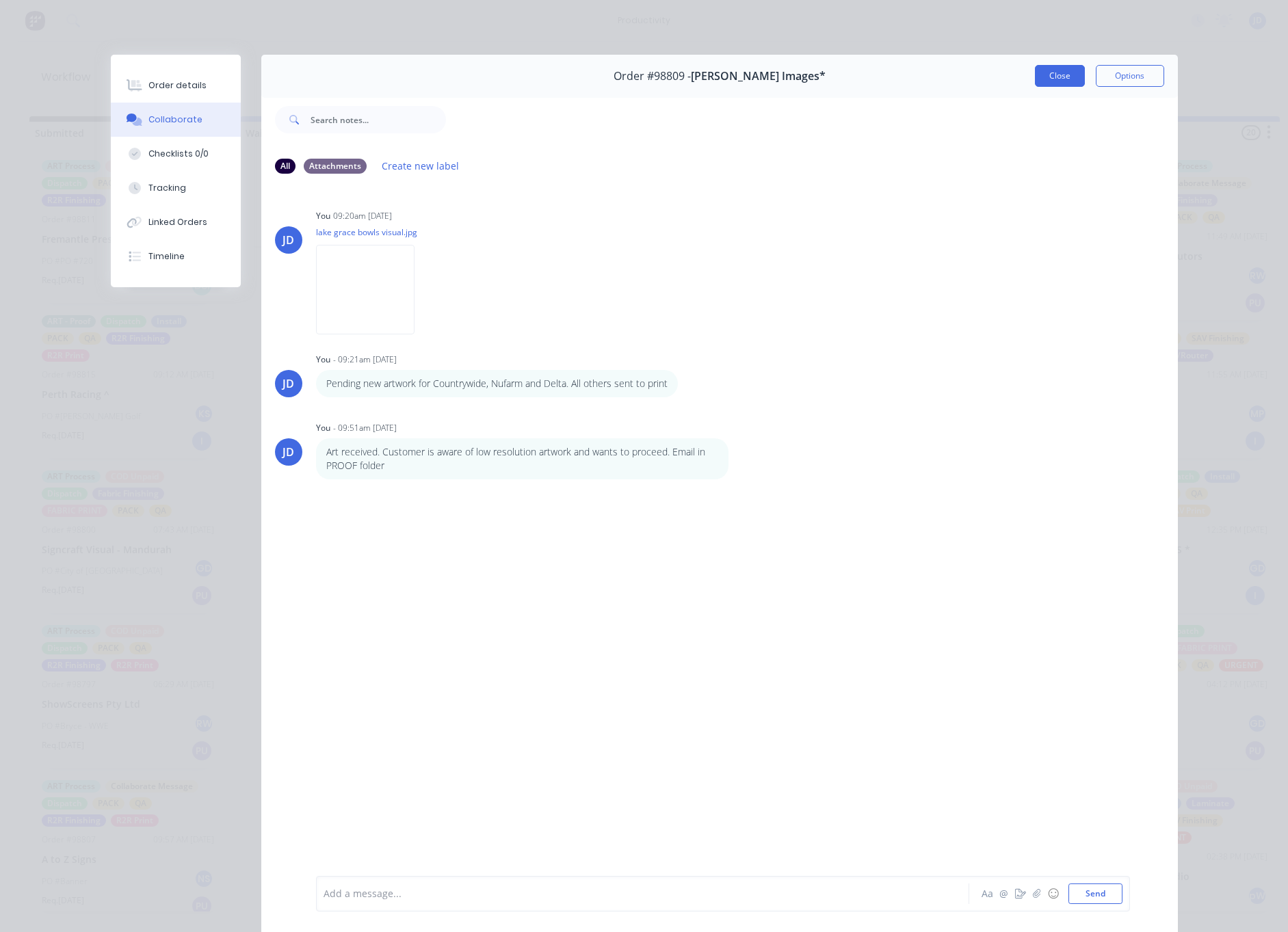
click at [1060, 76] on button "Close" at bounding box center [1060, 76] width 50 height 22
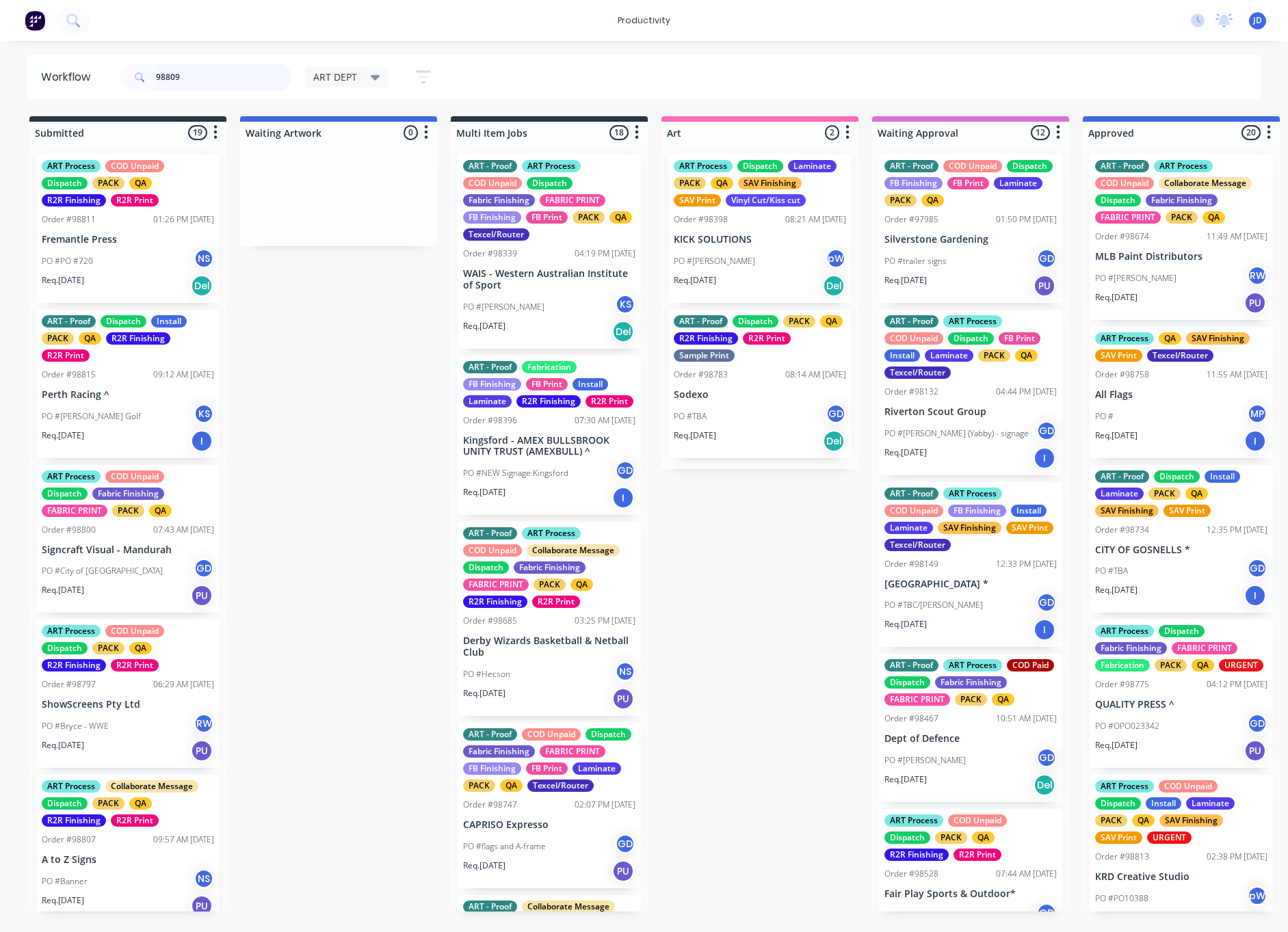
drag, startPoint x: 211, startPoint y: 81, endPoint x: 91, endPoint y: 69, distance: 120.6
click at [90, 69] on header "Workflow 98809 ART DEPT Save new view None edit ART DEPT (Default) edit Banner …" at bounding box center [644, 77] width 1234 height 45
type input "98797"
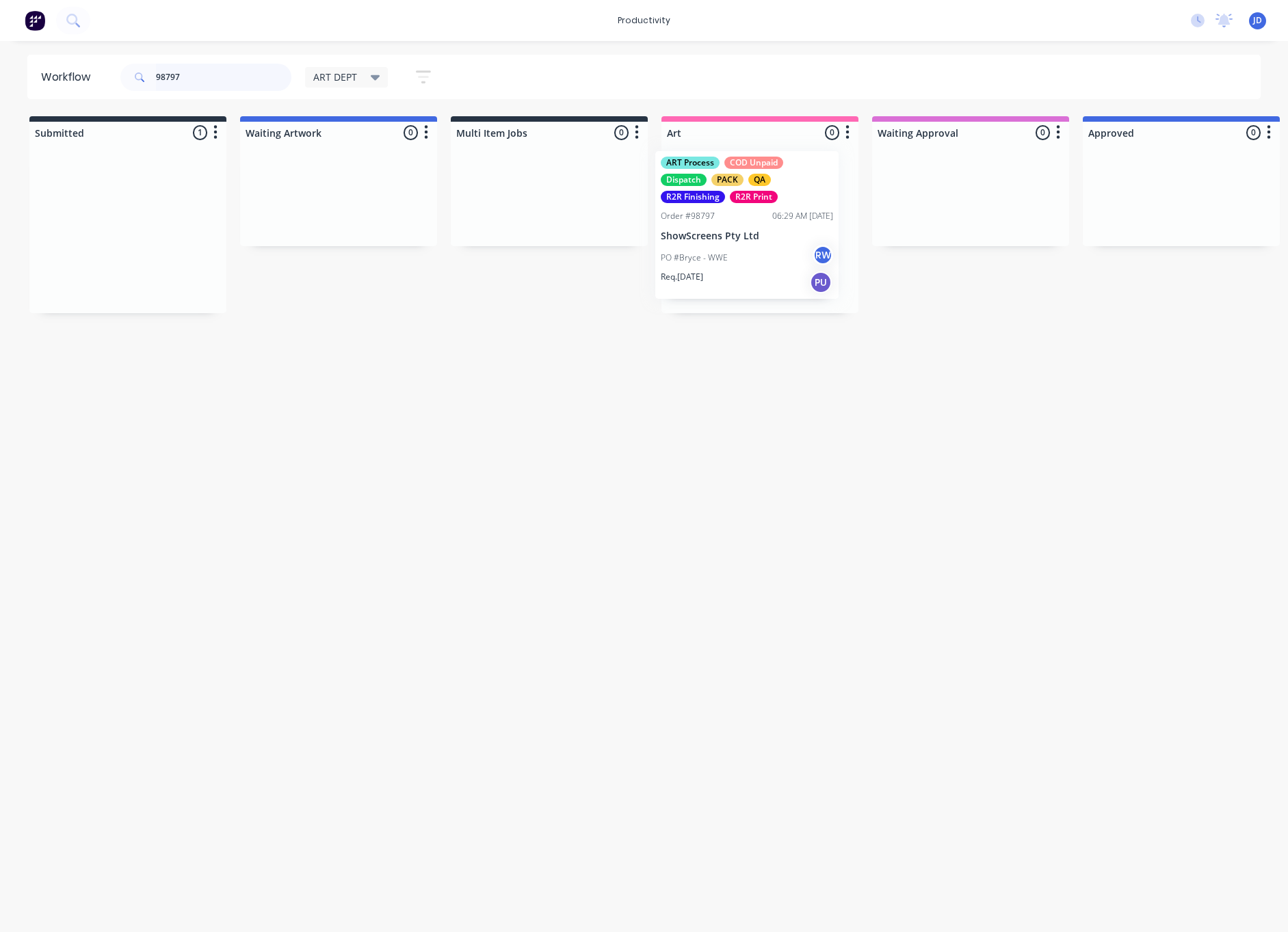
drag, startPoint x: 92, startPoint y: 225, endPoint x: 711, endPoint y: 221, distance: 619.0
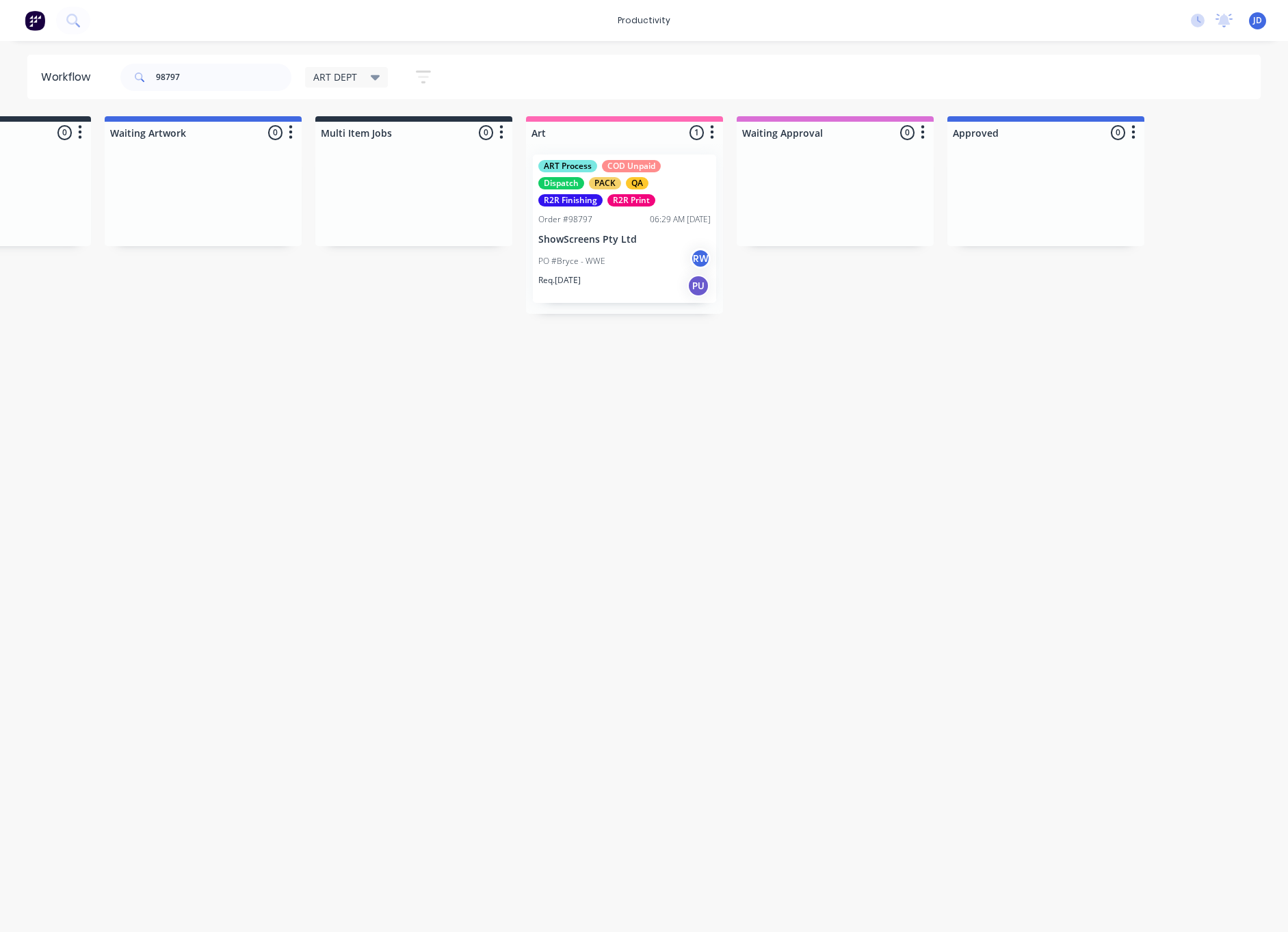
scroll to position [0, 140]
click at [623, 262] on div "PO #Bryce - WWE RW" at bounding box center [620, 262] width 172 height 26
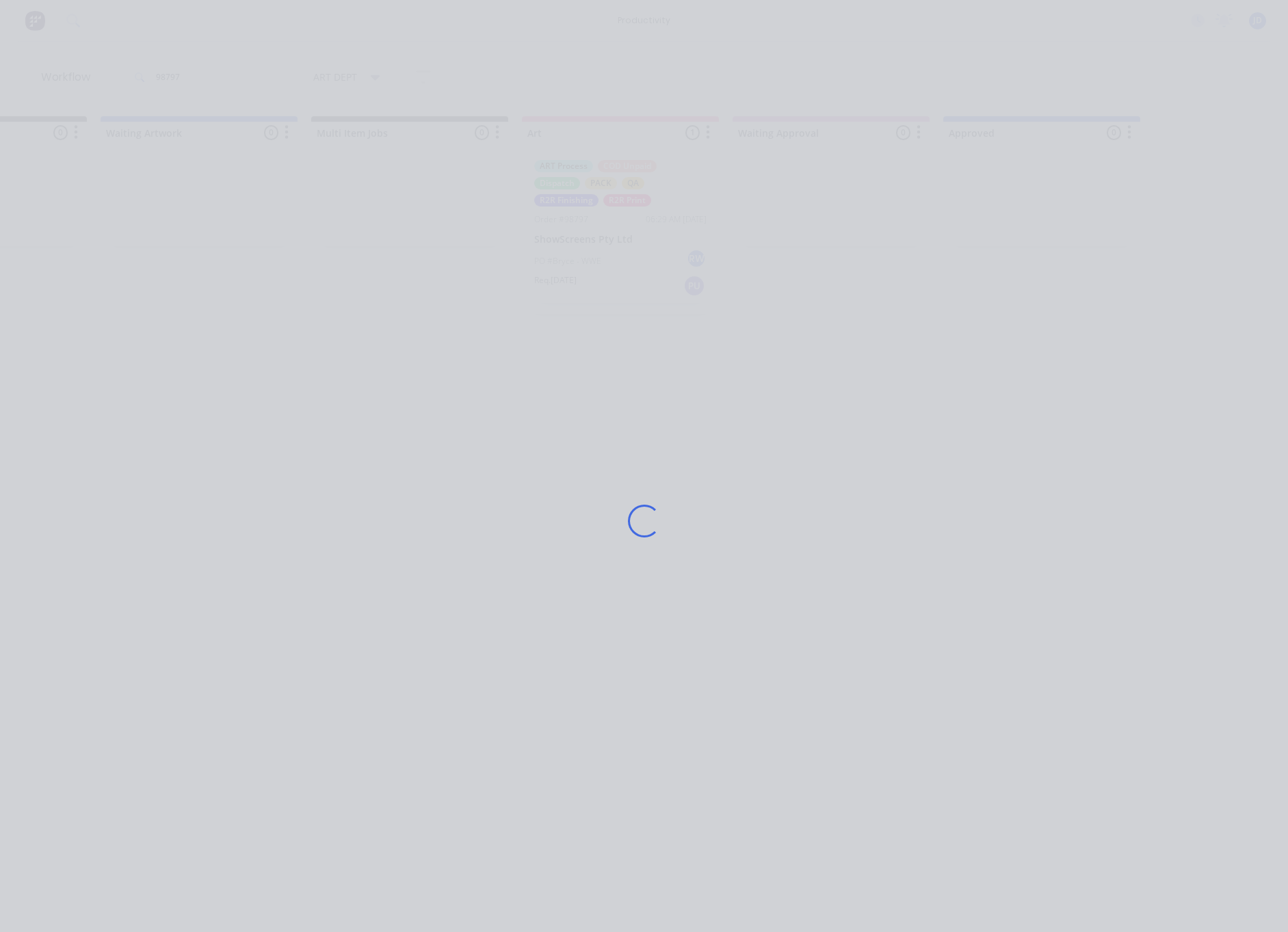
scroll to position [0, 141]
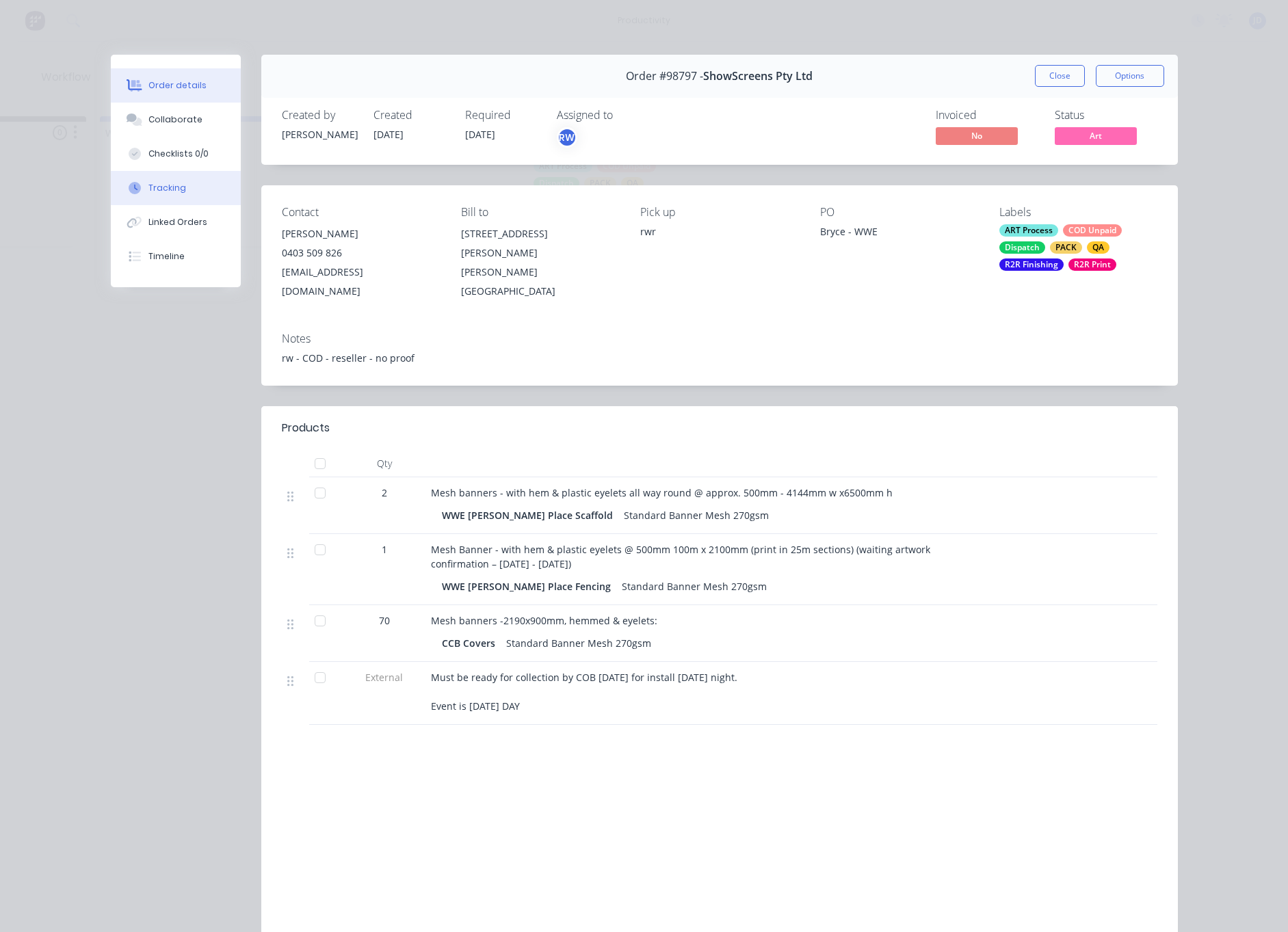
click at [186, 188] on button "Tracking" at bounding box center [176, 188] width 130 height 34
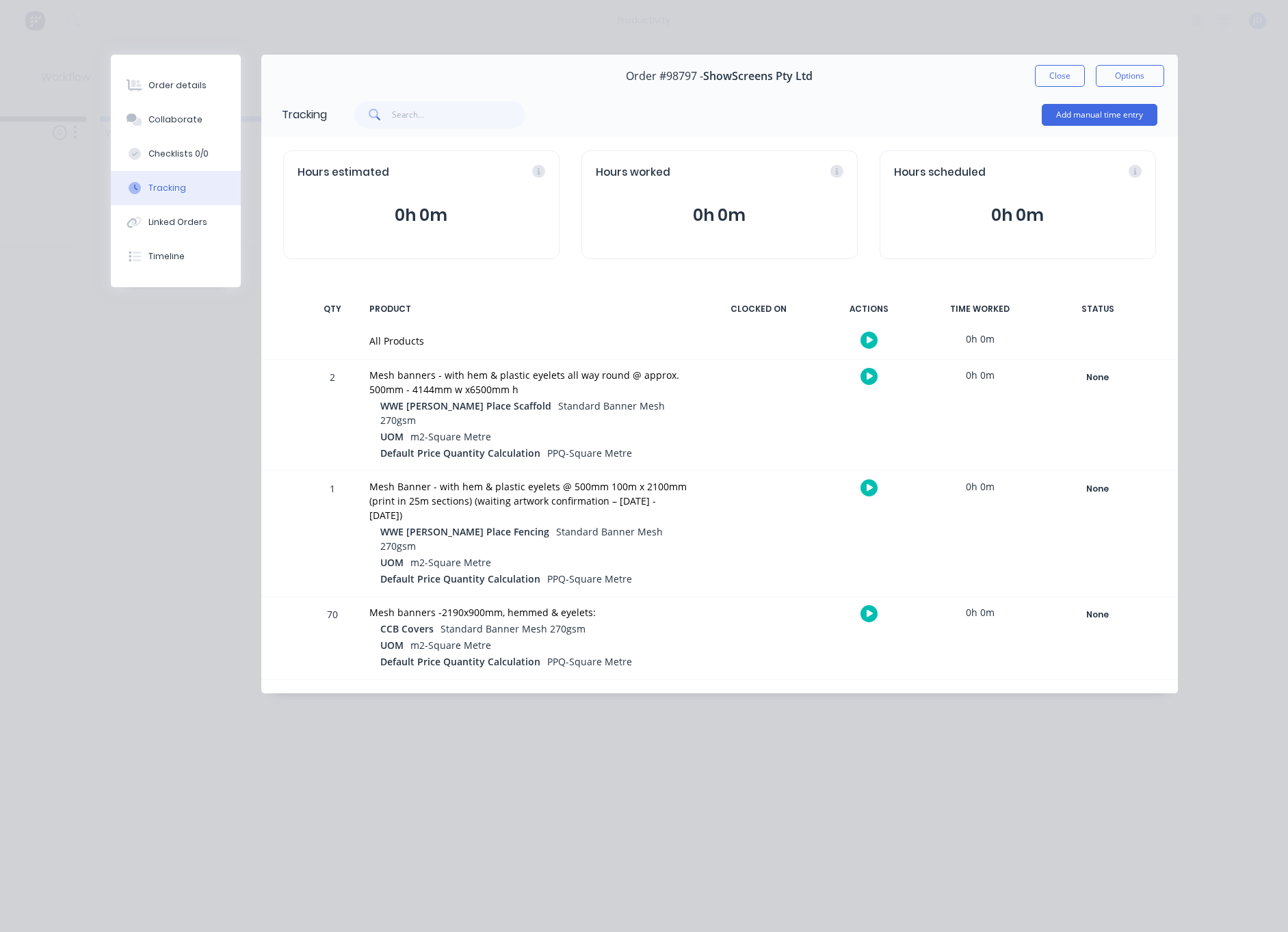
click at [865, 382] on button "button" at bounding box center [869, 376] width 17 height 17
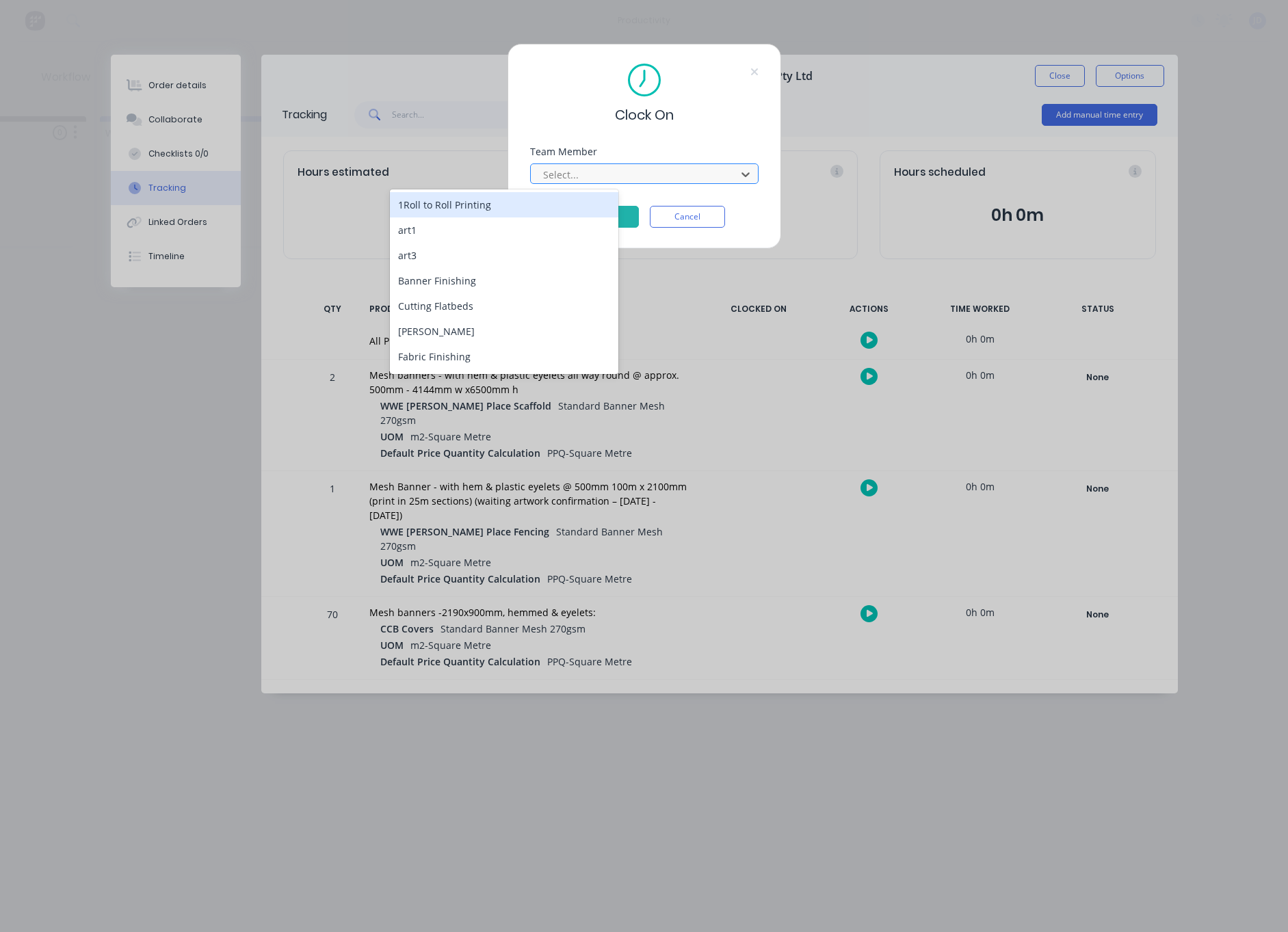
click at [548, 168] on div "Select..." at bounding box center [635, 174] width 184 height 15
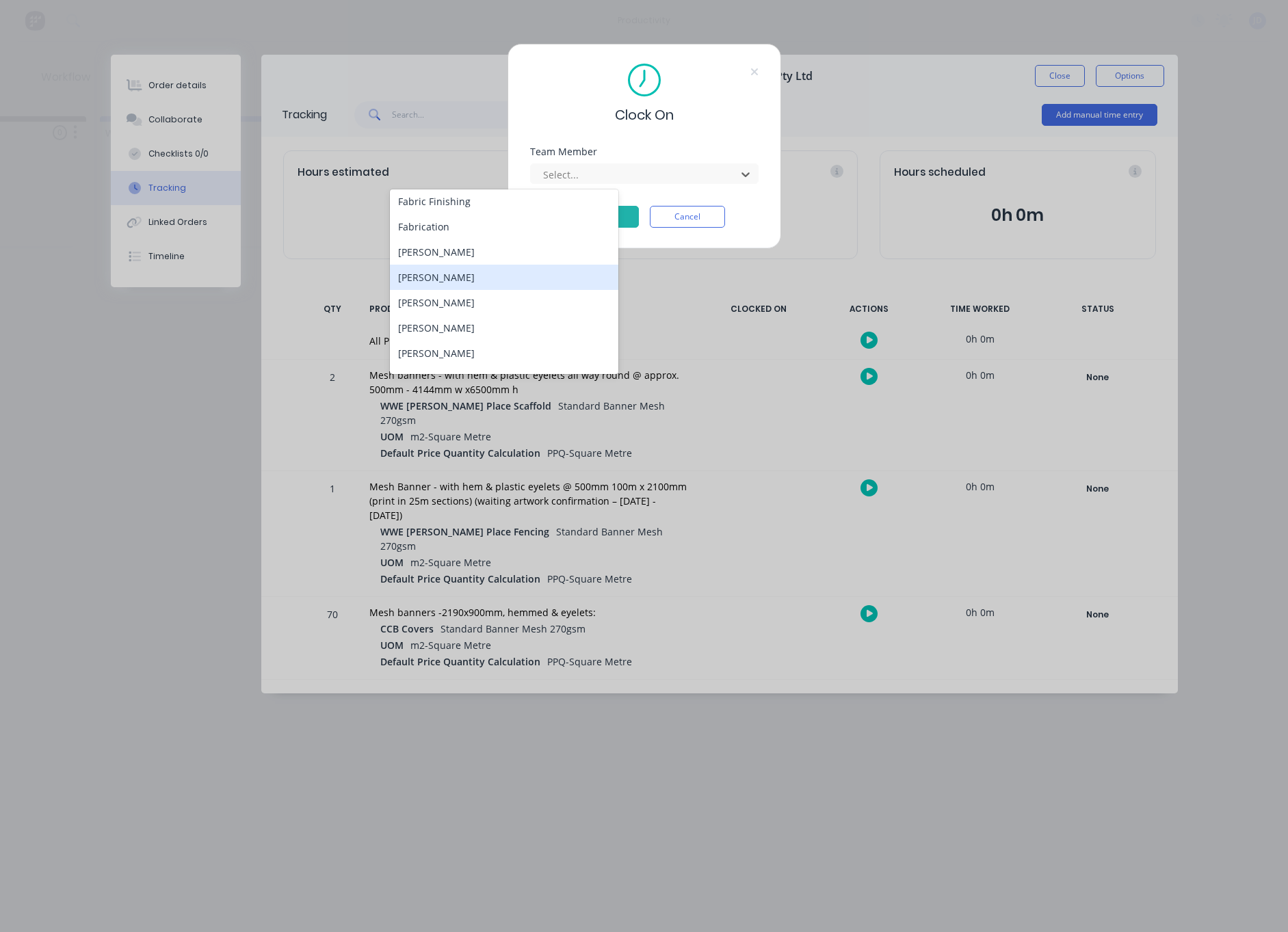
click at [459, 277] on div "[PERSON_NAME]" at bounding box center [504, 278] width 228 height 26
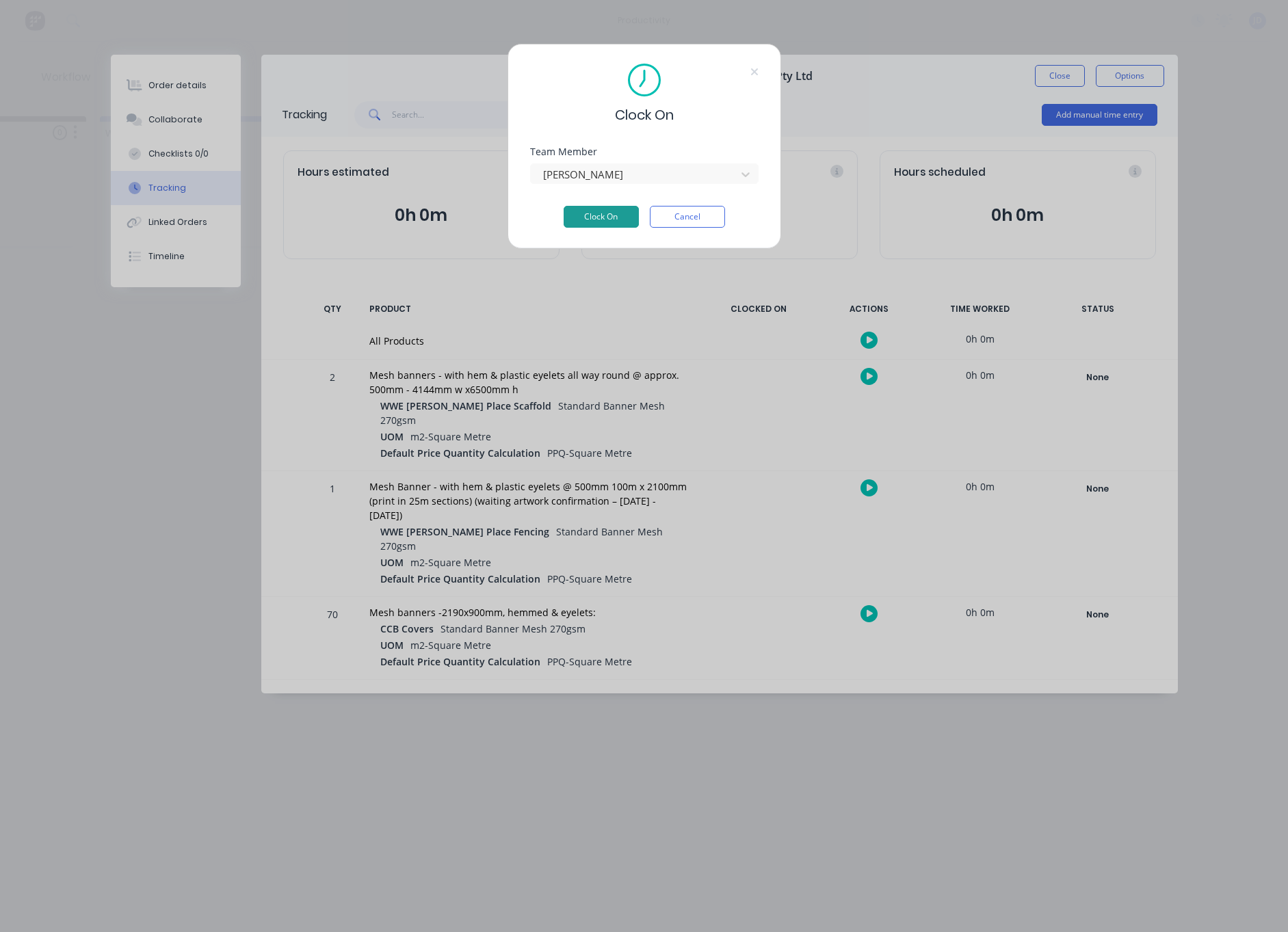
click at [607, 225] on button "Clock On" at bounding box center [601, 217] width 75 height 22
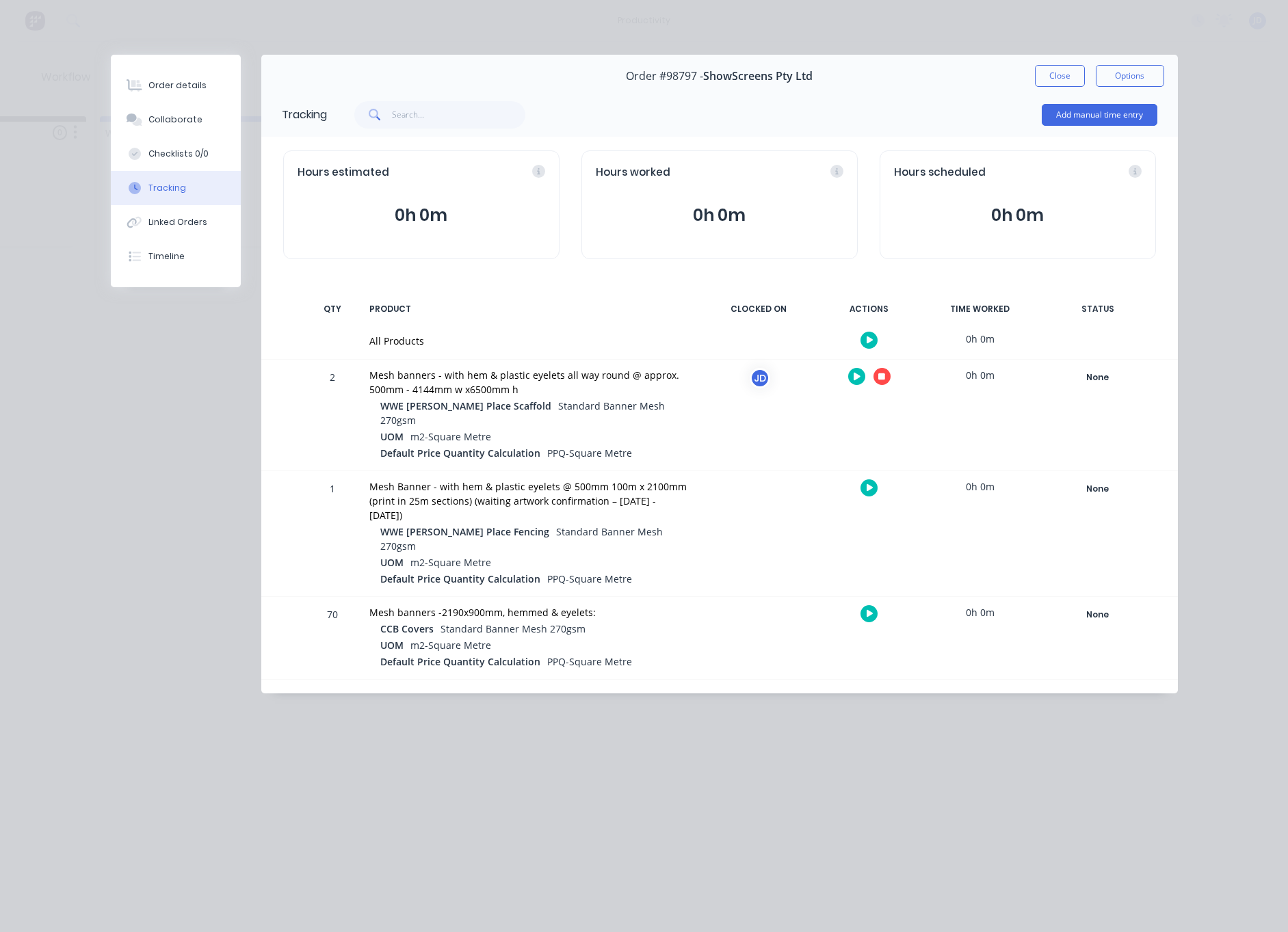
click at [880, 383] on button "button" at bounding box center [882, 376] width 17 height 17
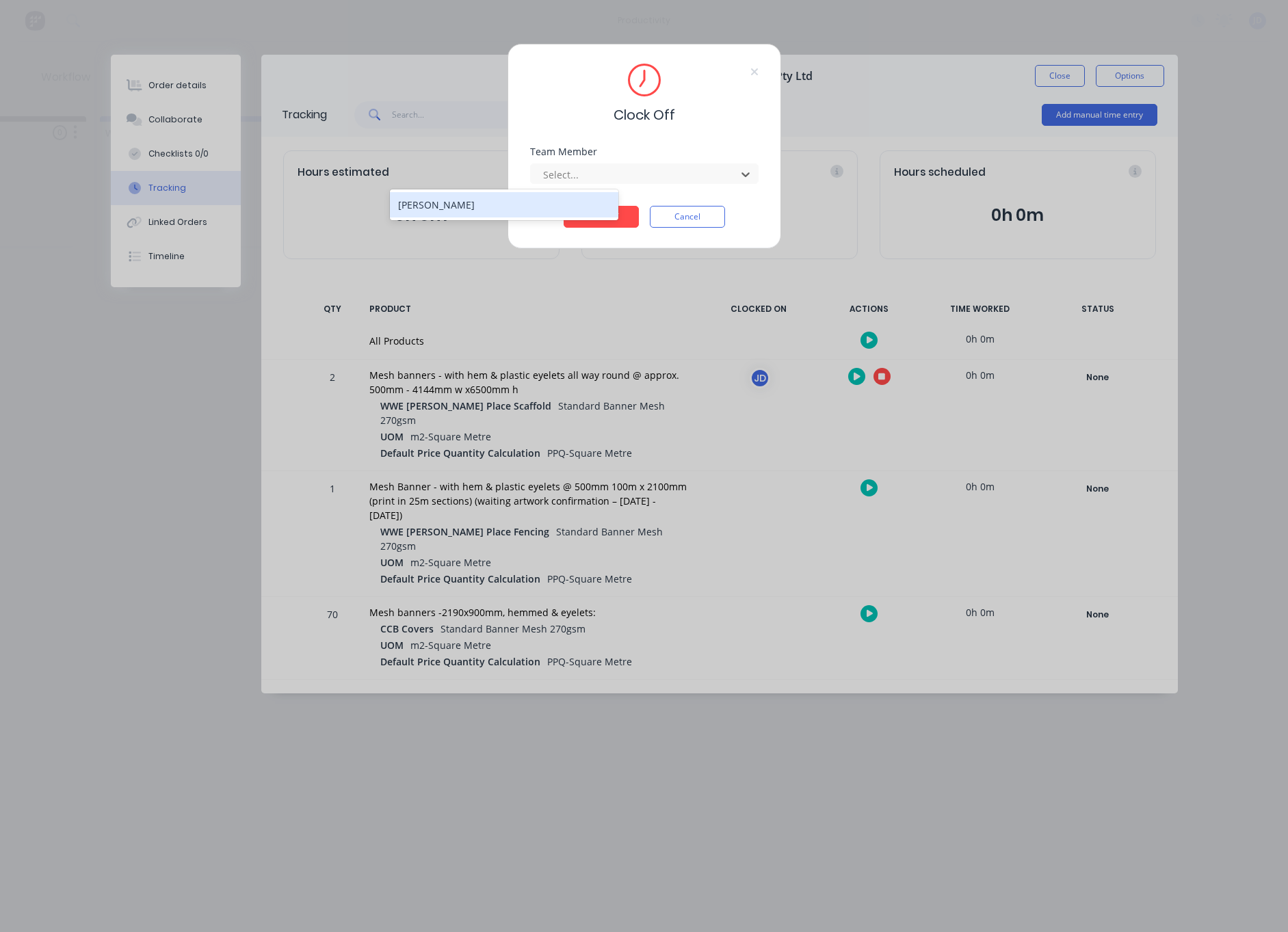
drag, startPoint x: 593, startPoint y: 177, endPoint x: 575, endPoint y: 202, distance: 30.8
click at [593, 177] on div at bounding box center [635, 175] width 188 height 17
click at [568, 204] on div "[PERSON_NAME]" at bounding box center [504, 205] width 228 height 26
click at [576, 213] on button "Clock Off" at bounding box center [601, 217] width 75 height 22
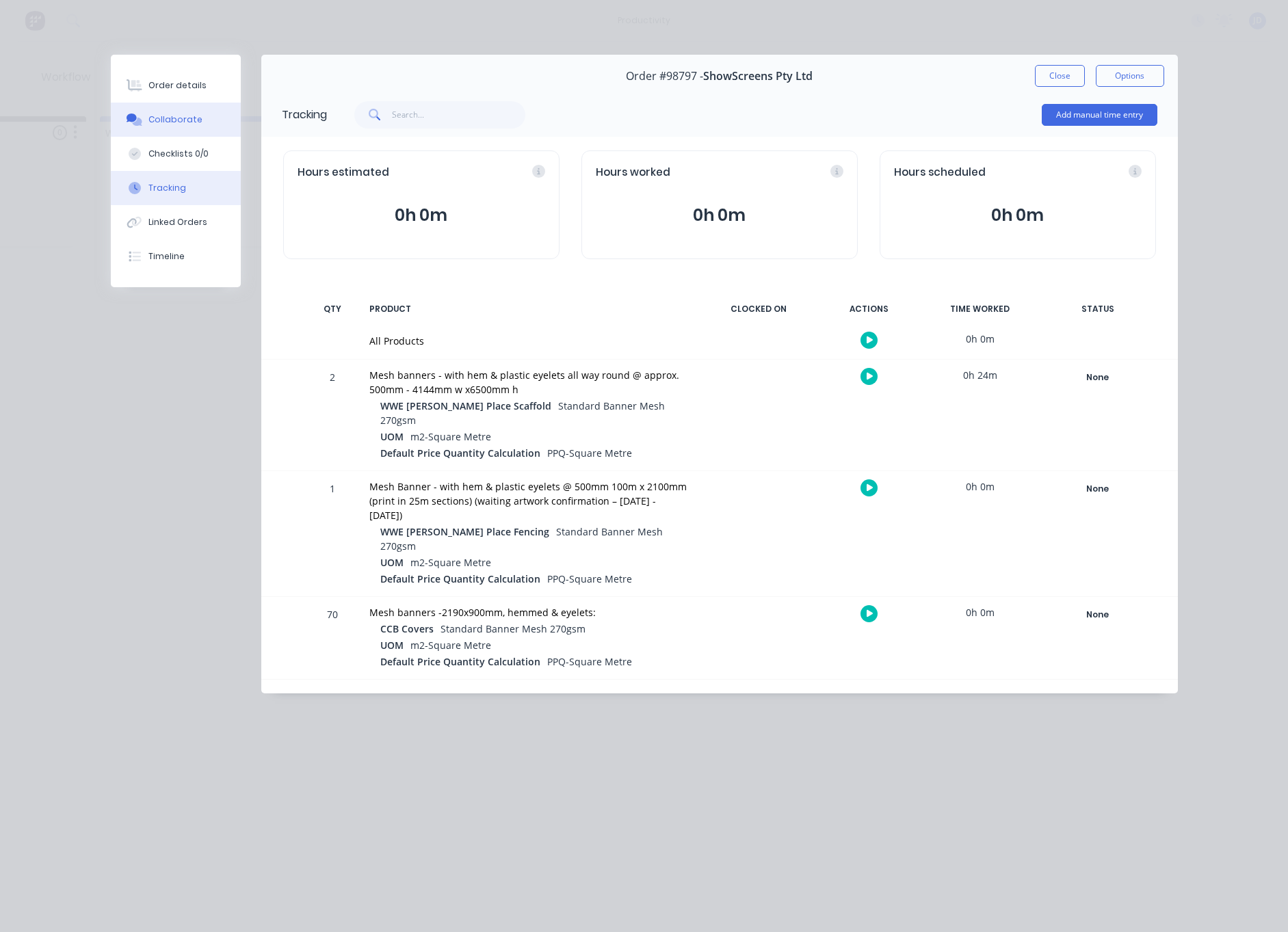
click at [170, 111] on button "Collaborate" at bounding box center [176, 120] width 130 height 34
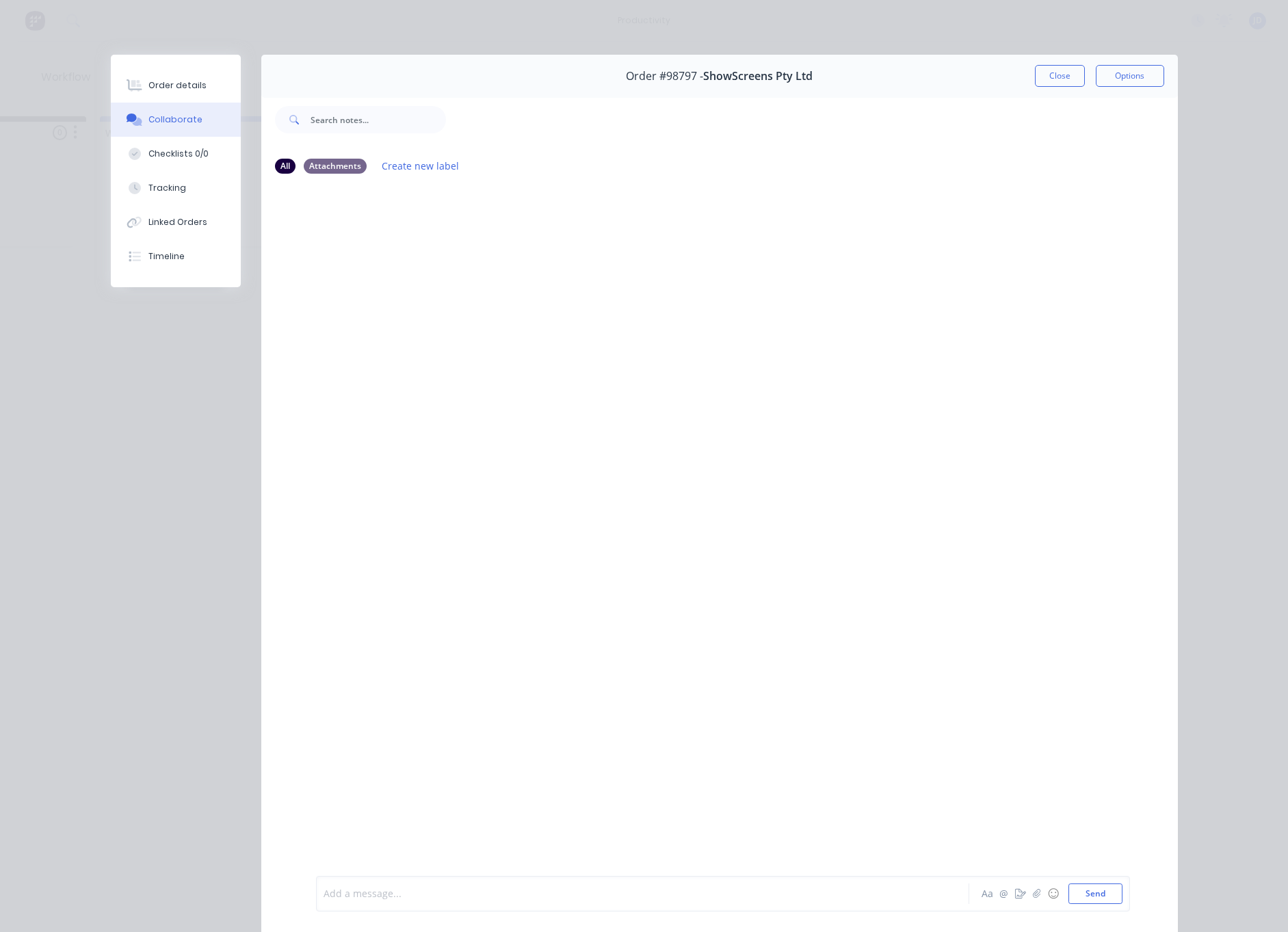
click at [490, 895] on div at bounding box center [623, 893] width 599 height 15
click at [160, 183] on div "Tracking" at bounding box center [167, 188] width 38 height 12
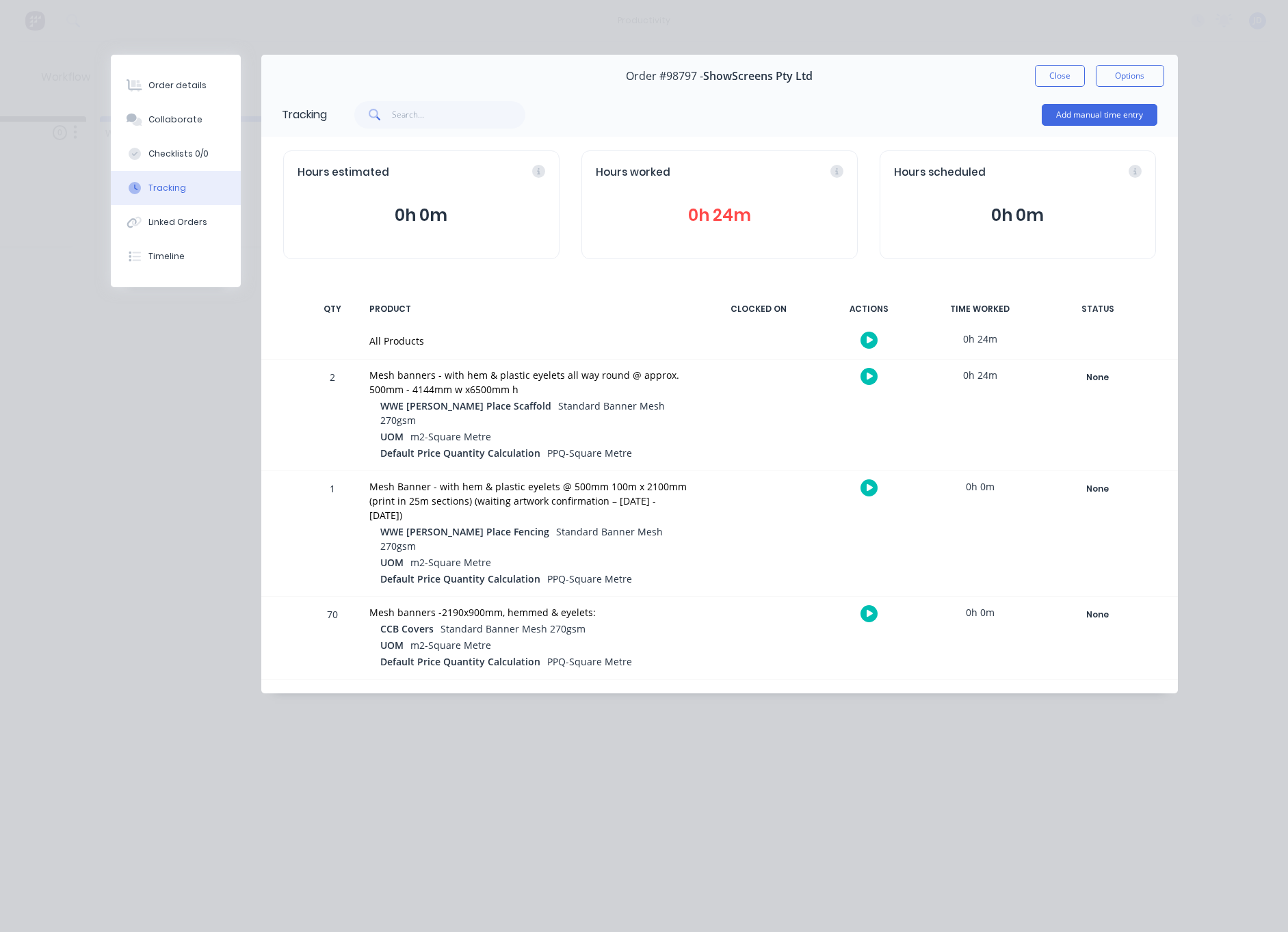
click at [1032, 76] on div "Order #98797 - ShowScreens Pty Ltd Close Options" at bounding box center [719, 76] width 917 height 43
click at [1062, 80] on button "Close" at bounding box center [1060, 76] width 50 height 22
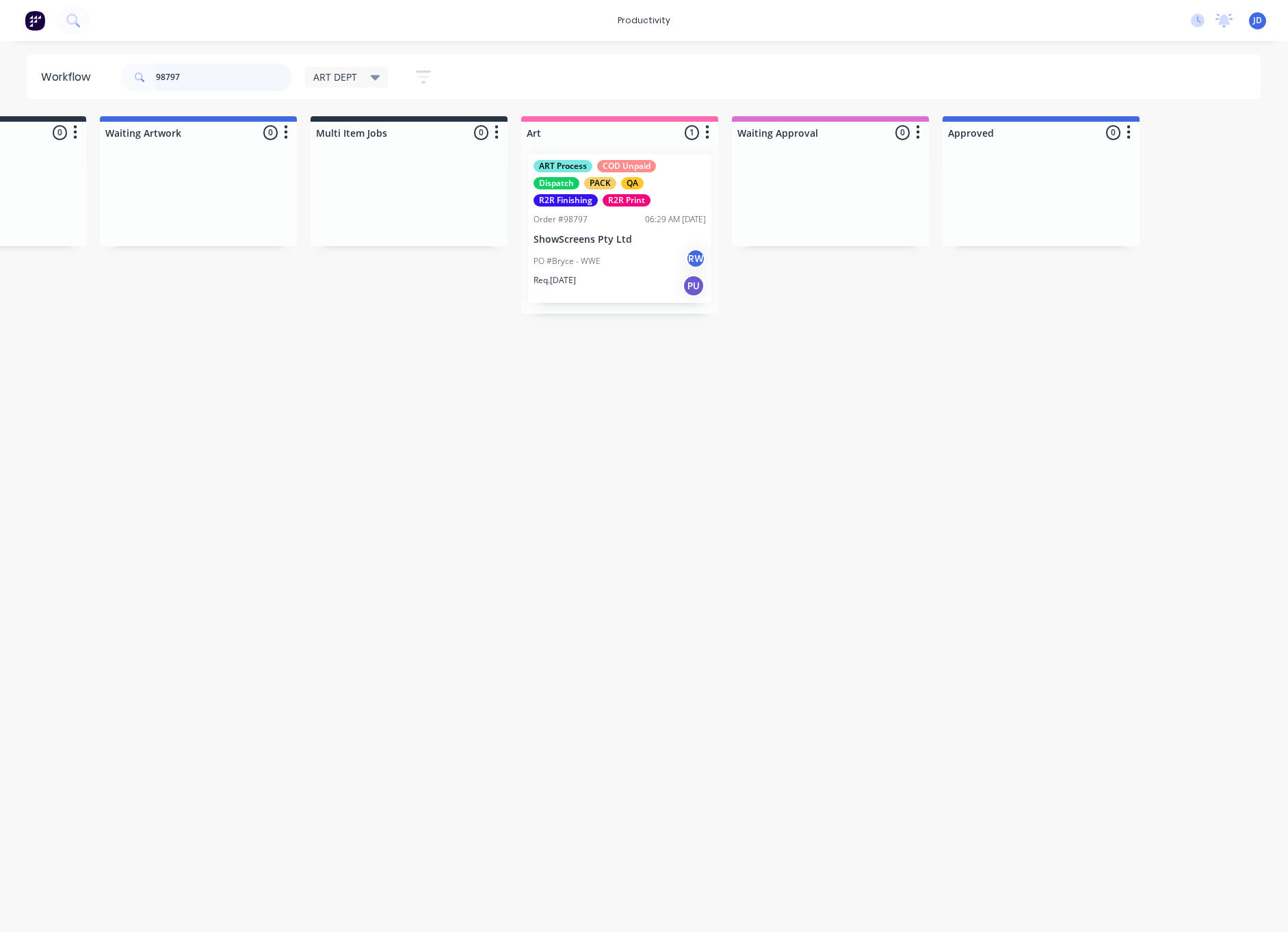
drag, startPoint x: 190, startPoint y: 73, endPoint x: 124, endPoint y: 69, distance: 66.1
click at [124, 69] on div "98797" at bounding box center [205, 77] width 171 height 27
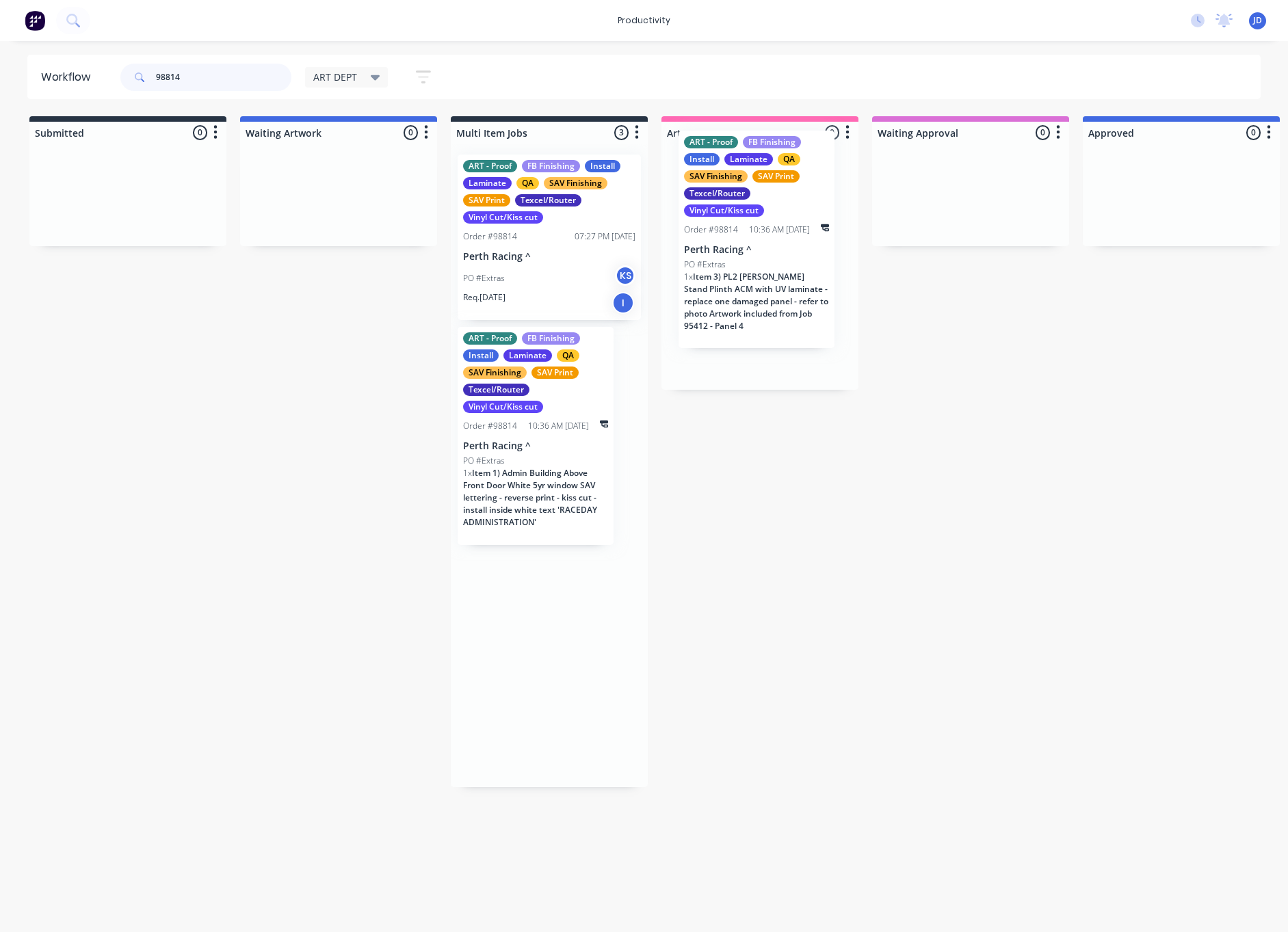
drag, startPoint x: 610, startPoint y: 387, endPoint x: 738, endPoint y: 256, distance: 183.2
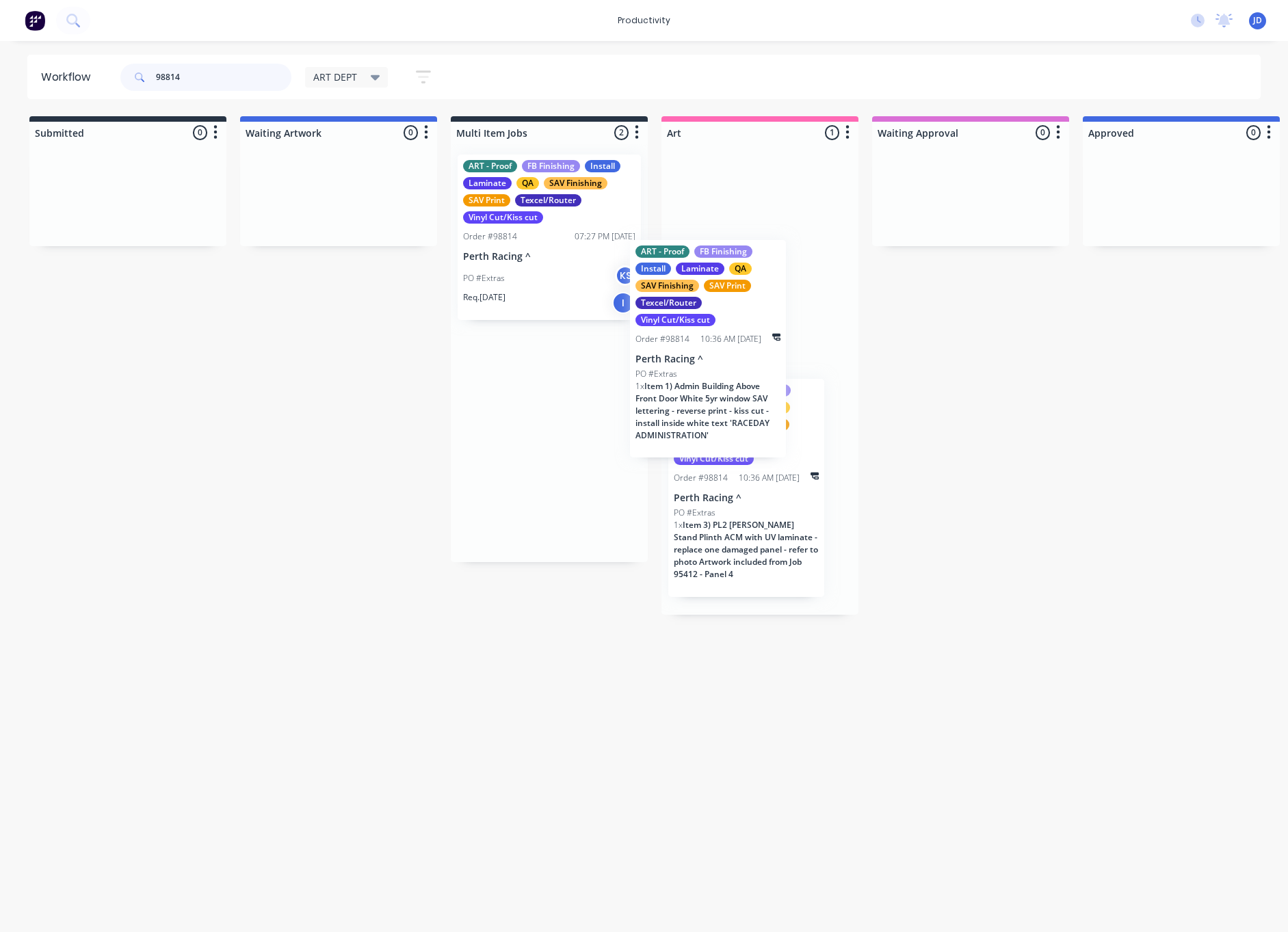
drag, startPoint x: 571, startPoint y: 482, endPoint x: 751, endPoint y: 394, distance: 200.4
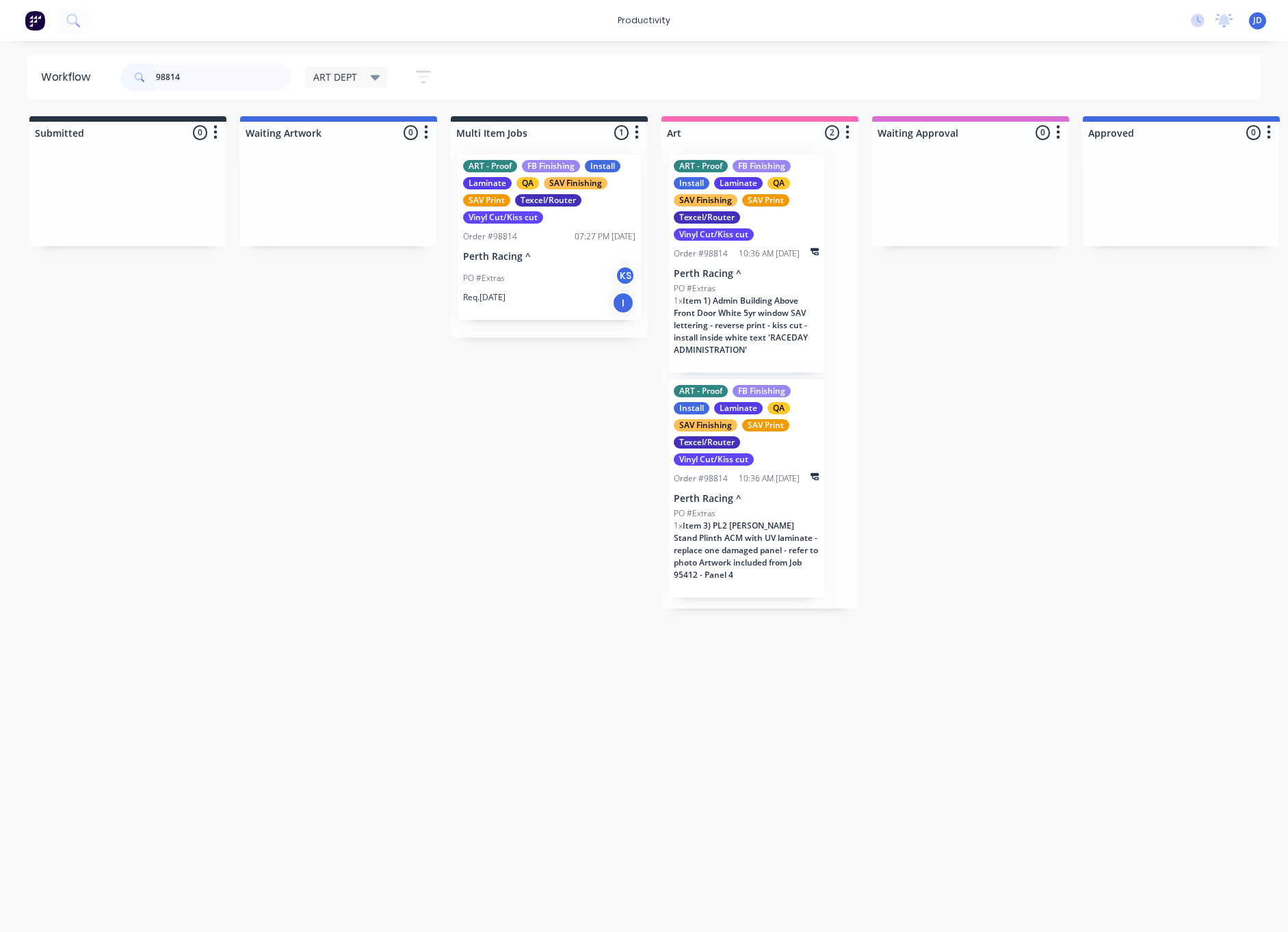
click at [556, 294] on div "Req. [DATE] I" at bounding box center [549, 303] width 172 height 23
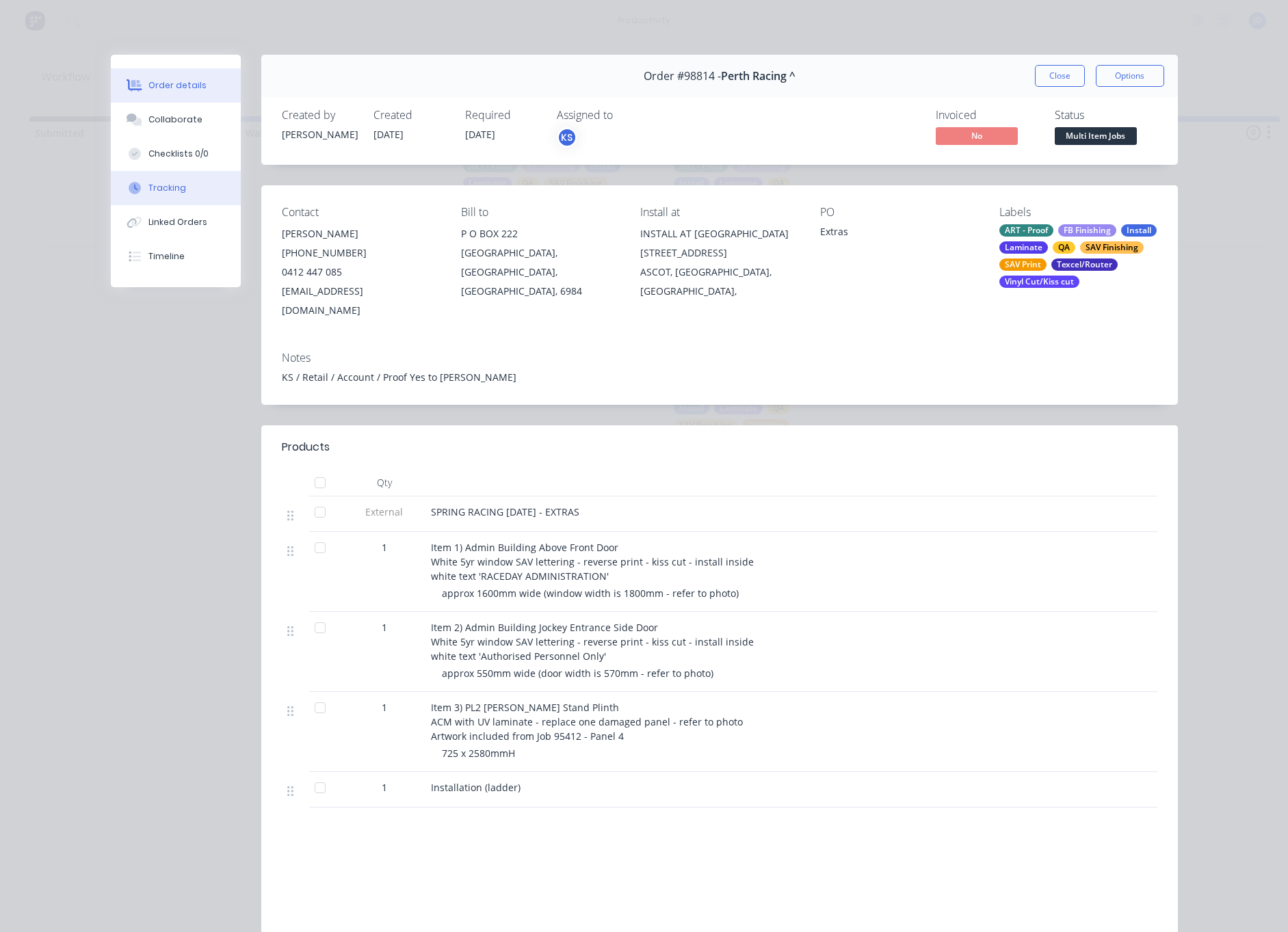
click at [156, 188] on div "Tracking" at bounding box center [167, 188] width 38 height 12
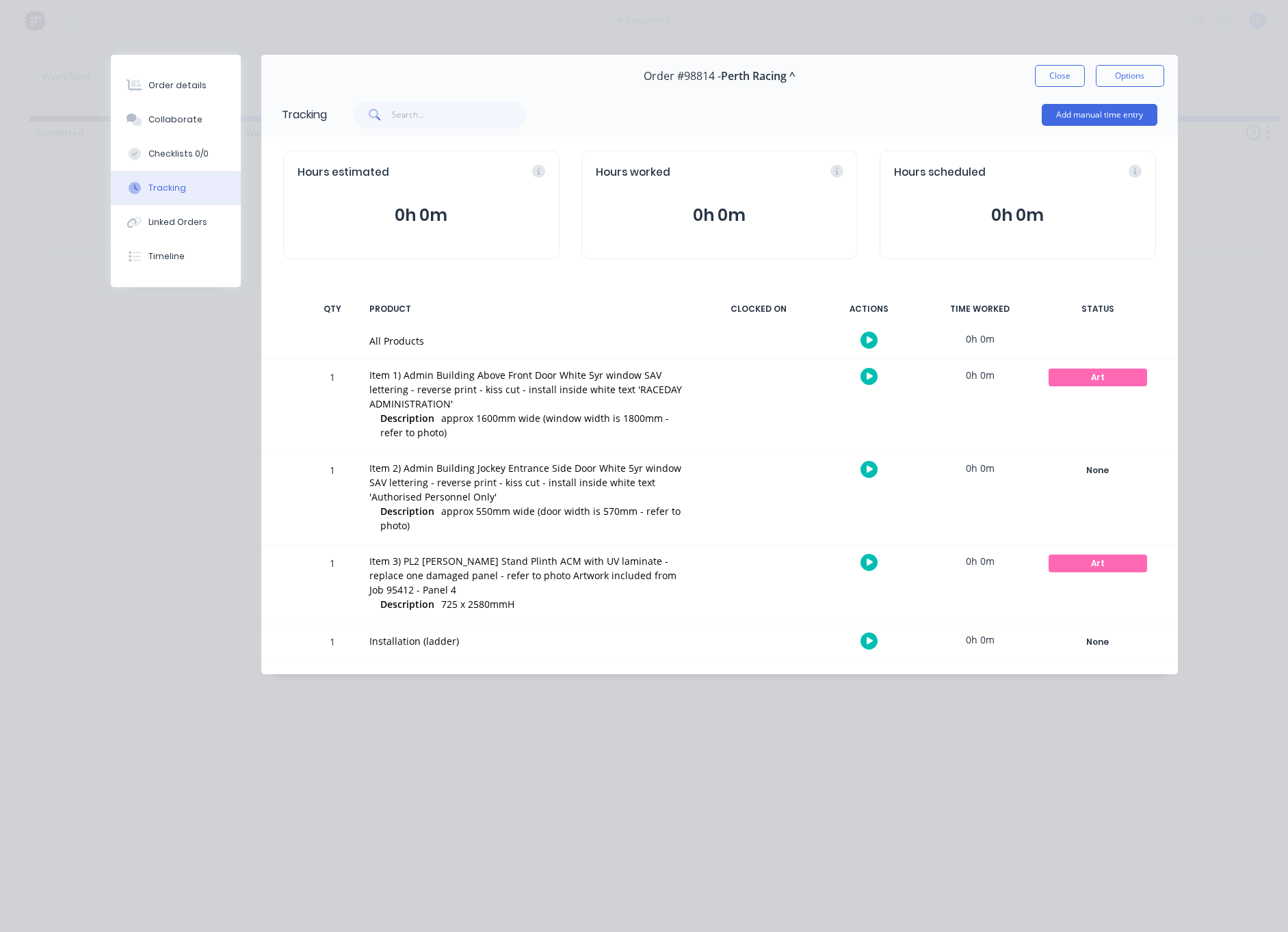
click at [864, 376] on button "button" at bounding box center [869, 376] width 17 height 17
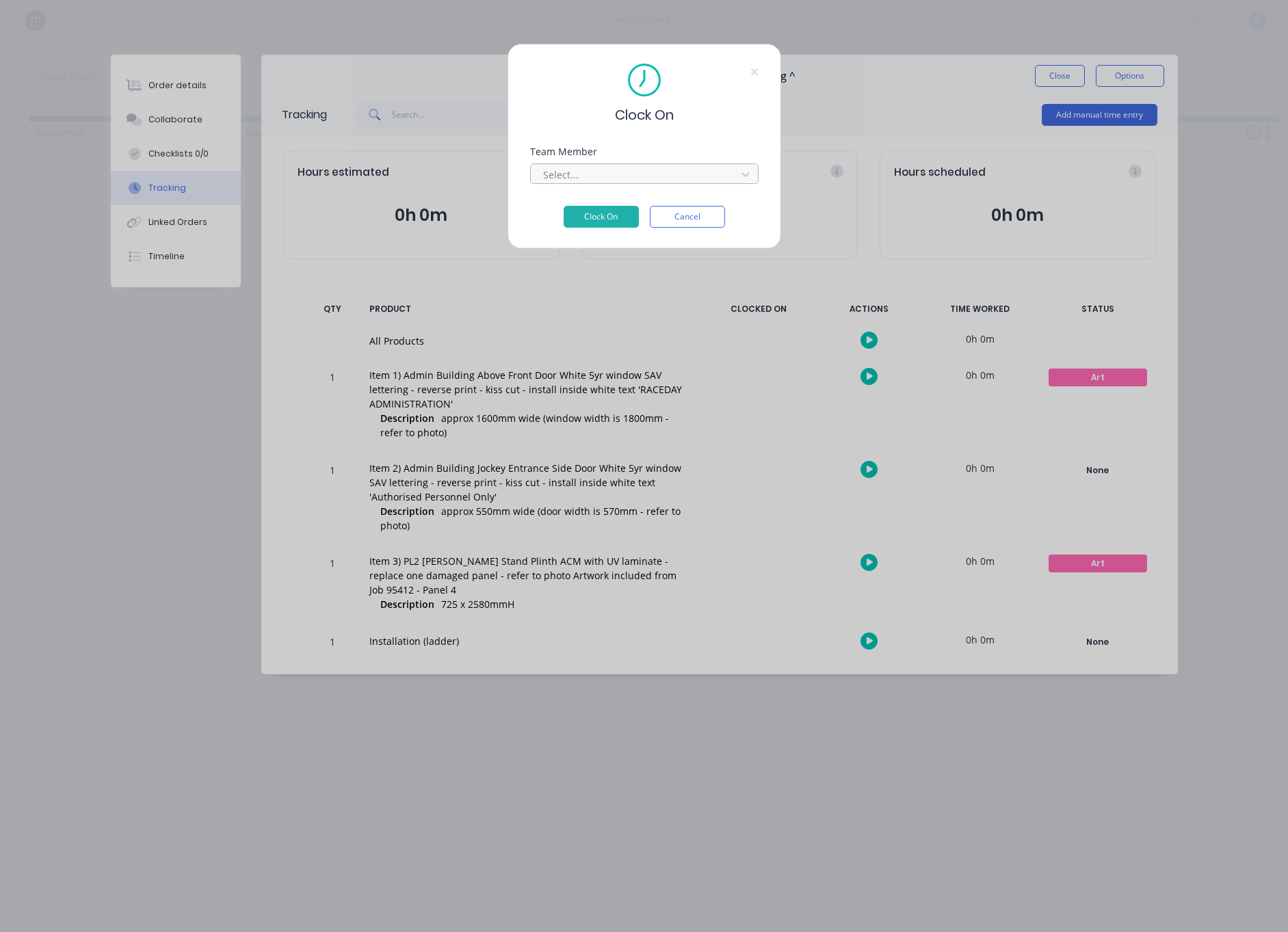
click at [618, 177] on div at bounding box center [635, 175] width 188 height 17
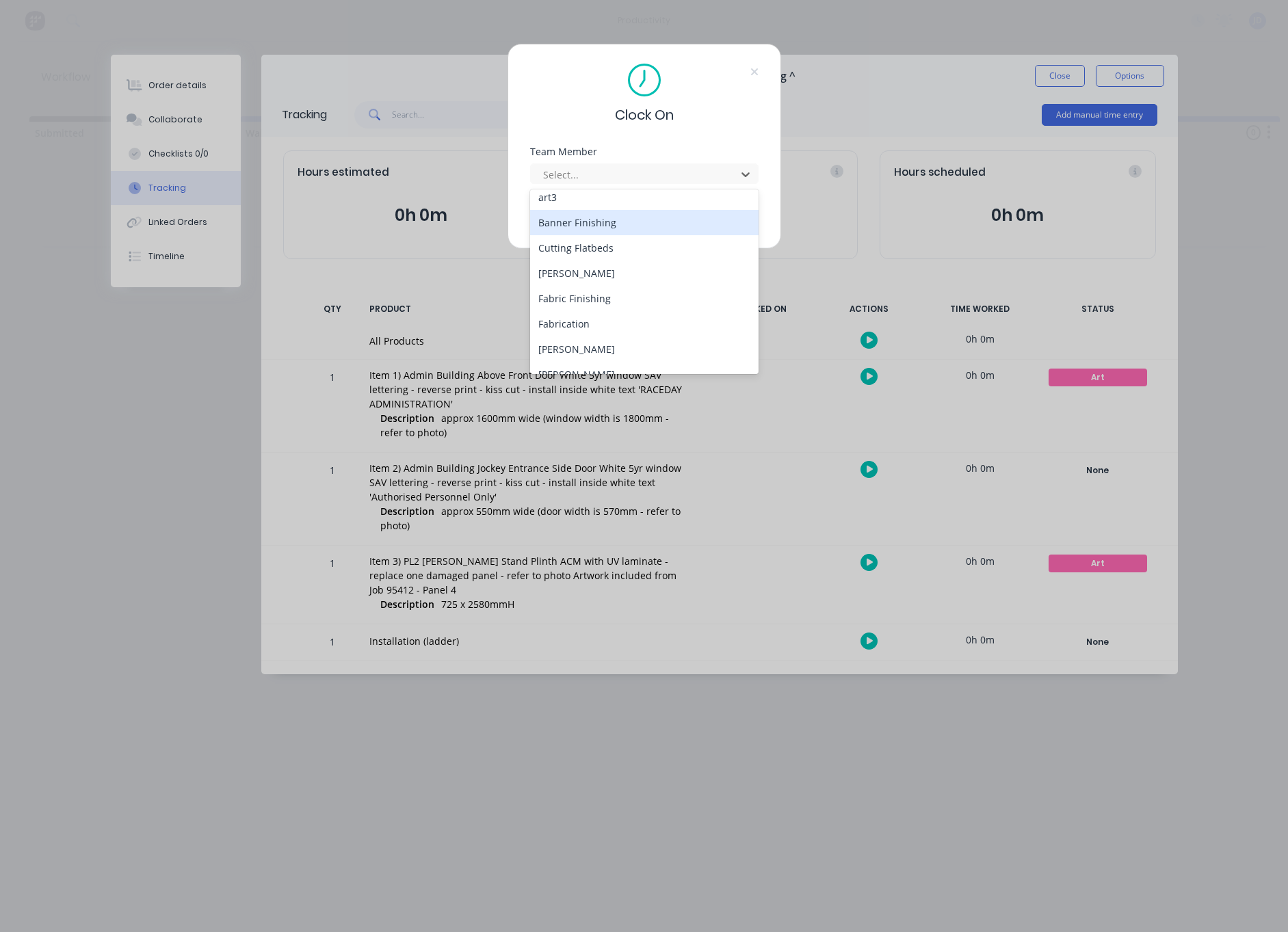
scroll to position [68, 0]
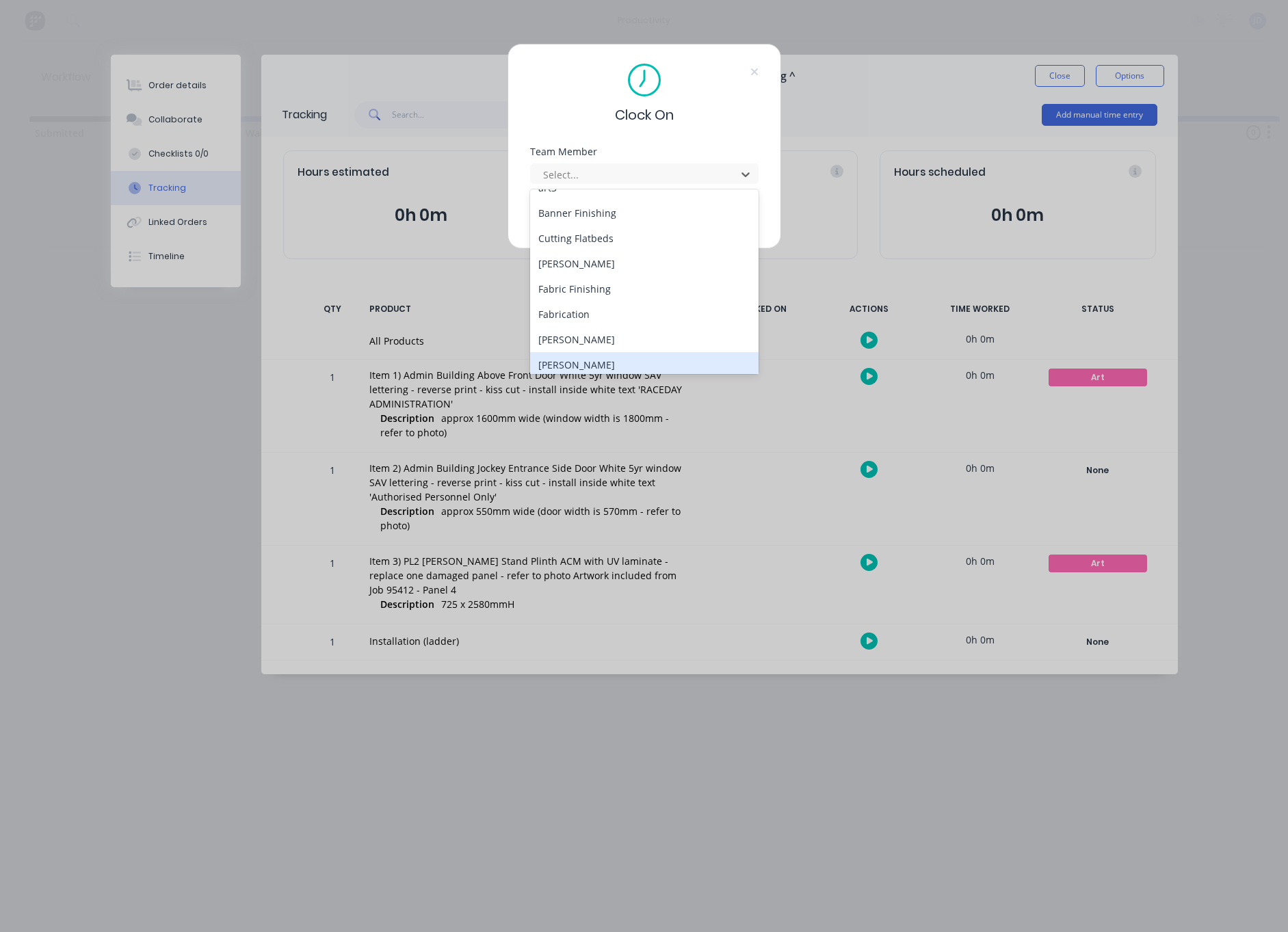
drag, startPoint x: 584, startPoint y: 363, endPoint x: 584, endPoint y: 350, distance: 13.0
click at [583, 363] on div "[PERSON_NAME]" at bounding box center [644, 365] width 228 height 26
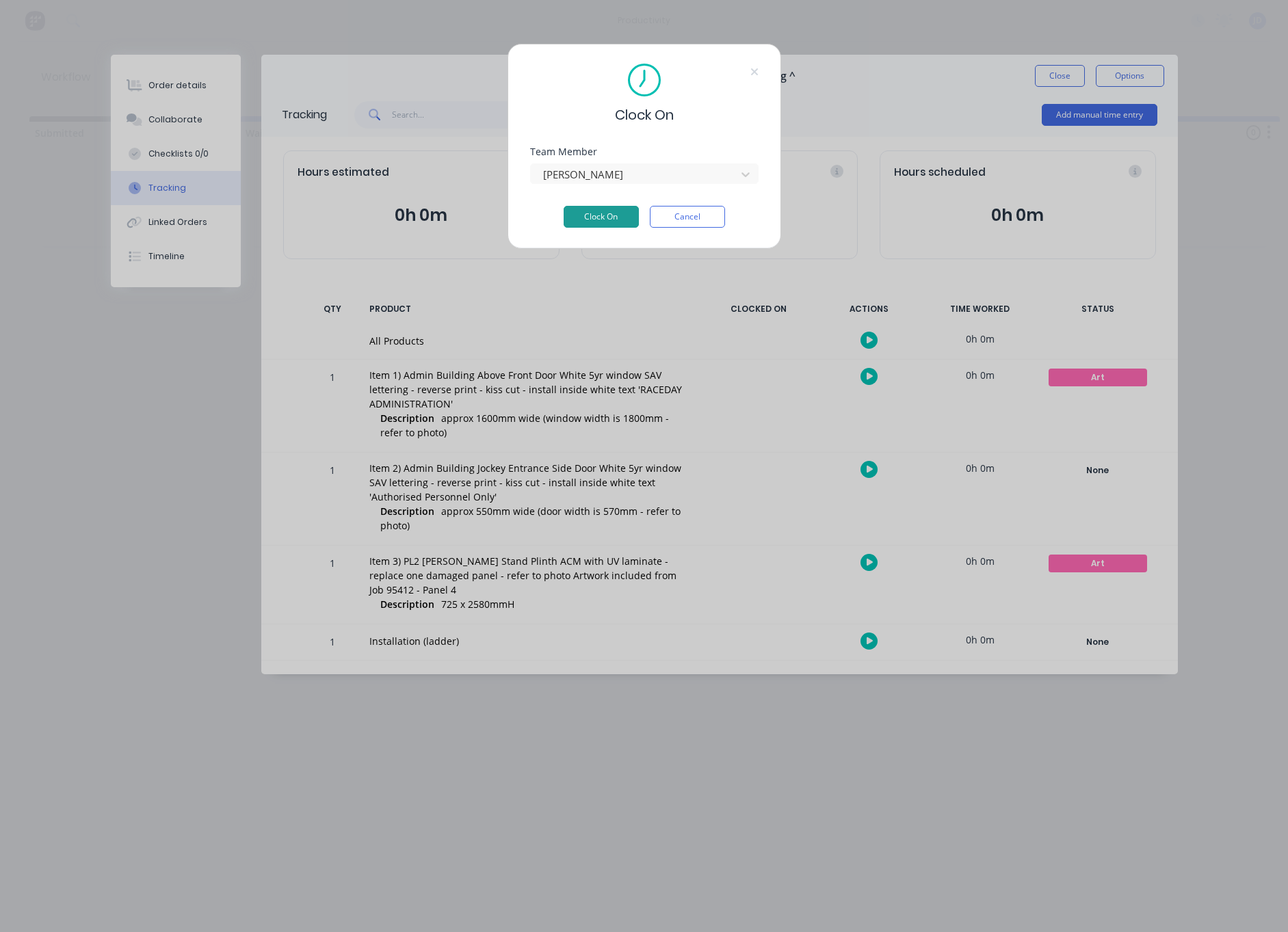
drag, startPoint x: 593, startPoint y: 207, endPoint x: 601, endPoint y: 207, distance: 8.0
click at [593, 207] on button "Clock On" at bounding box center [601, 217] width 75 height 22
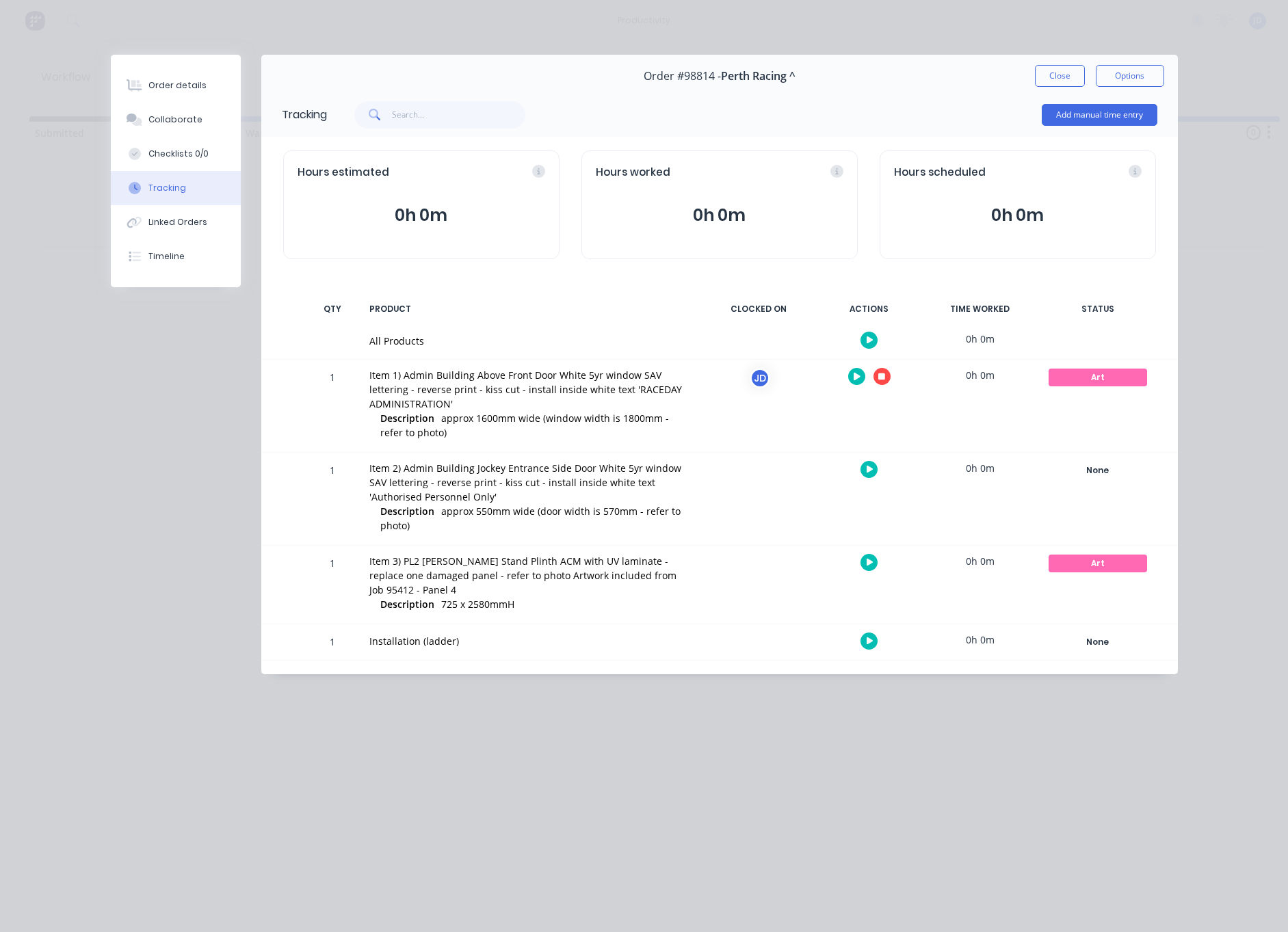
click at [887, 383] on button "button" at bounding box center [882, 376] width 17 height 17
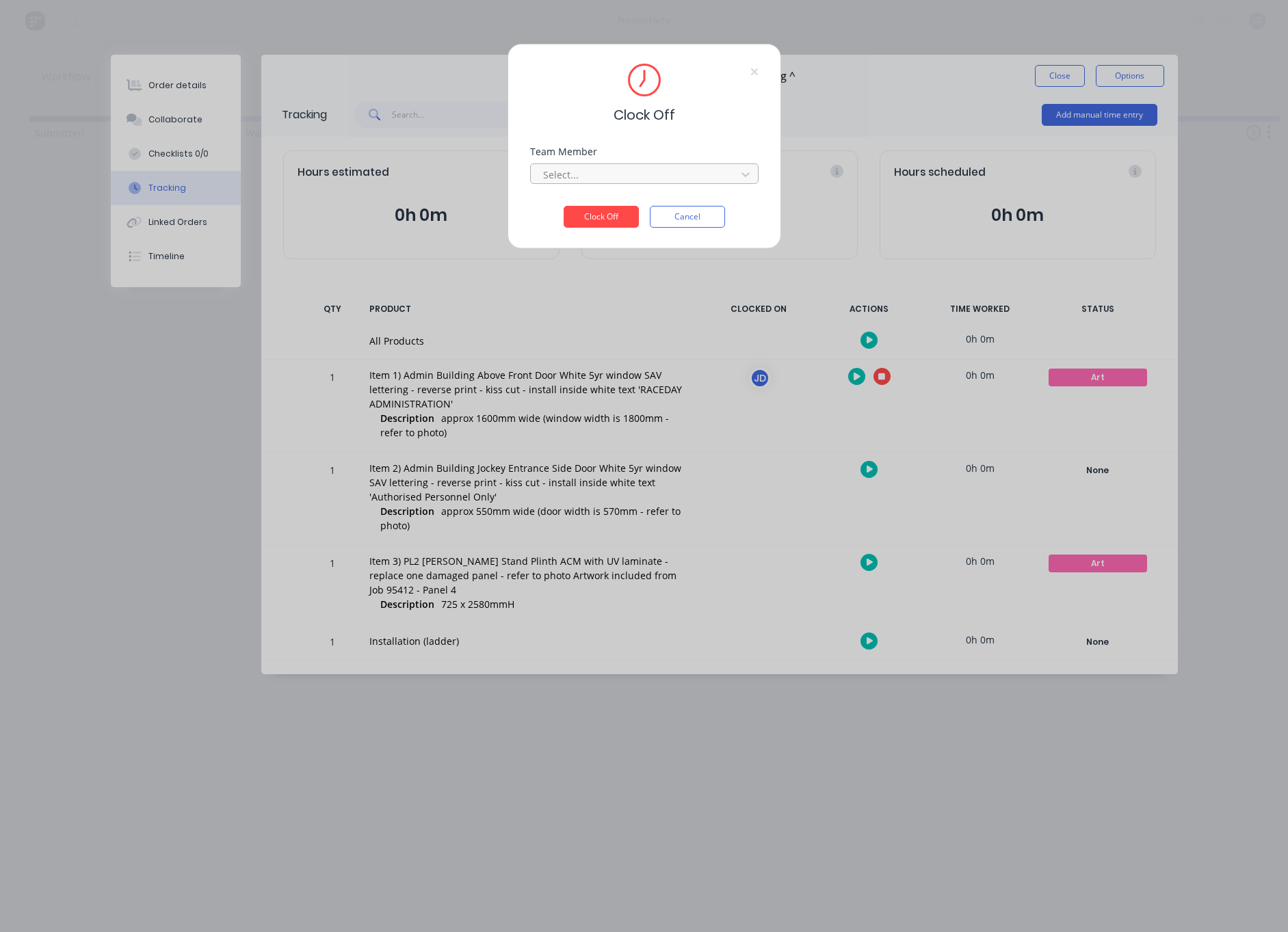
click at [660, 171] on div at bounding box center [635, 175] width 188 height 17
click at [597, 213] on div "[PERSON_NAME]" at bounding box center [644, 205] width 228 height 26
click at [609, 207] on button "Clock Off" at bounding box center [601, 217] width 75 height 22
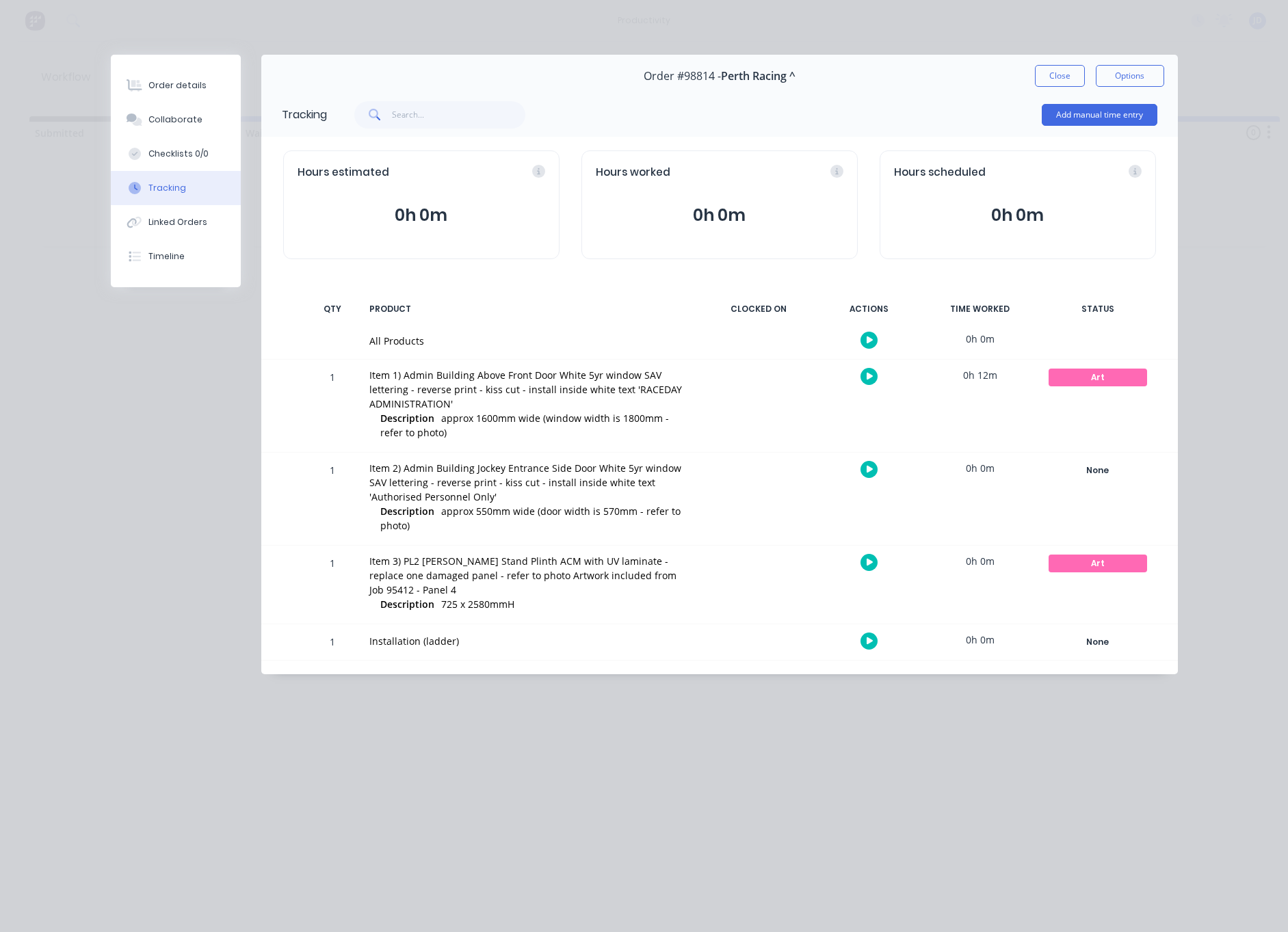
scroll to position [0, 1]
click at [868, 376] on icon "button" at bounding box center [870, 376] width 7 height 8
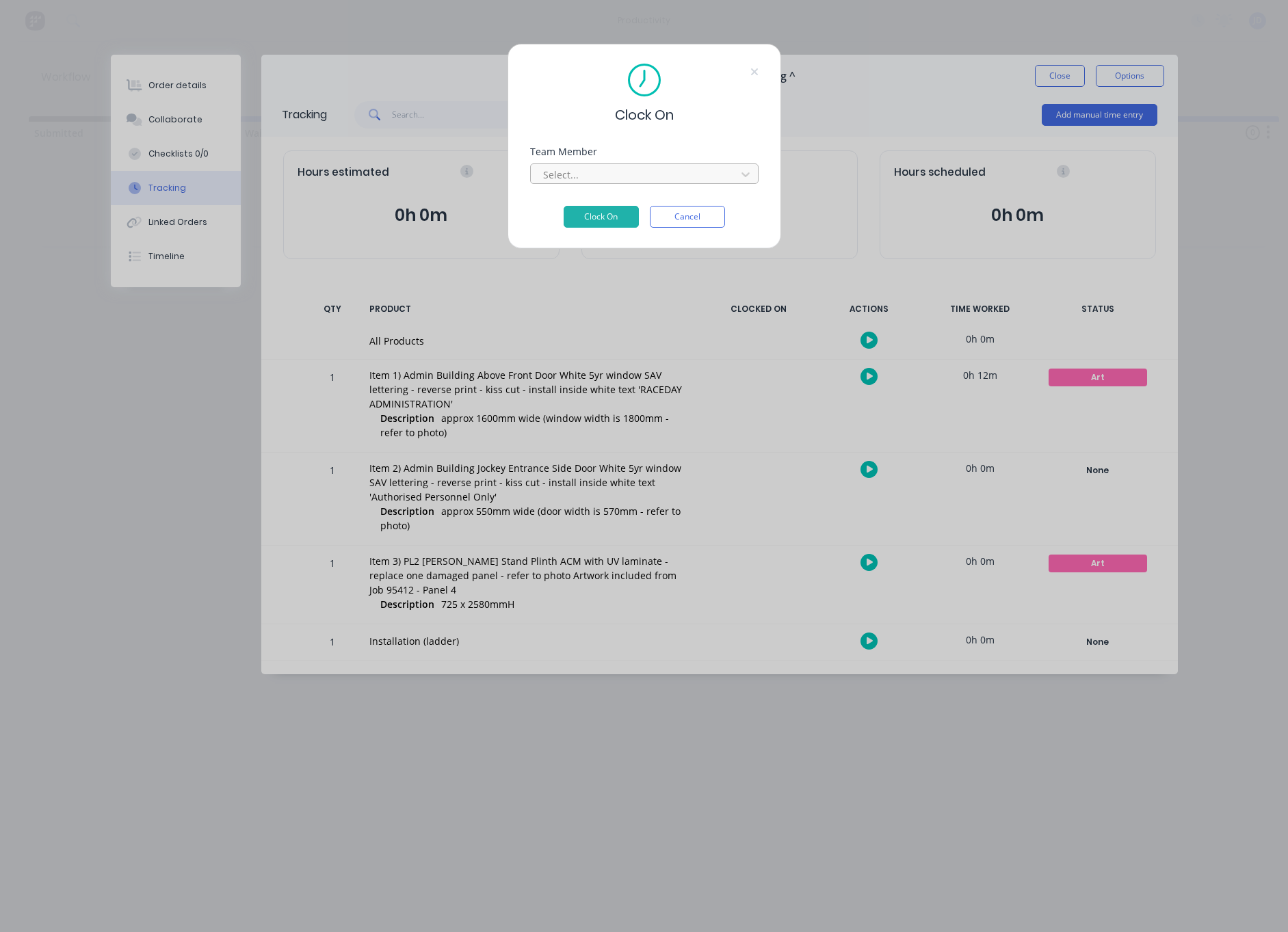
click at [654, 169] on div at bounding box center [635, 175] width 188 height 17
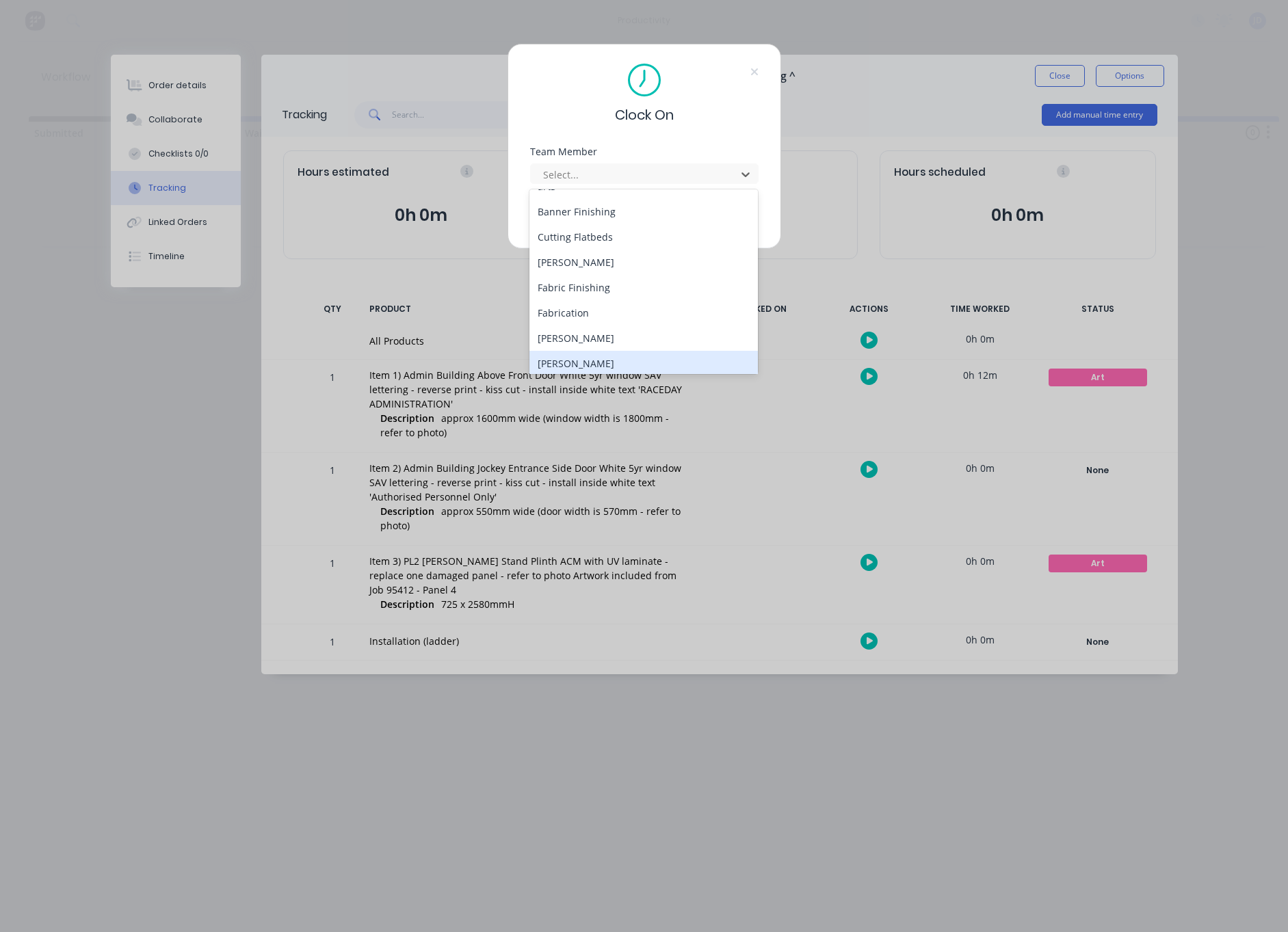
drag, startPoint x: 580, startPoint y: 323, endPoint x: 564, endPoint y: 360, distance: 40.3
click at [567, 358] on div "1Roll to Roll Printing art1 art3 Banner Finishing Cutting Flatbeds [PERSON_NAME…" at bounding box center [643, 281] width 228 height 184
click at [576, 368] on div "[PERSON_NAME]" at bounding box center [643, 367] width 228 height 26
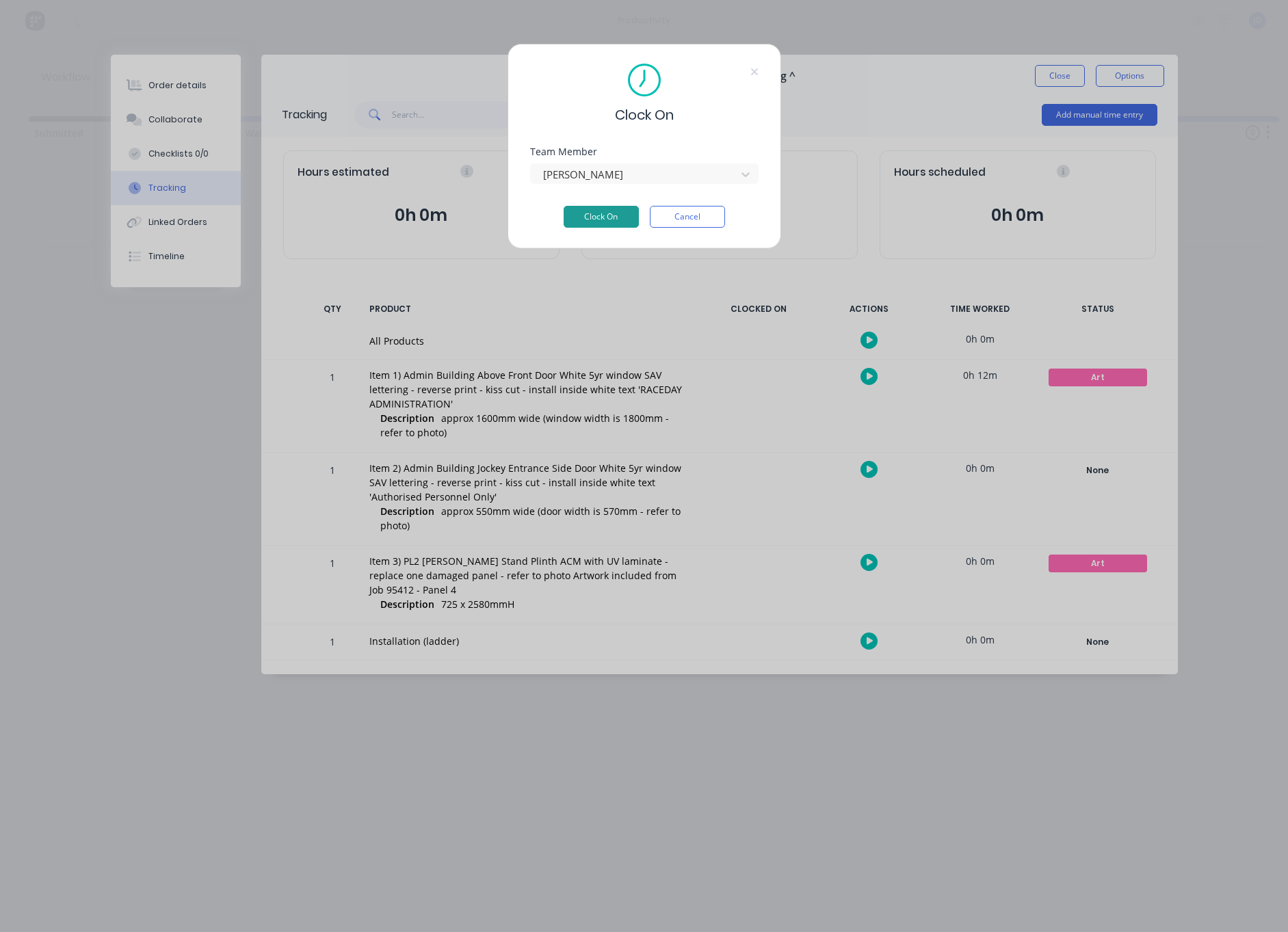
click at [609, 209] on button "Clock On" at bounding box center [601, 217] width 75 height 22
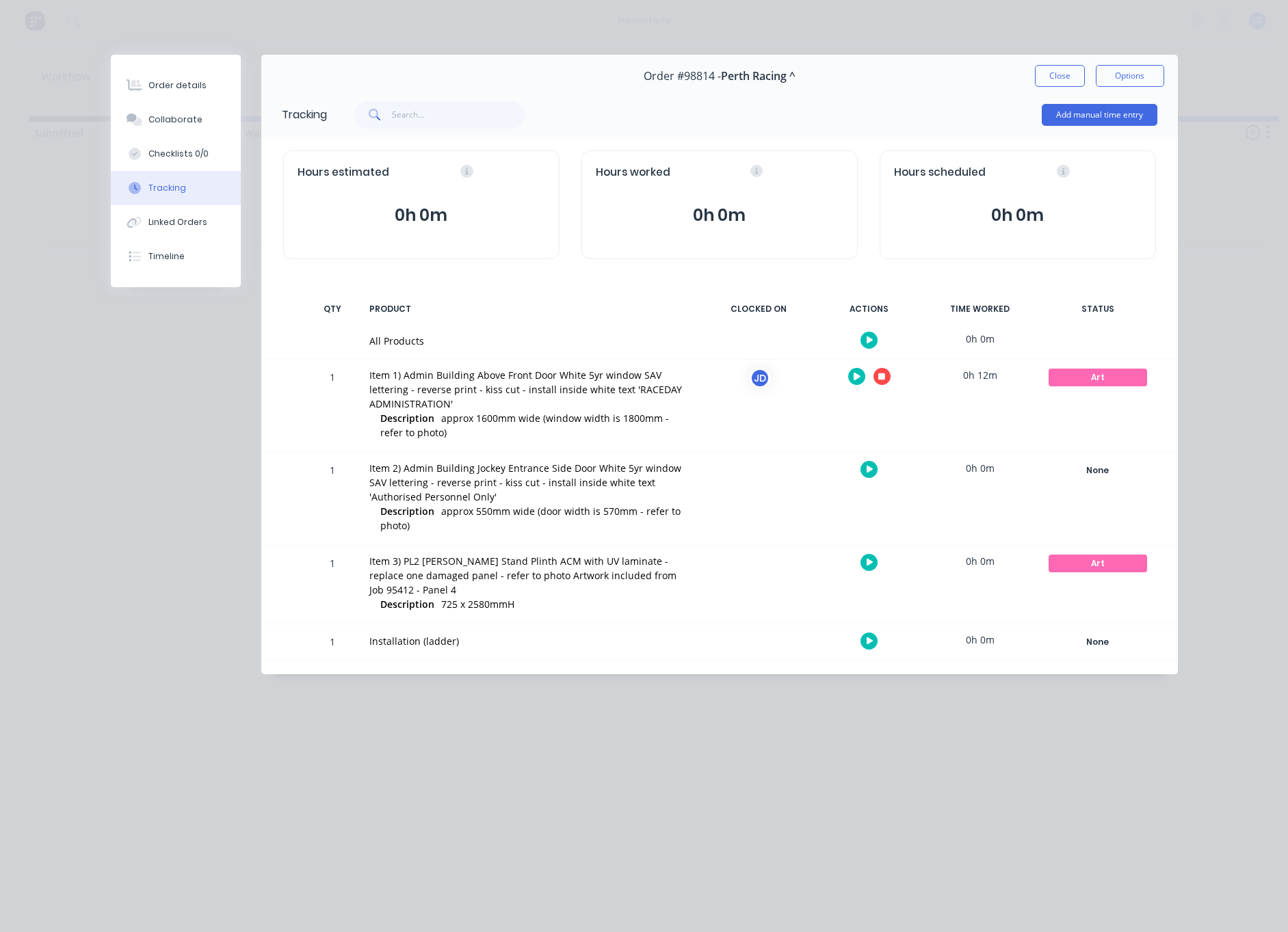
scroll to position [0, 0]
click at [879, 379] on icon "button" at bounding box center [882, 376] width 7 height 7
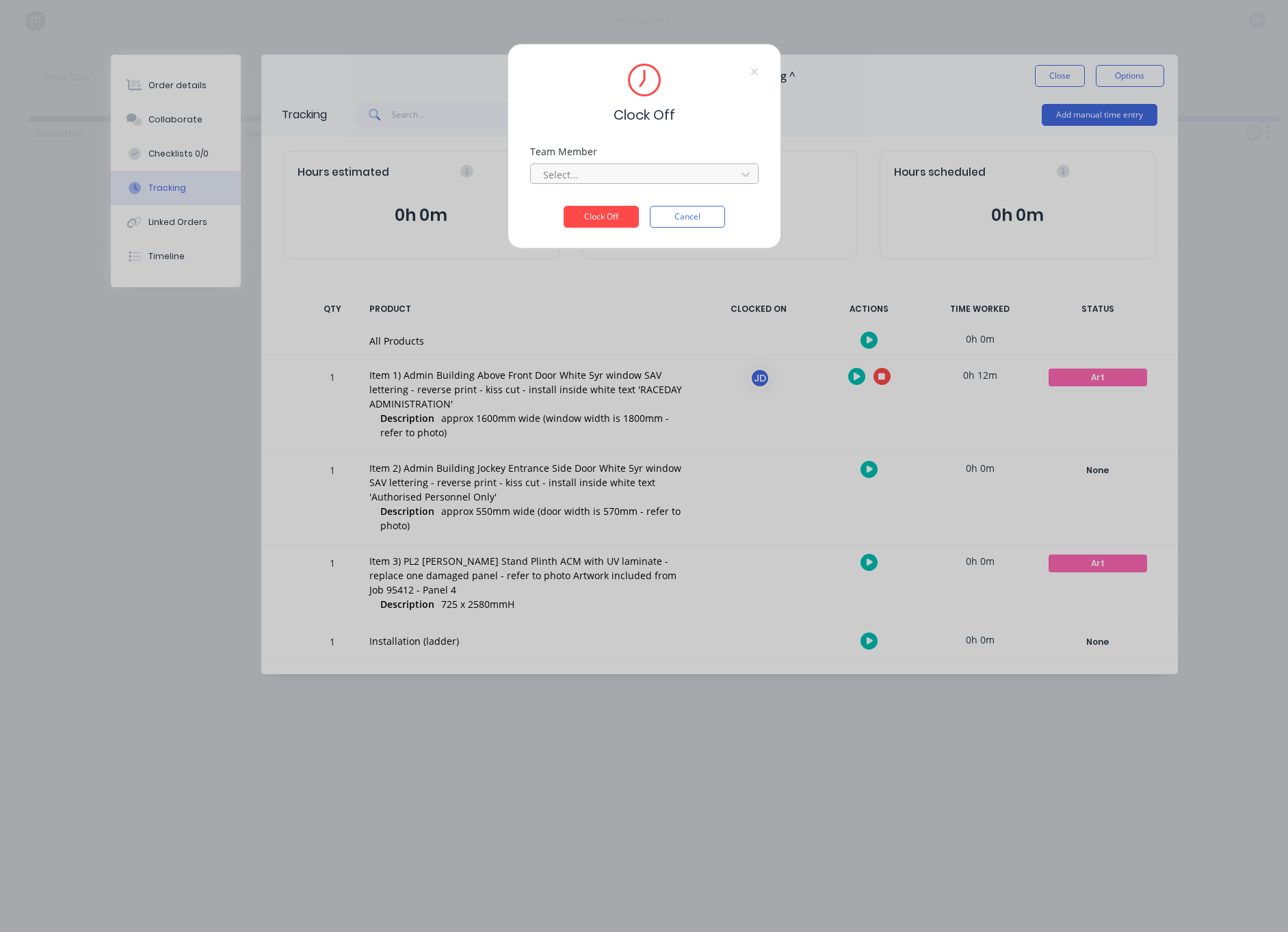
click at [573, 179] on div "Select..." at bounding box center [635, 174] width 184 height 15
click at [555, 196] on div "[PERSON_NAME]" at bounding box center [644, 205] width 228 height 26
click at [582, 219] on button "Clock Off" at bounding box center [601, 217] width 75 height 22
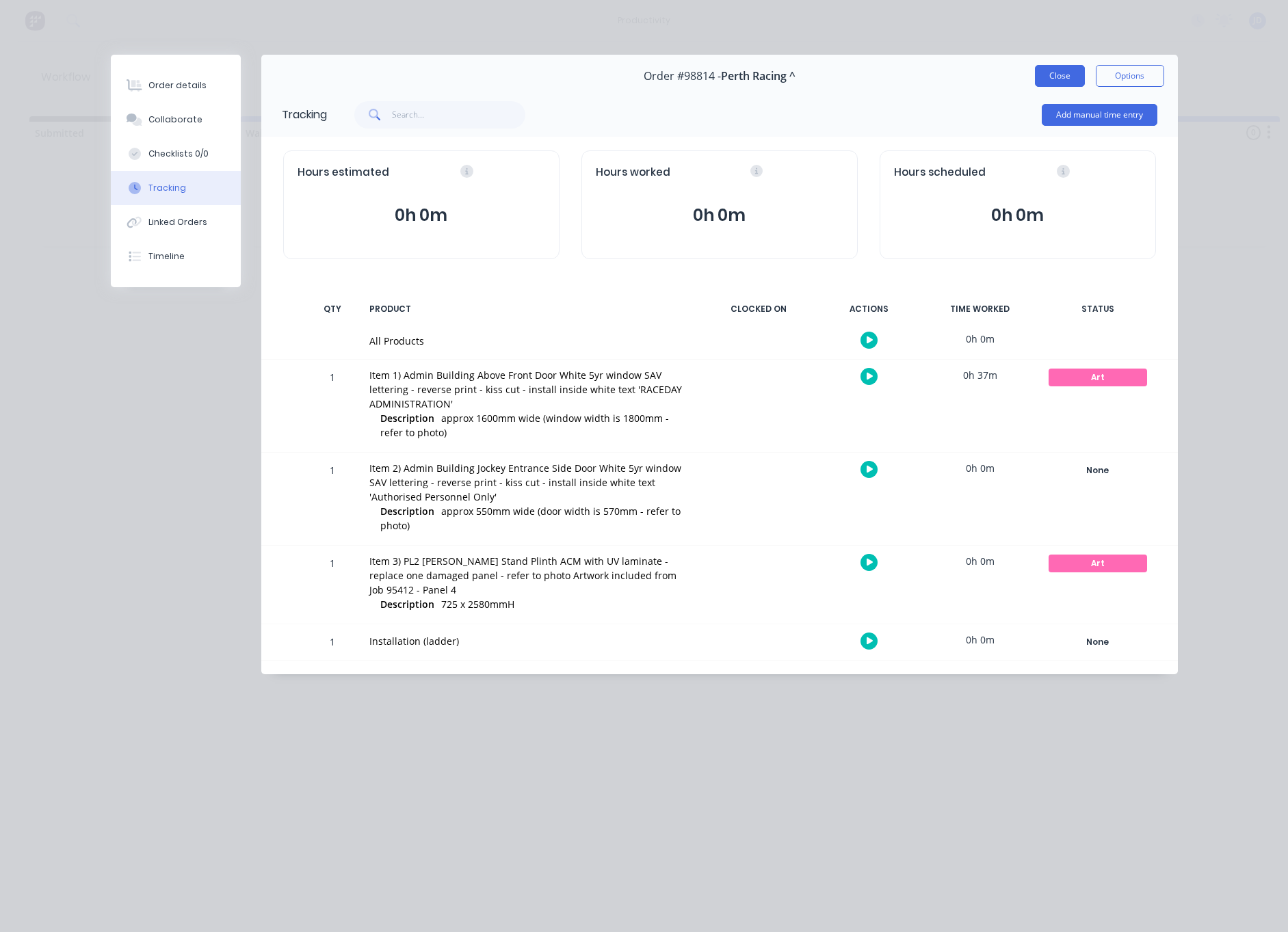
click at [1060, 81] on button "Close" at bounding box center [1060, 76] width 50 height 22
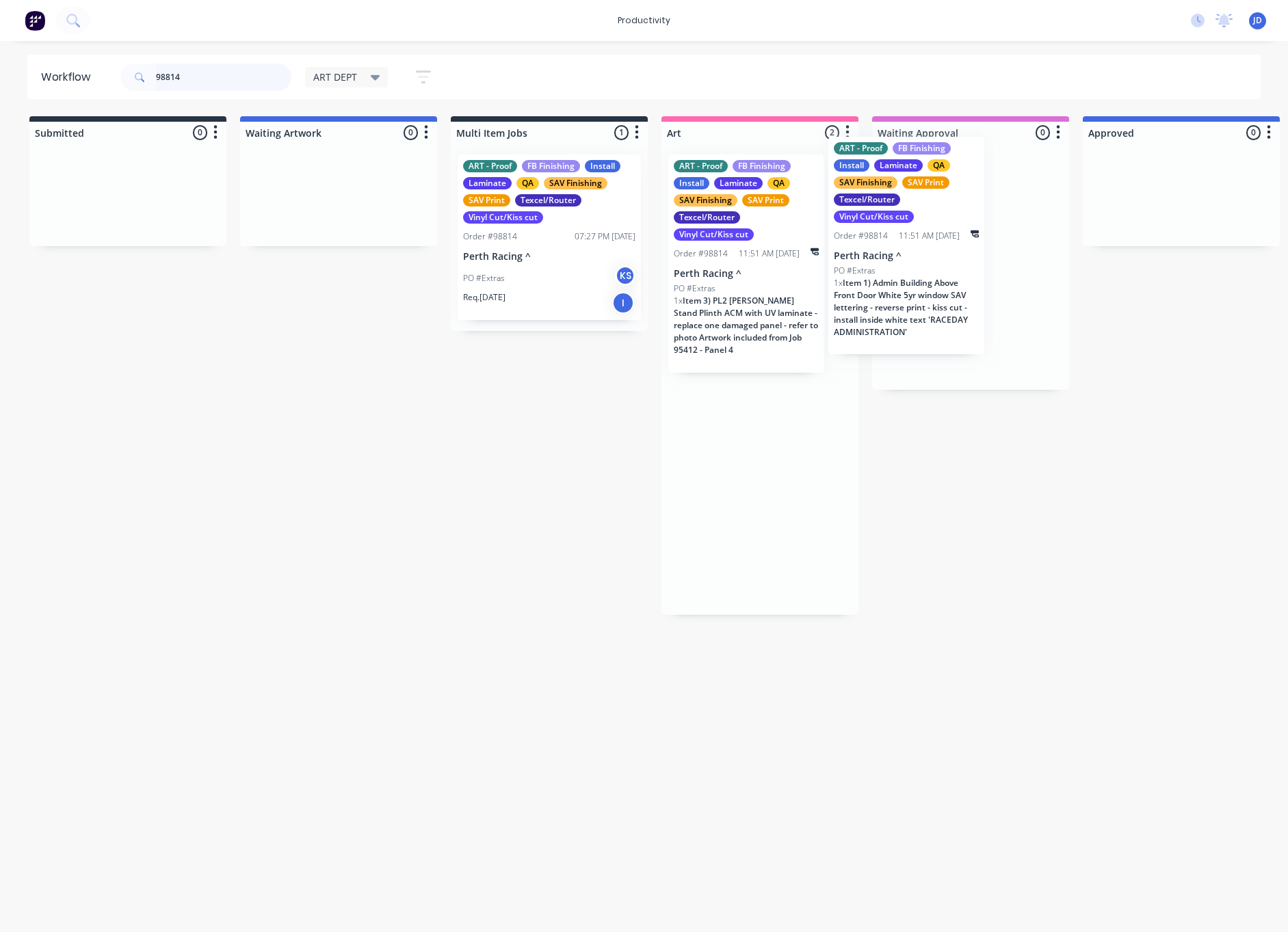
drag, startPoint x: 715, startPoint y: 298, endPoint x: 885, endPoint y: 280, distance: 171.0
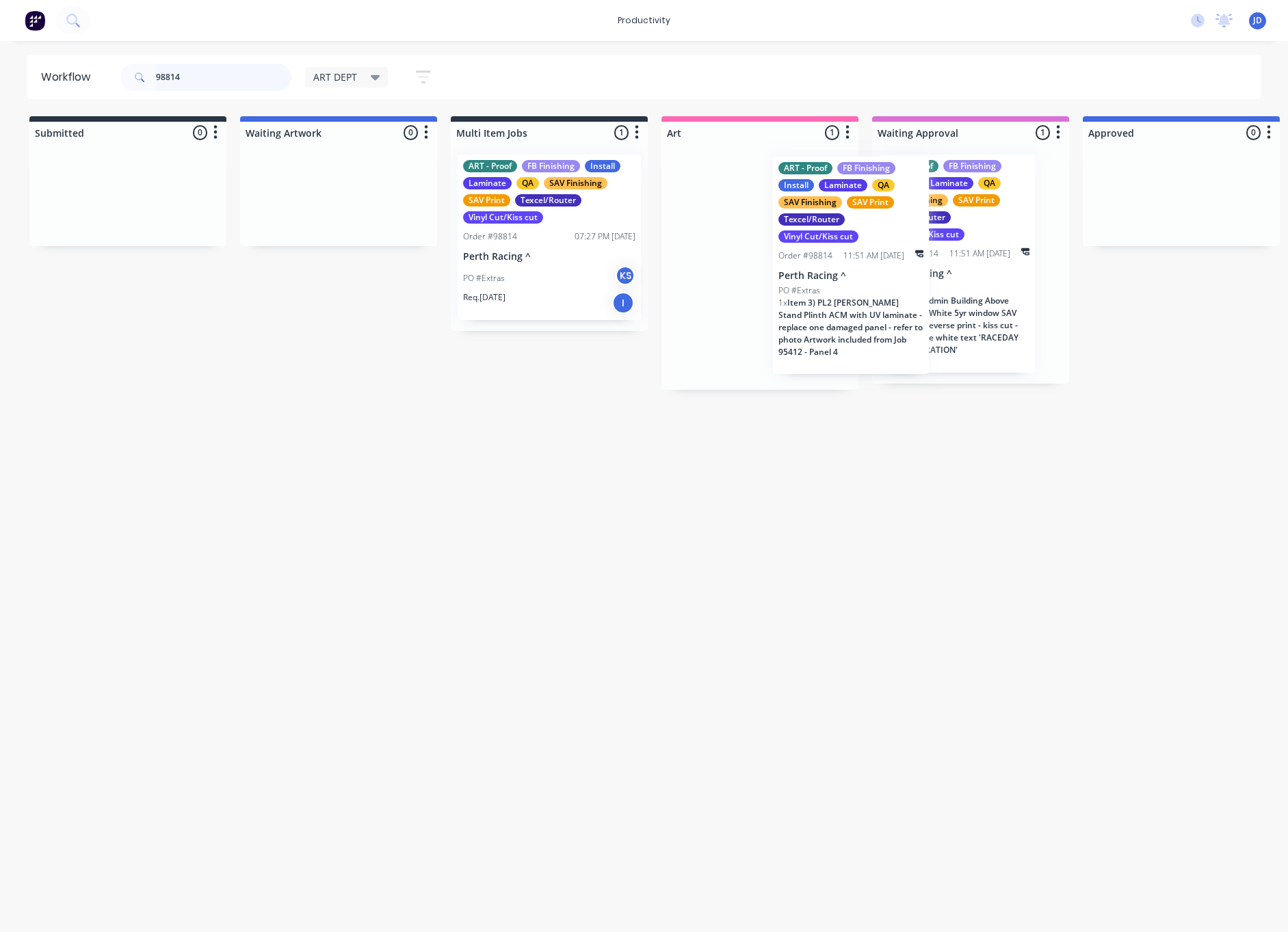
drag, startPoint x: 809, startPoint y: 319, endPoint x: 914, endPoint y: 323, distance: 105.1
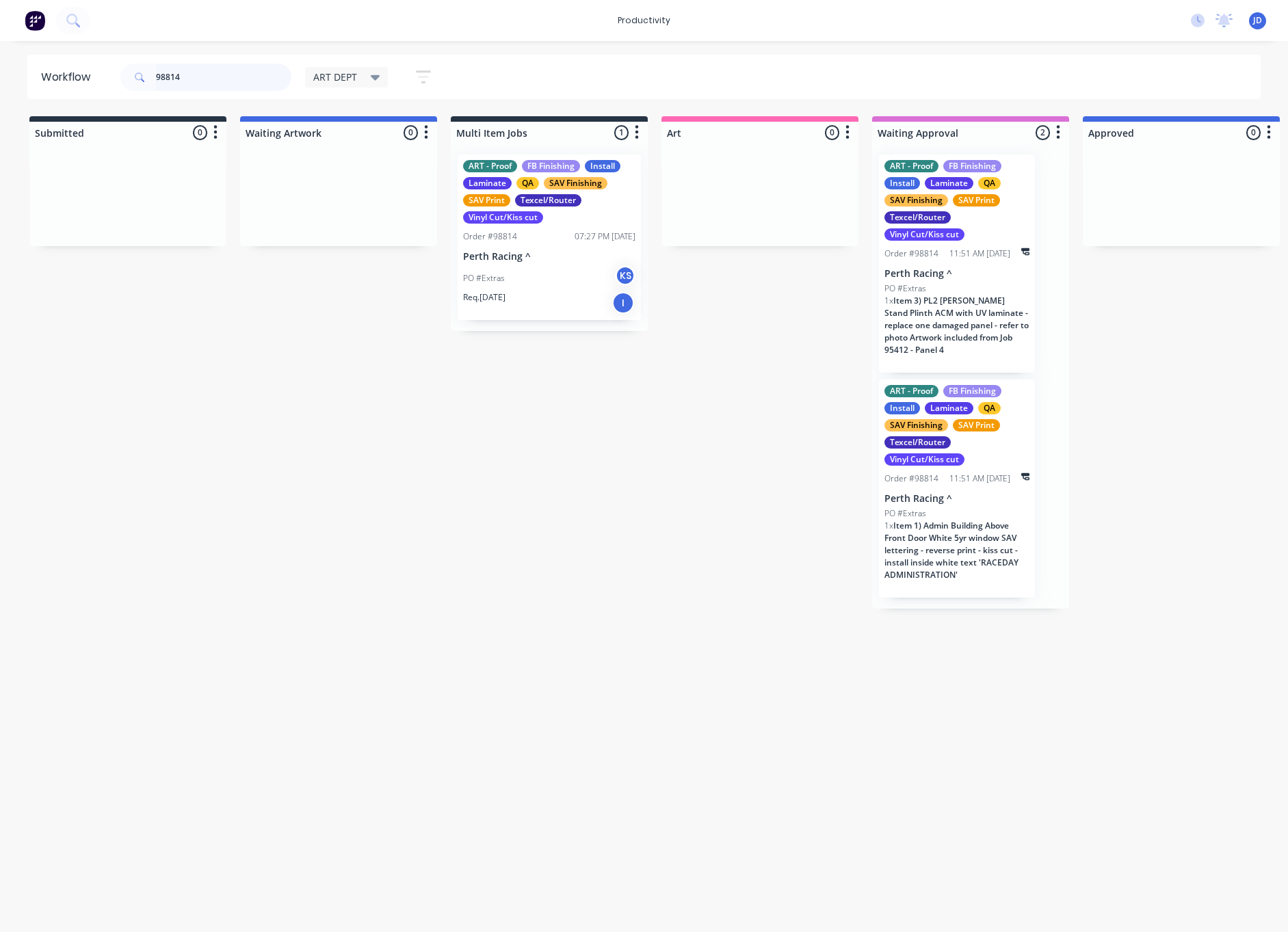
drag, startPoint x: 197, startPoint y: 78, endPoint x: 110, endPoint y: 76, distance: 87.0
click at [110, 76] on header "Workflow 98814 ART DEPT Save new view None edit ART DEPT (Default) edit Banner …" at bounding box center [644, 77] width 1234 height 45
type input "98783"
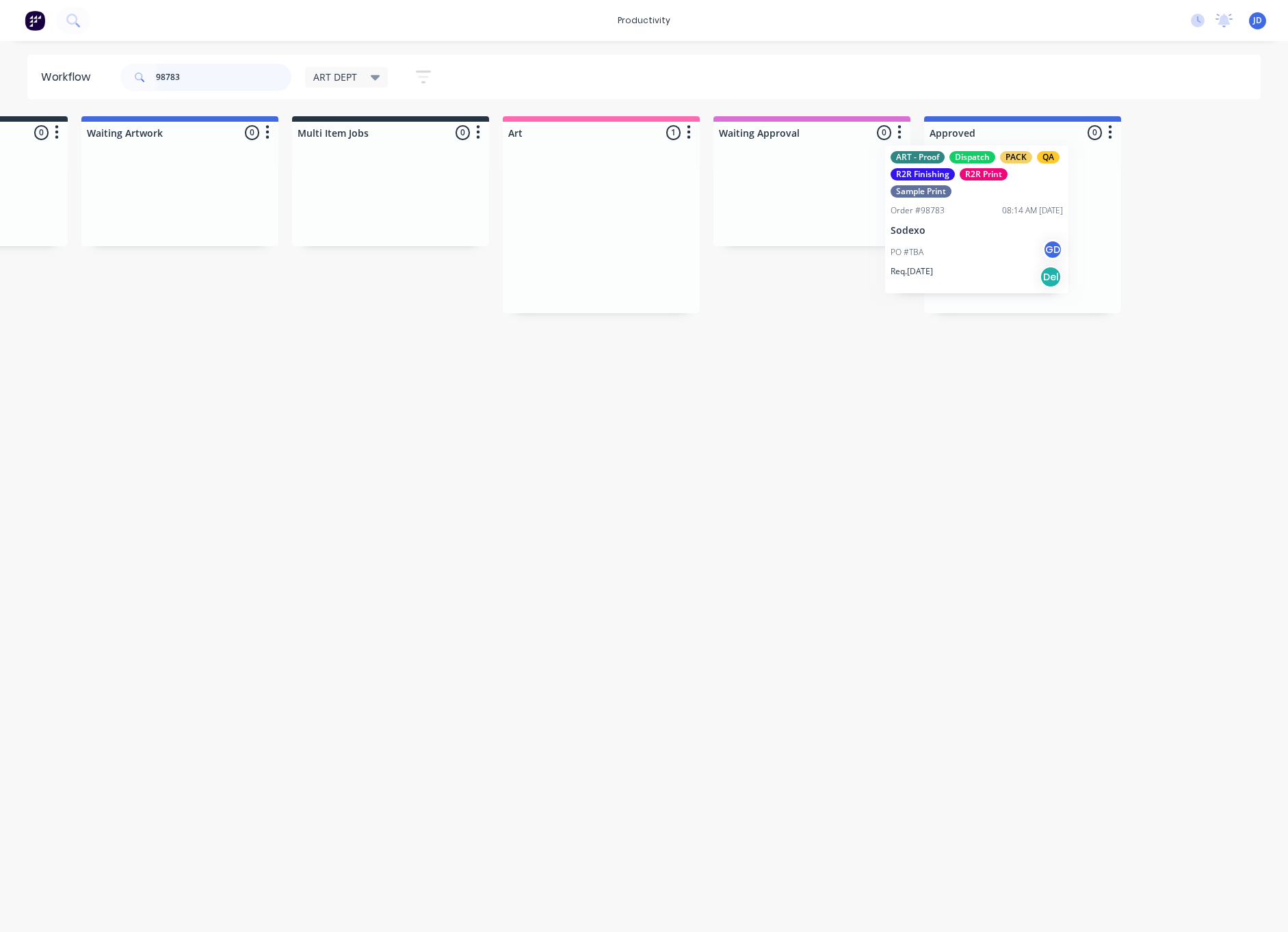
scroll to position [0, 163]
drag, startPoint x: 835, startPoint y: 254, endPoint x: 970, endPoint y: 238, distance: 135.9
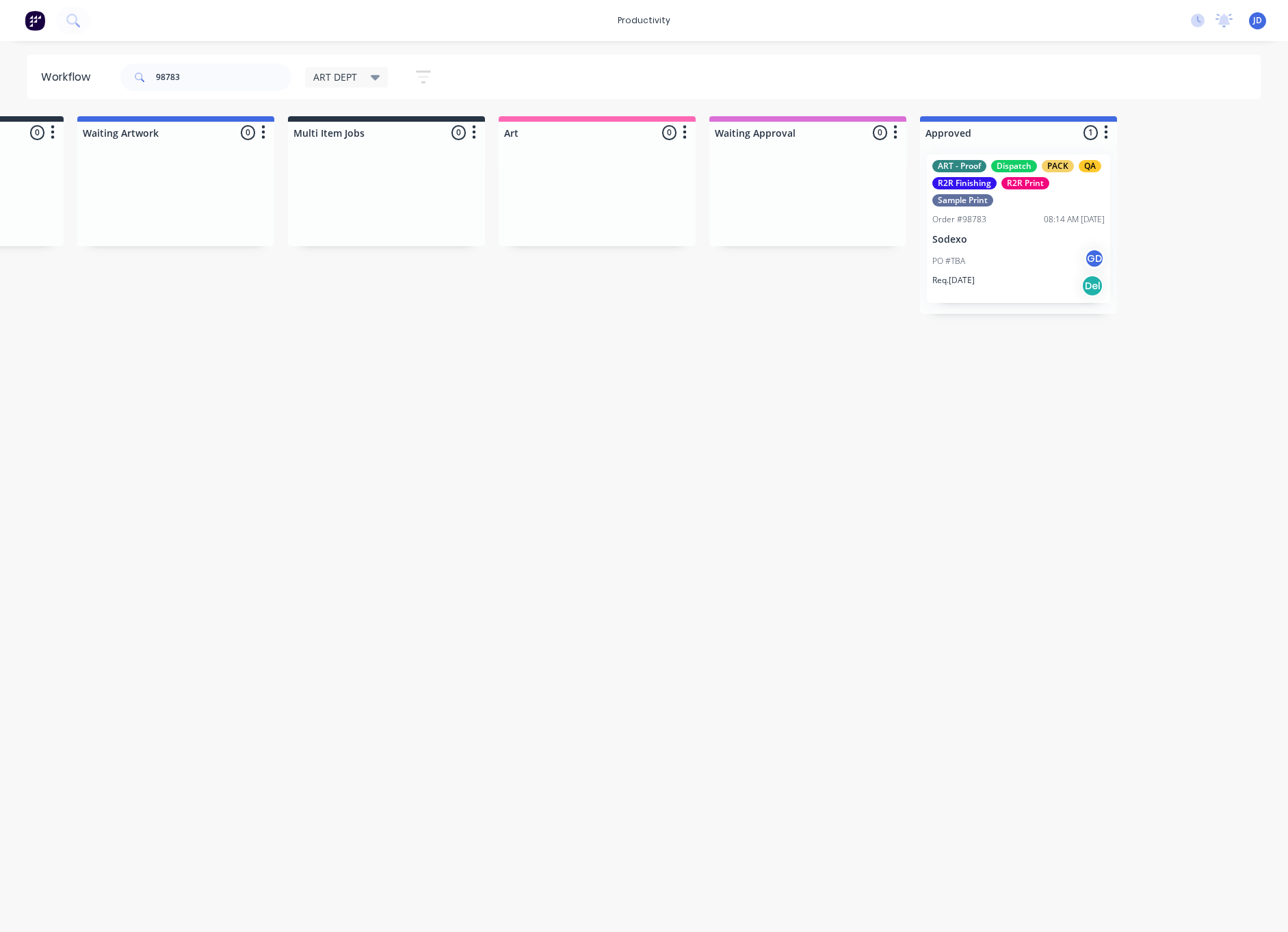
click at [966, 264] on div "PO #TBA GD" at bounding box center [1018, 262] width 172 height 26
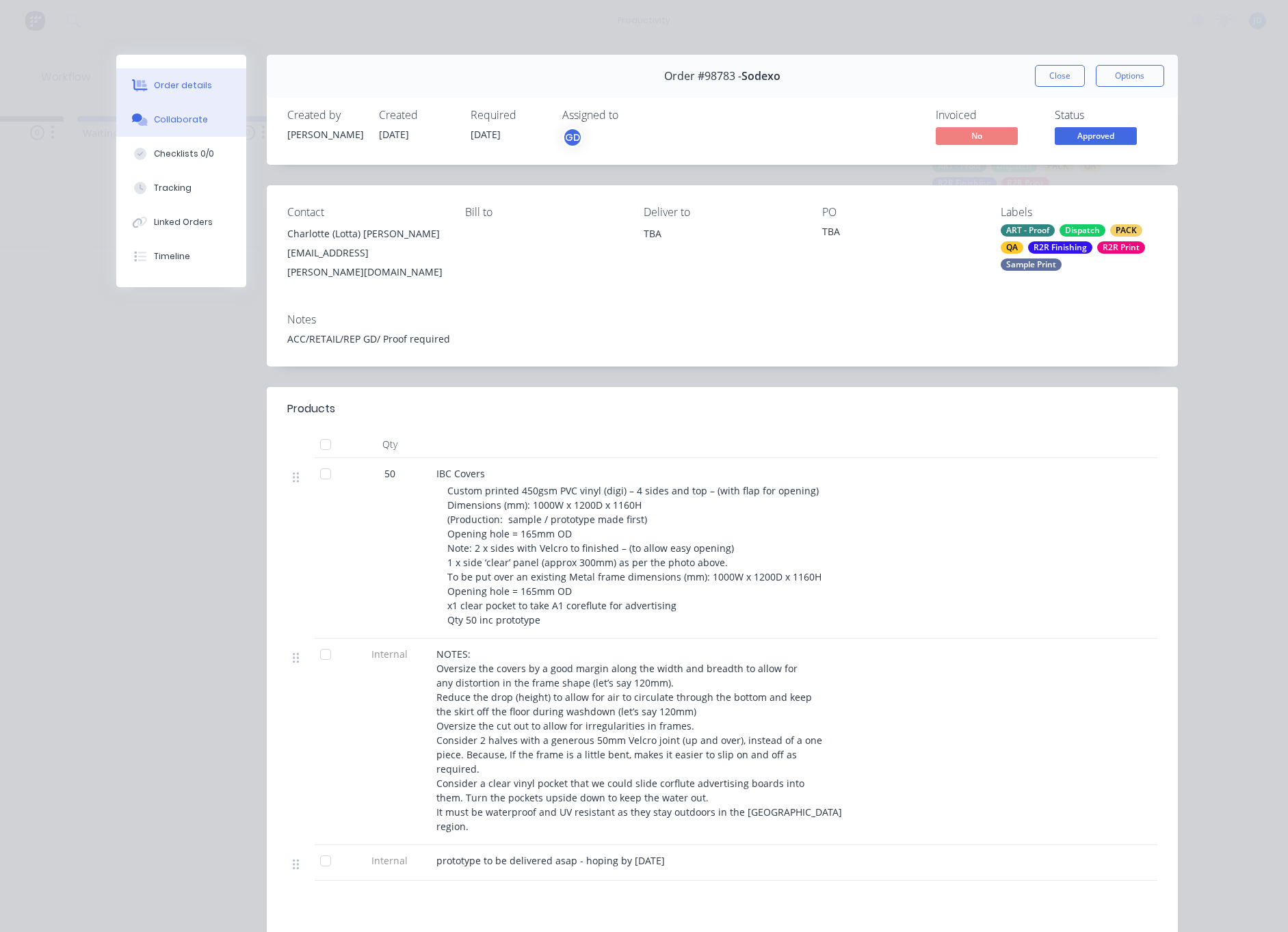
click at [173, 103] on button "Collaborate" at bounding box center [182, 120] width 130 height 34
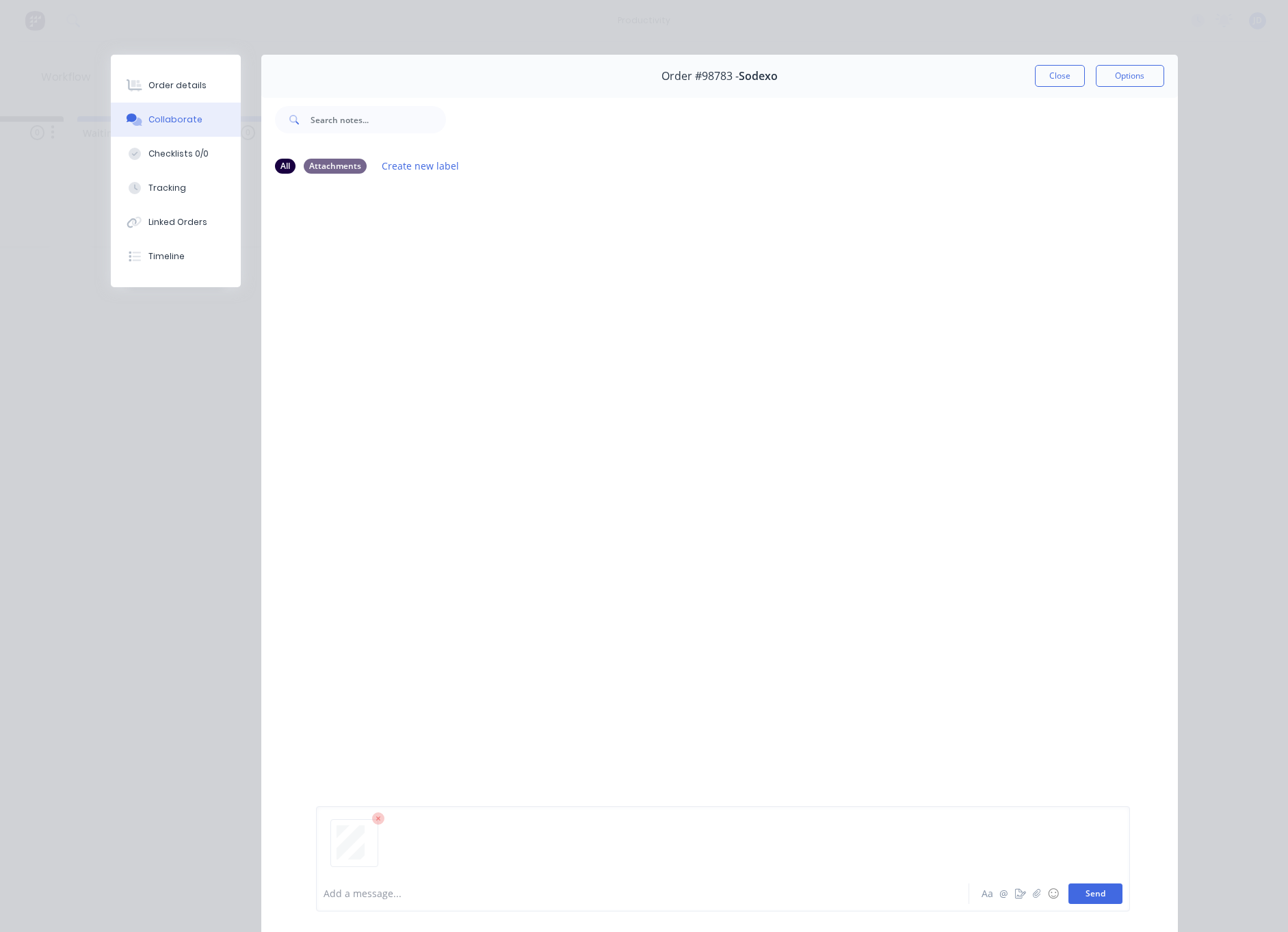
click at [1089, 893] on button "Send" at bounding box center [1095, 893] width 54 height 21
click at [387, 897] on div at bounding box center [623, 893] width 599 height 15
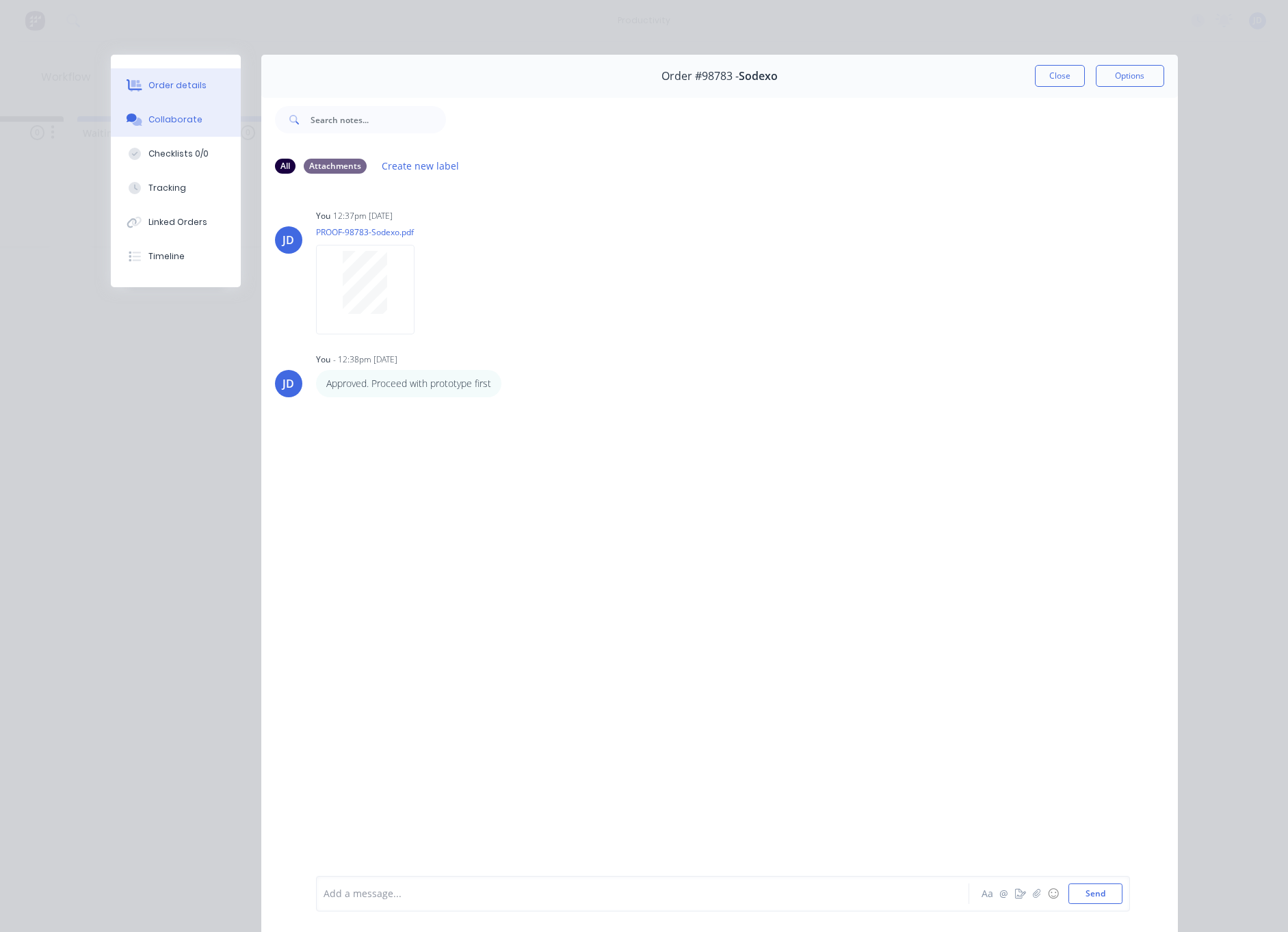
click at [167, 84] on div "Order details" at bounding box center [178, 86] width 58 height 12
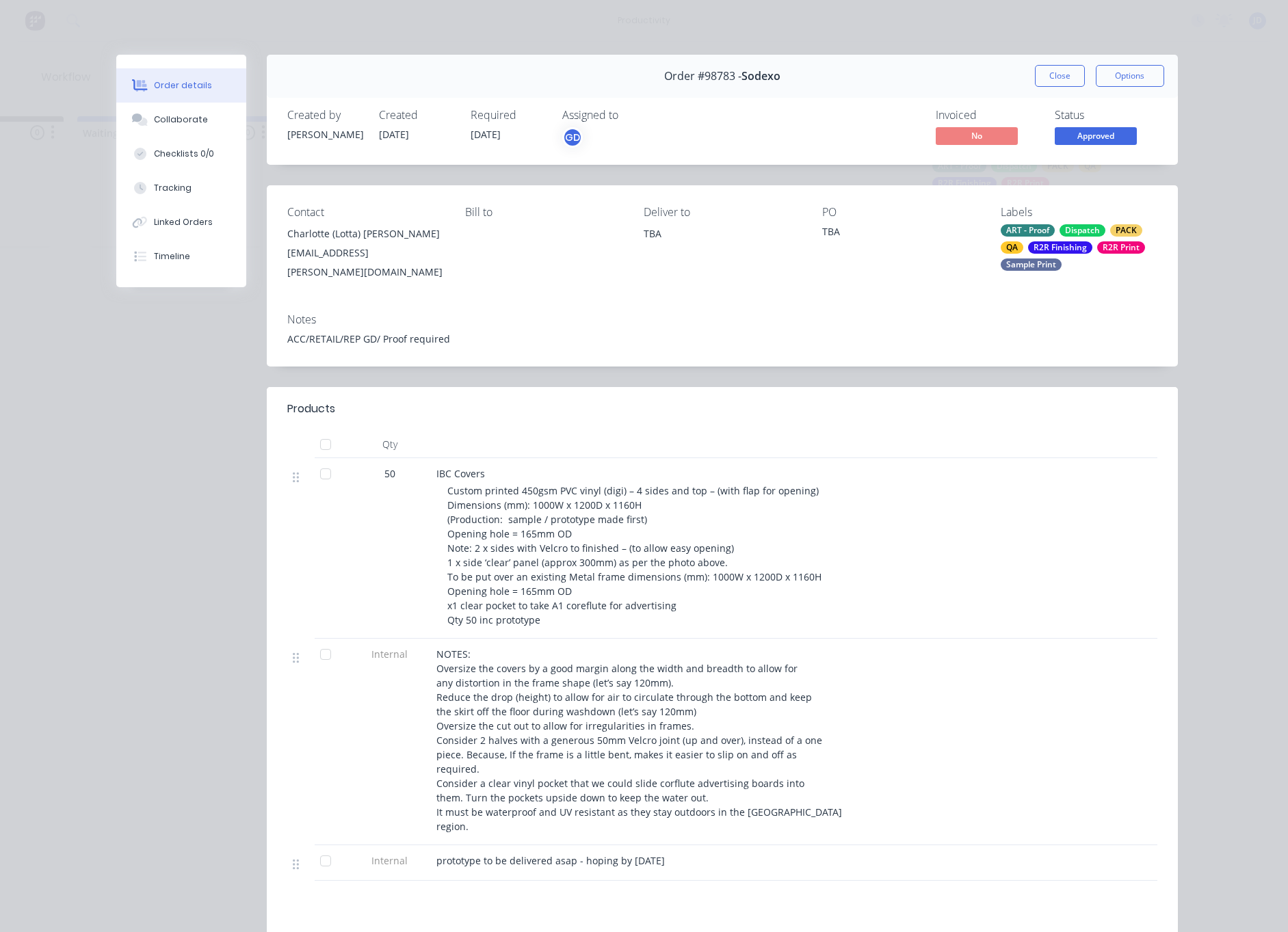
click at [1097, 272] on div "Contact [PERSON_NAME] (Lotta) Henn [EMAIL_ADDRESS][PERSON_NAME][DOMAIN_NAME] [P…" at bounding box center [722, 244] width 911 height 117
click at [1097, 263] on div "ART - Proof Dispatch PACK QA R2R Finishing R2R Print Sample Print" at bounding box center [1079, 248] width 157 height 46
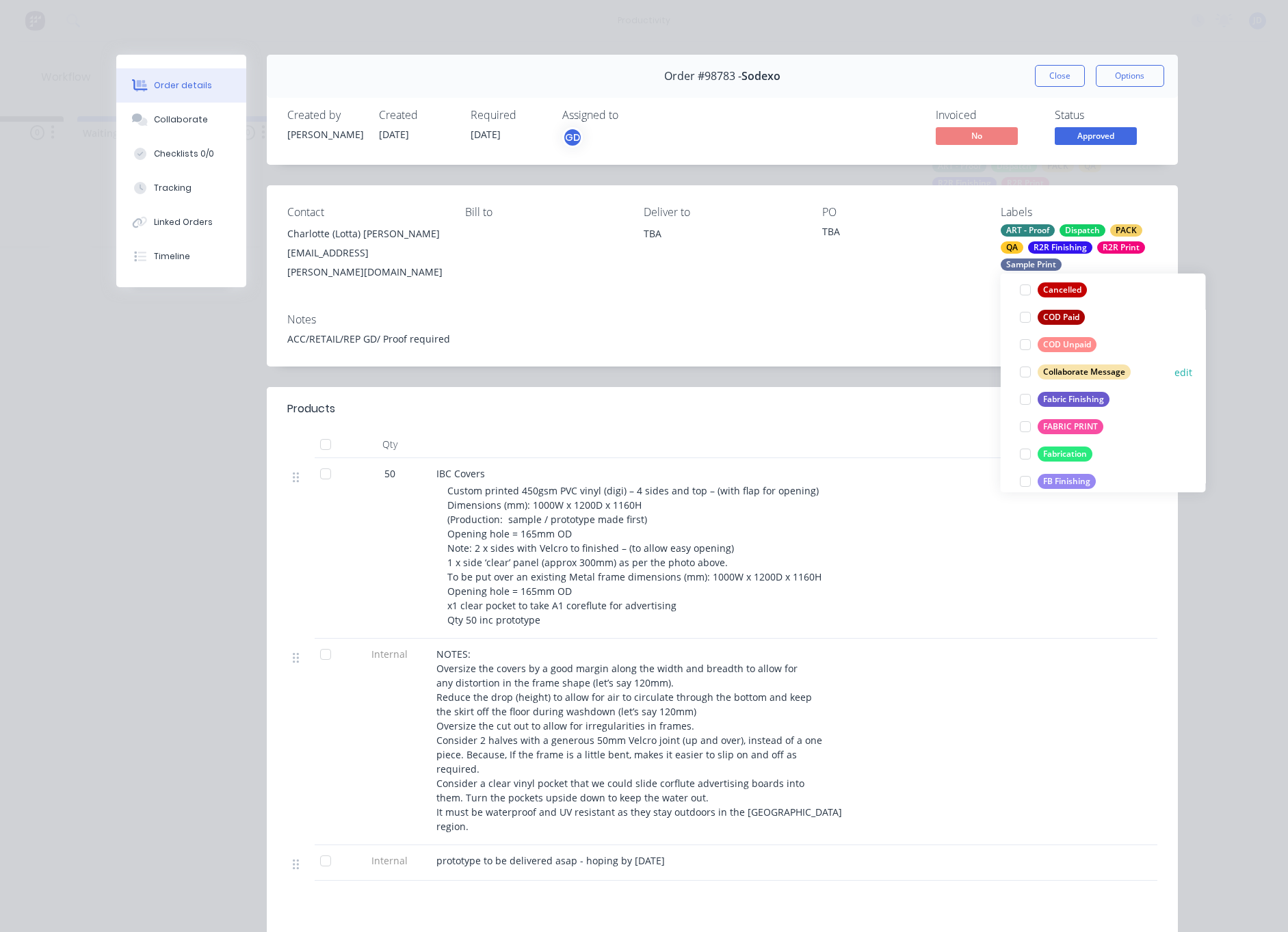
scroll to position [314, 0]
click at [1026, 371] on div at bounding box center [1026, 370] width 27 height 27
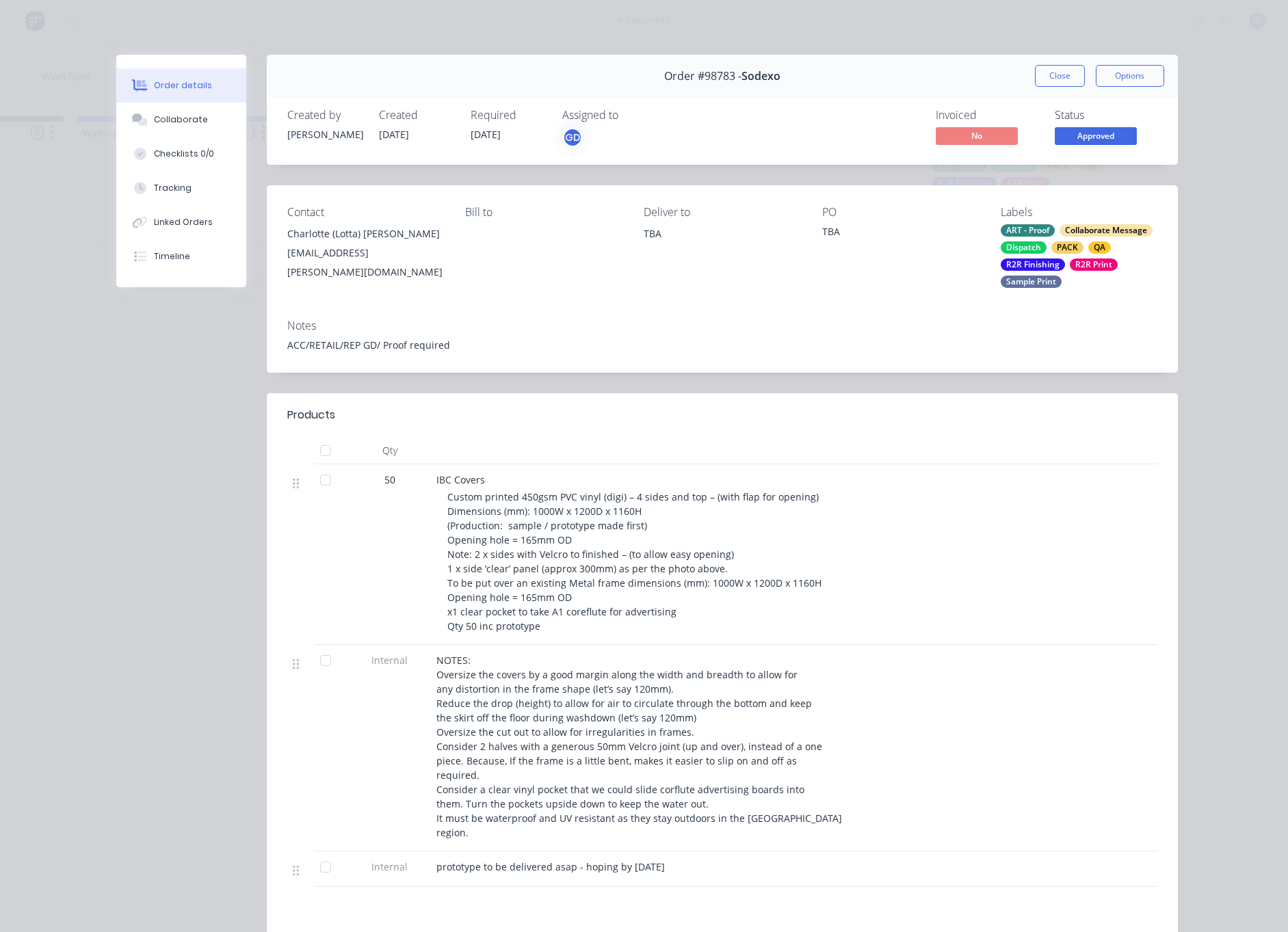
click at [944, 328] on div "Notes" at bounding box center [722, 325] width 870 height 13
click at [188, 201] on button "Tracking" at bounding box center [182, 188] width 130 height 34
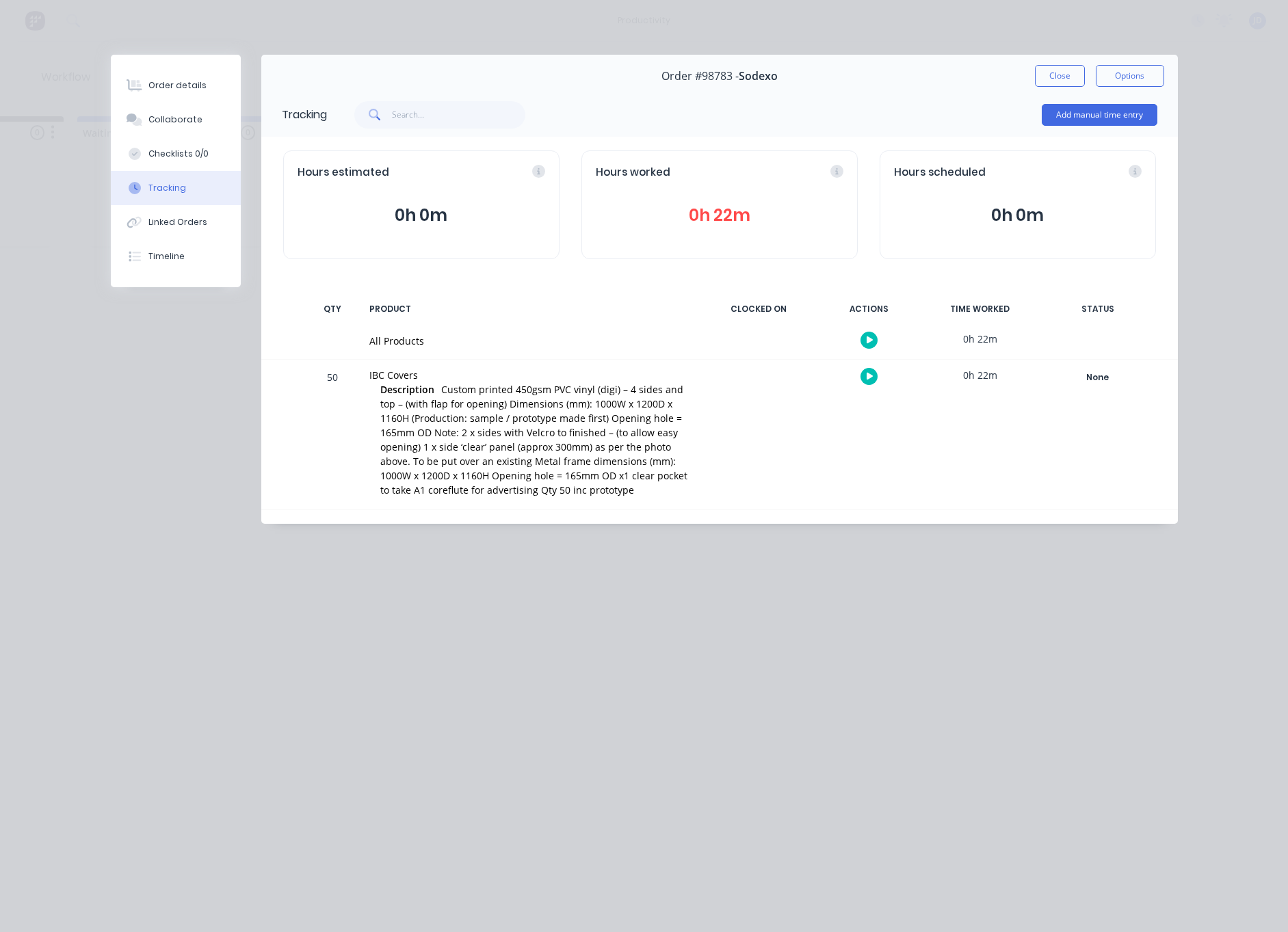
click at [1071, 76] on button "Close" at bounding box center [1060, 76] width 50 height 22
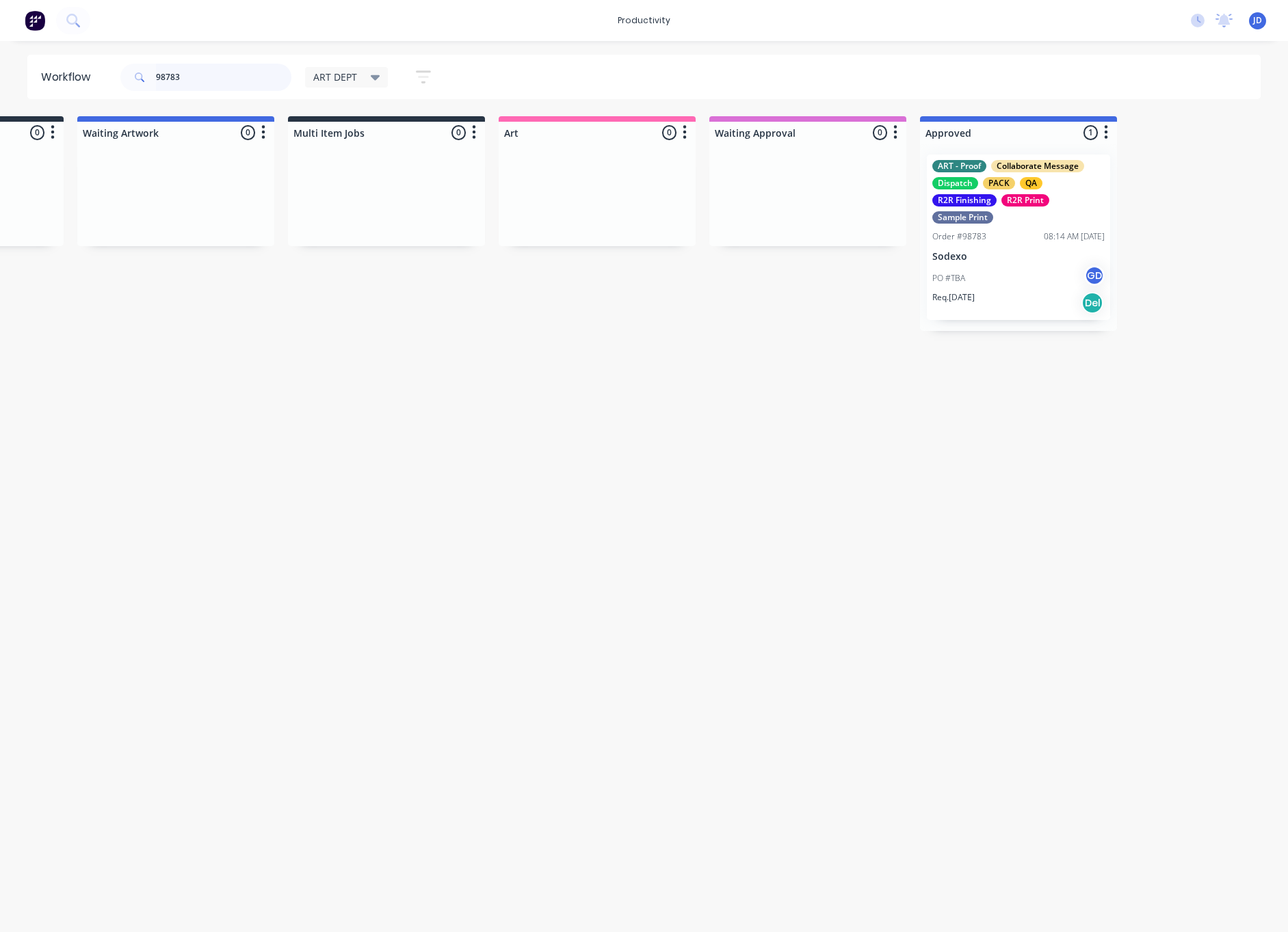
drag, startPoint x: 184, startPoint y: 83, endPoint x: 134, endPoint y: 75, distance: 50.6
click at [134, 75] on div "98783" at bounding box center [205, 77] width 171 height 27
type input "98797"
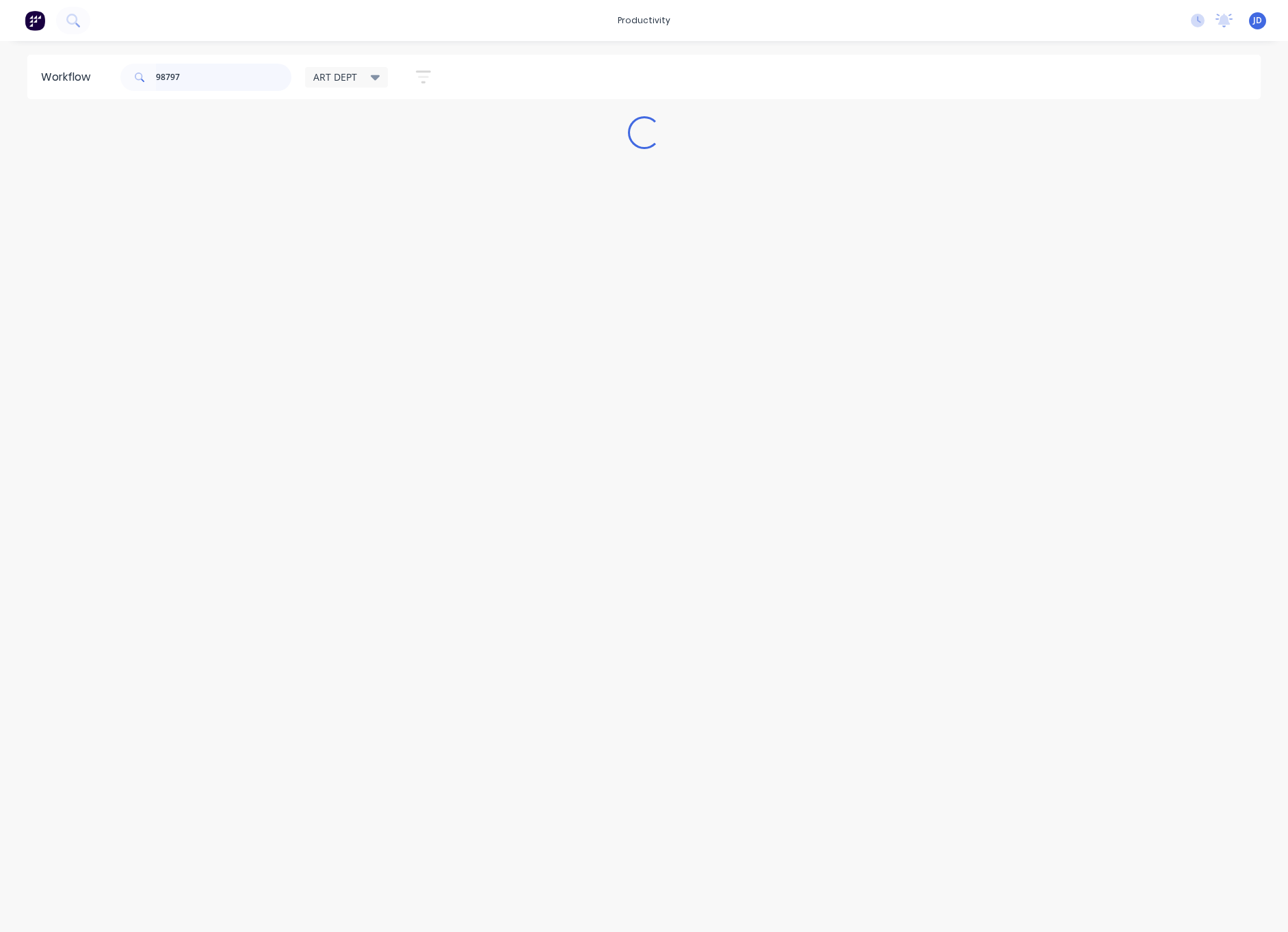
scroll to position [0, 0]
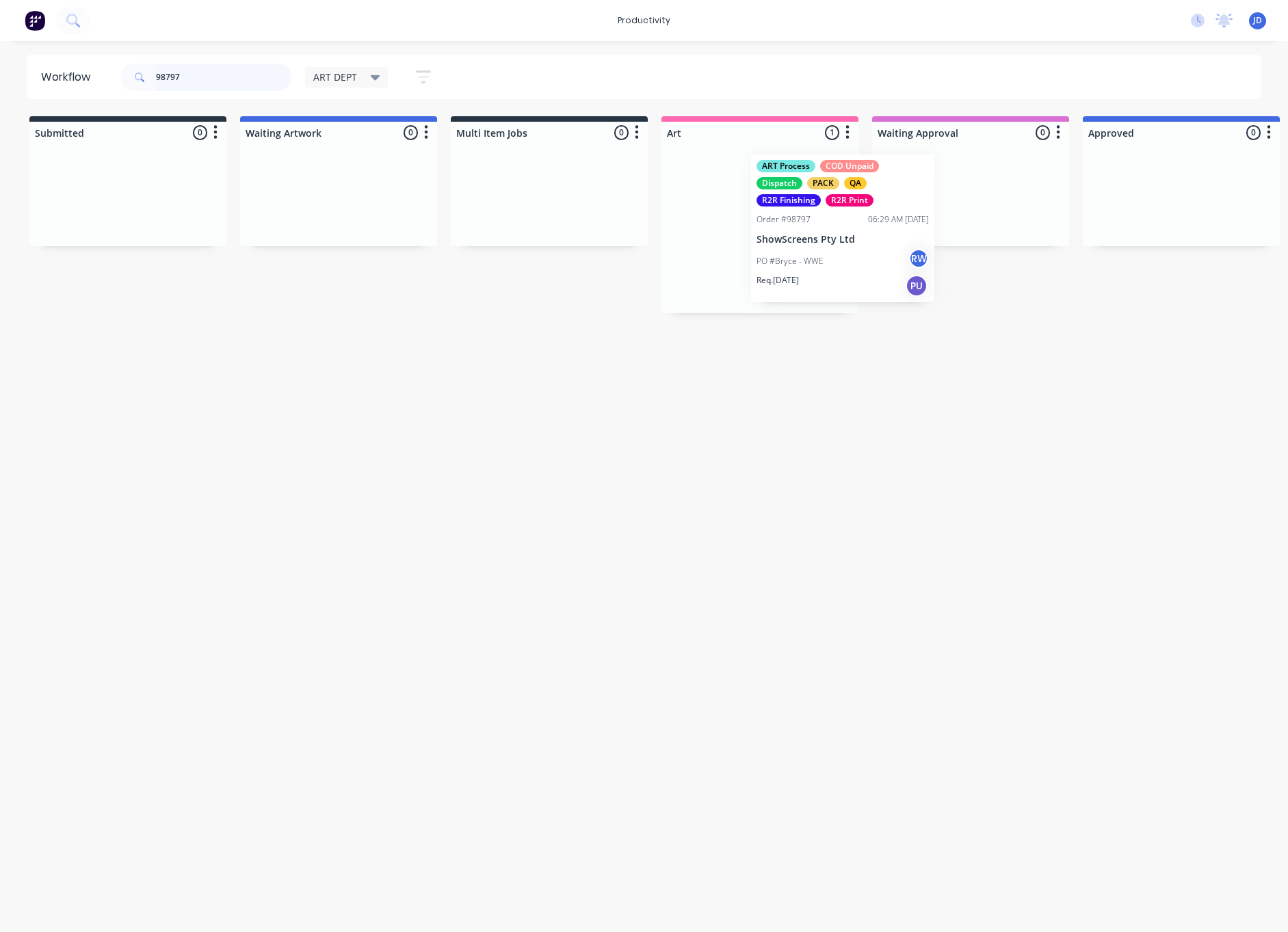
drag, startPoint x: 730, startPoint y: 276, endPoint x: 784, endPoint y: 277, distance: 54.0
click at [784, 277] on div "ART Process COD Unpaid Dispatch PACK QA R2R Finishing R2R Print Order #98797 06…" at bounding box center [760, 228] width 197 height 170
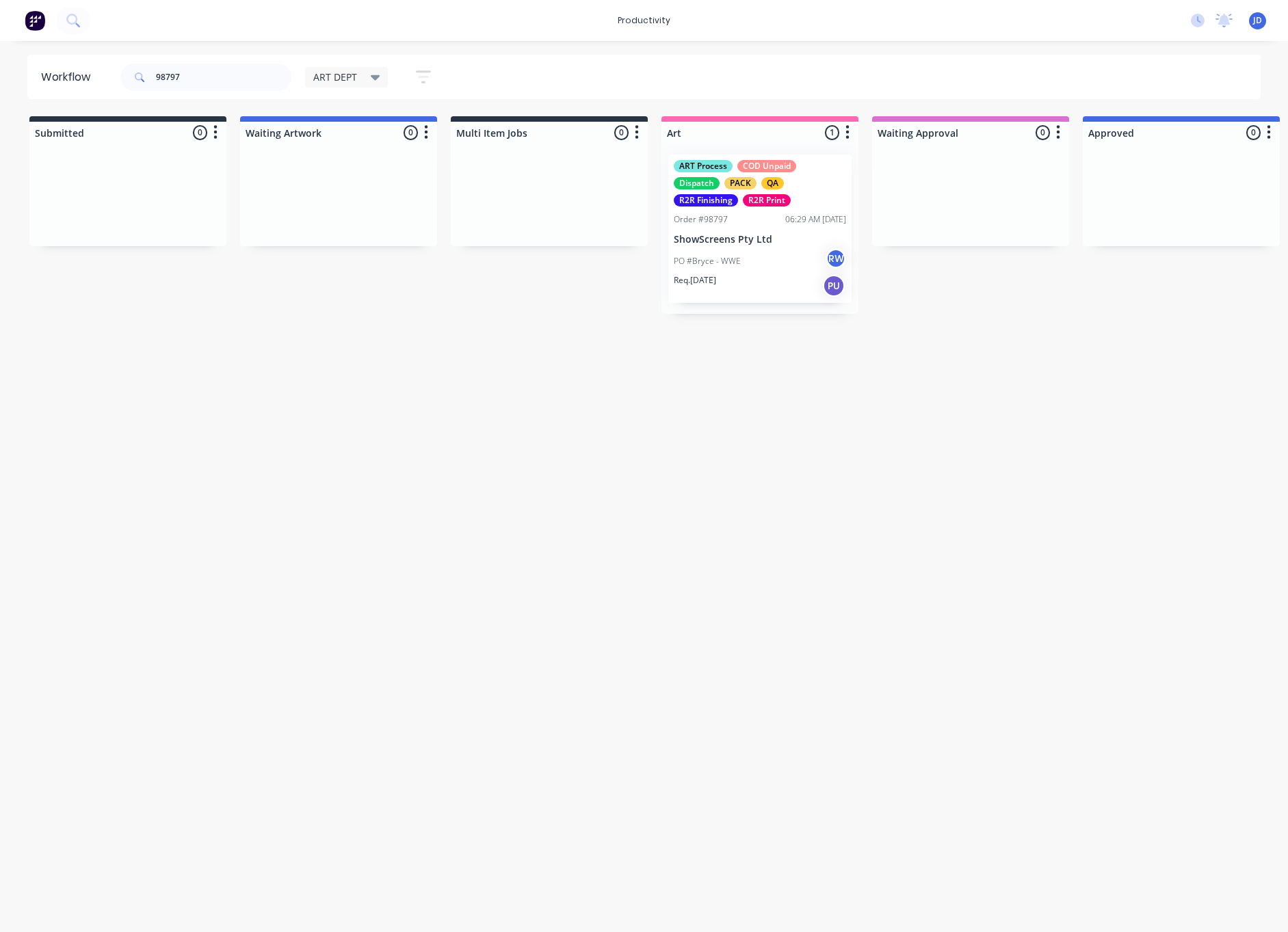
click at [783, 277] on div "Req. [DATE] PU" at bounding box center [760, 286] width 172 height 23
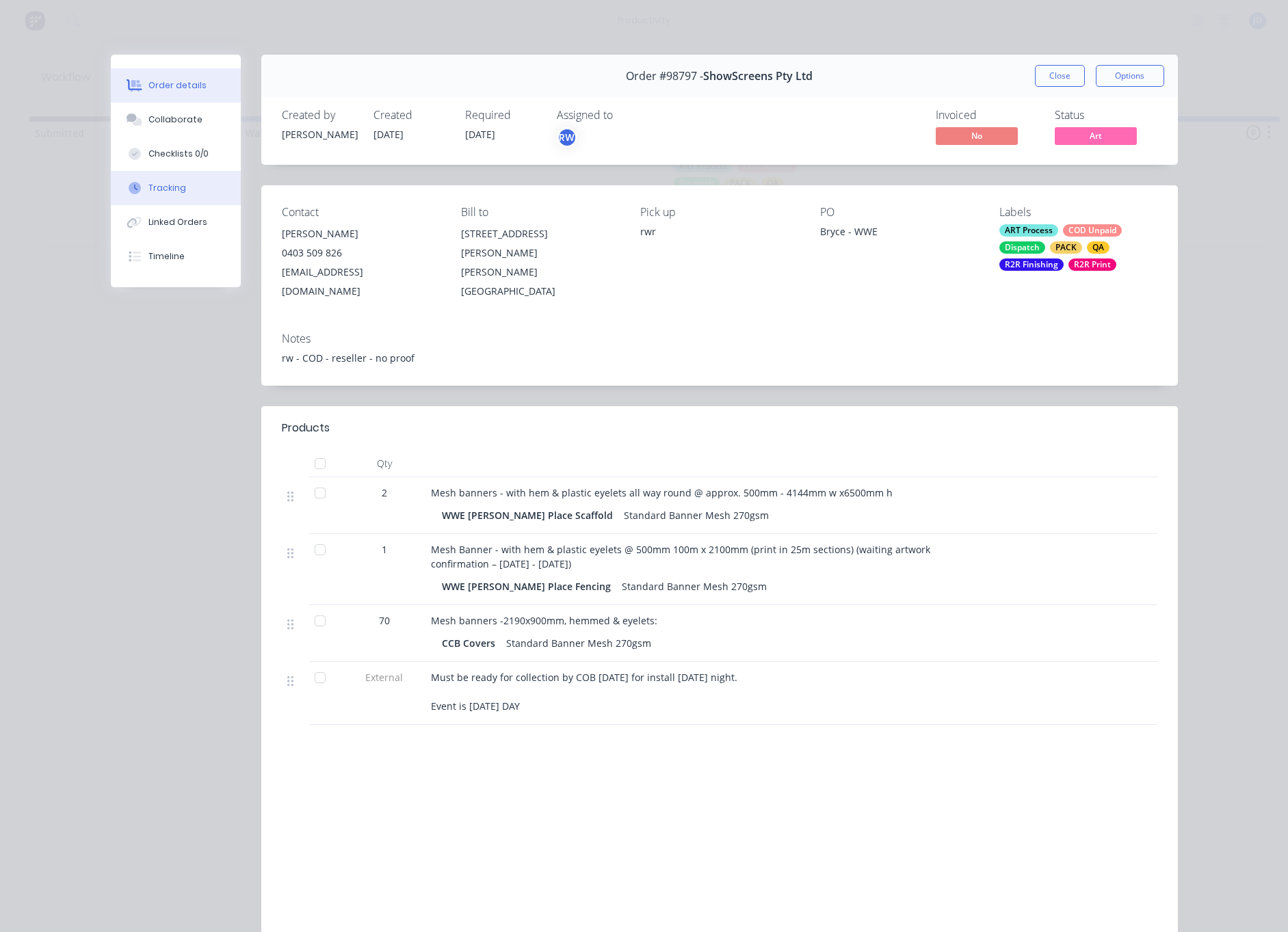
click at [182, 195] on button "Tracking" at bounding box center [176, 188] width 130 height 34
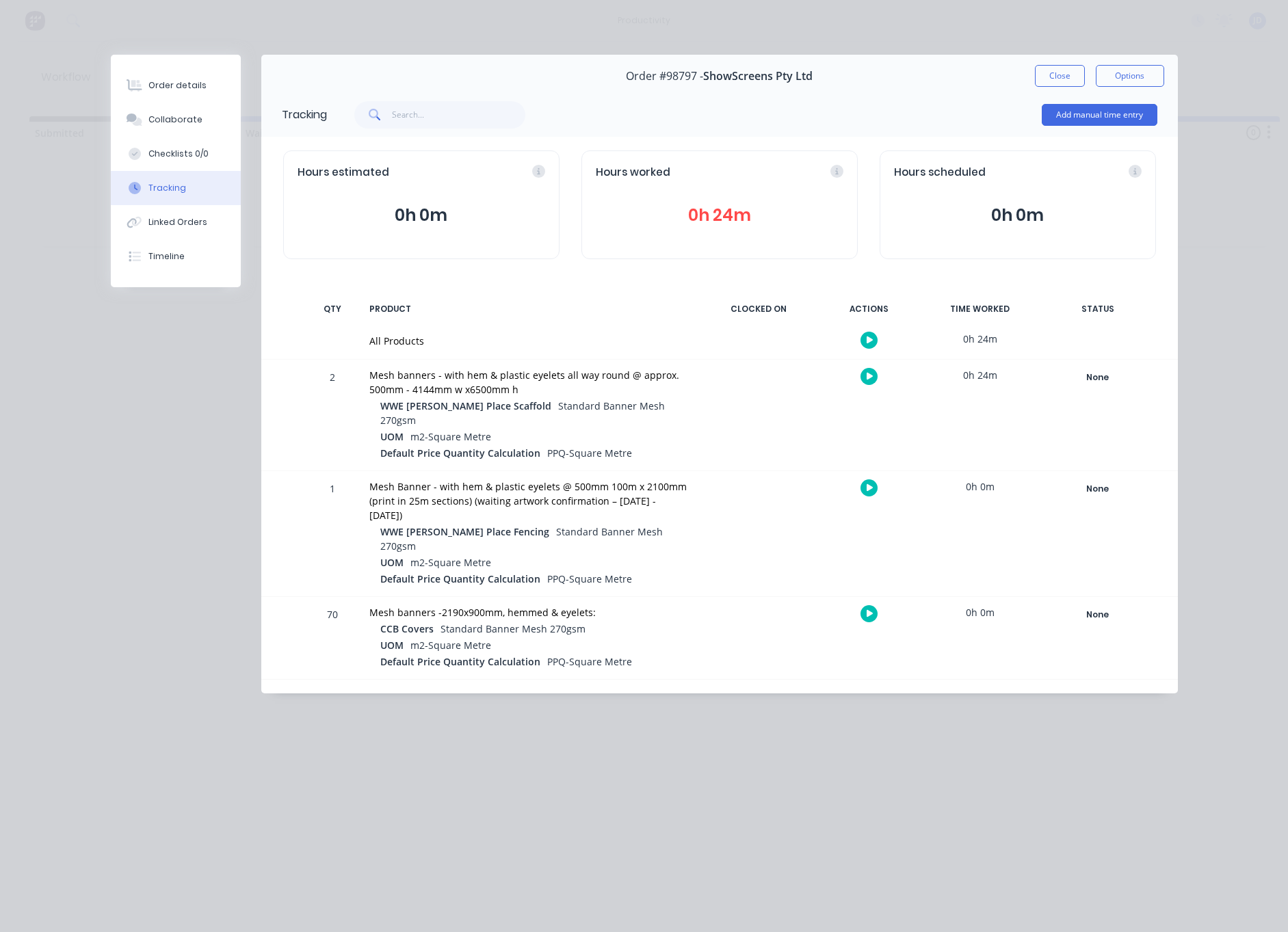
drag, startPoint x: 825, startPoint y: 428, endPoint x: 851, endPoint y: 394, distance: 42.8
click at [824, 428] on div "2 Mesh banners - with hem & plastic eyelets all way round @ approx. 500mm - 414…" at bounding box center [719, 415] width 917 height 111
click at [872, 373] on icon "button" at bounding box center [870, 376] width 7 height 9
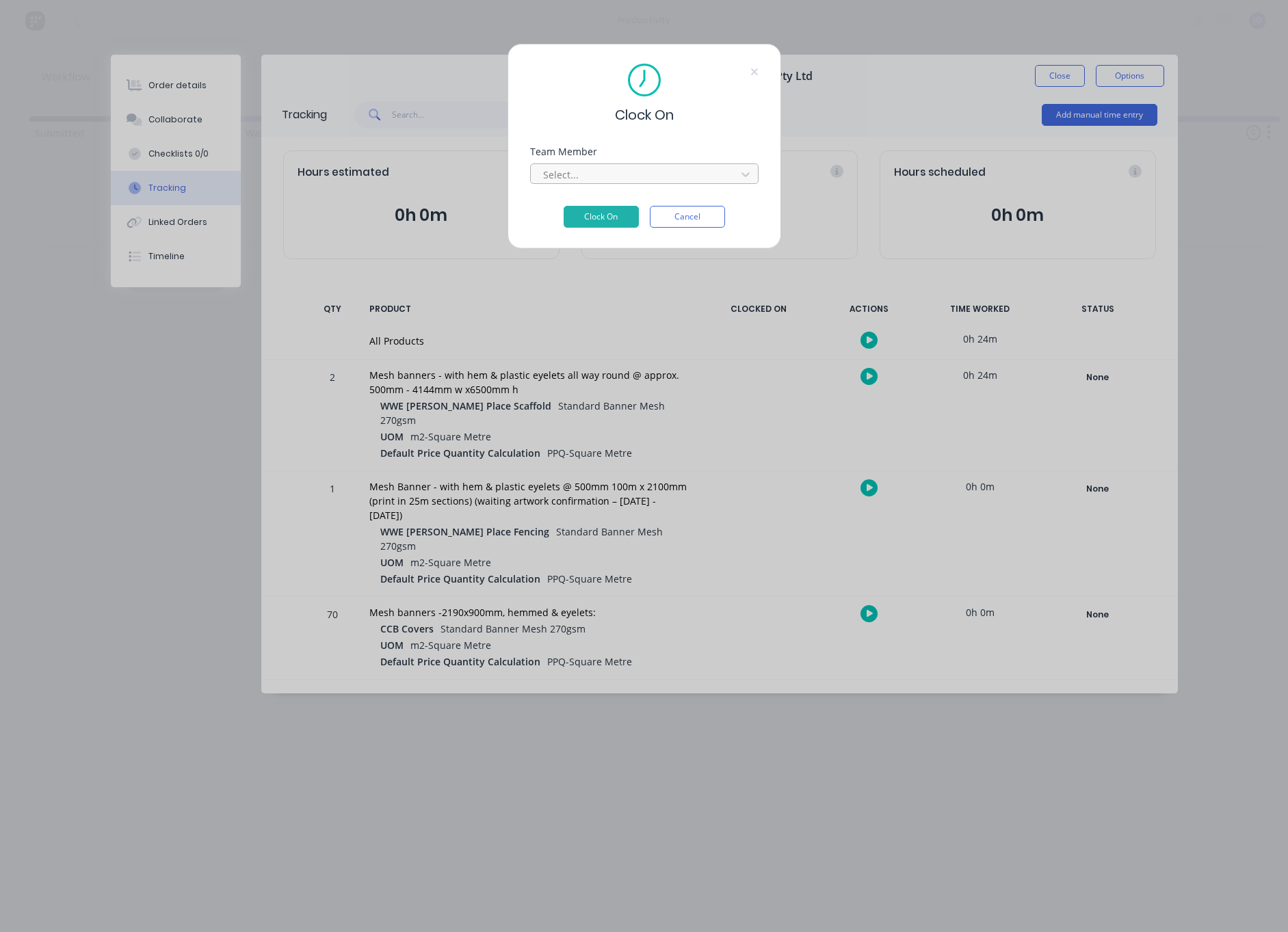
click at [590, 164] on div "Select..." at bounding box center [644, 174] width 228 height 21
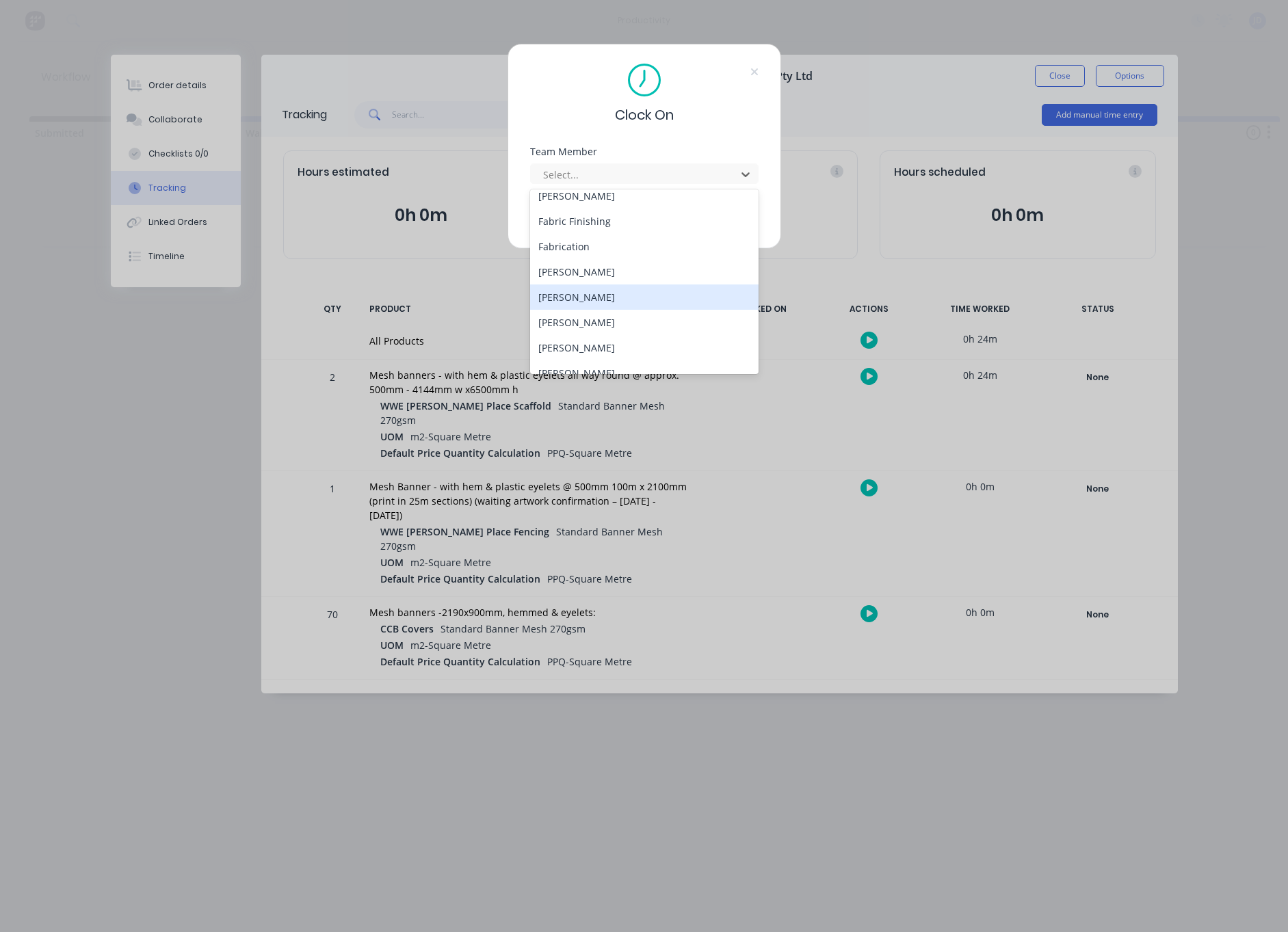
scroll to position [137, 0]
click at [583, 295] on div "[PERSON_NAME]" at bounding box center [644, 296] width 228 height 26
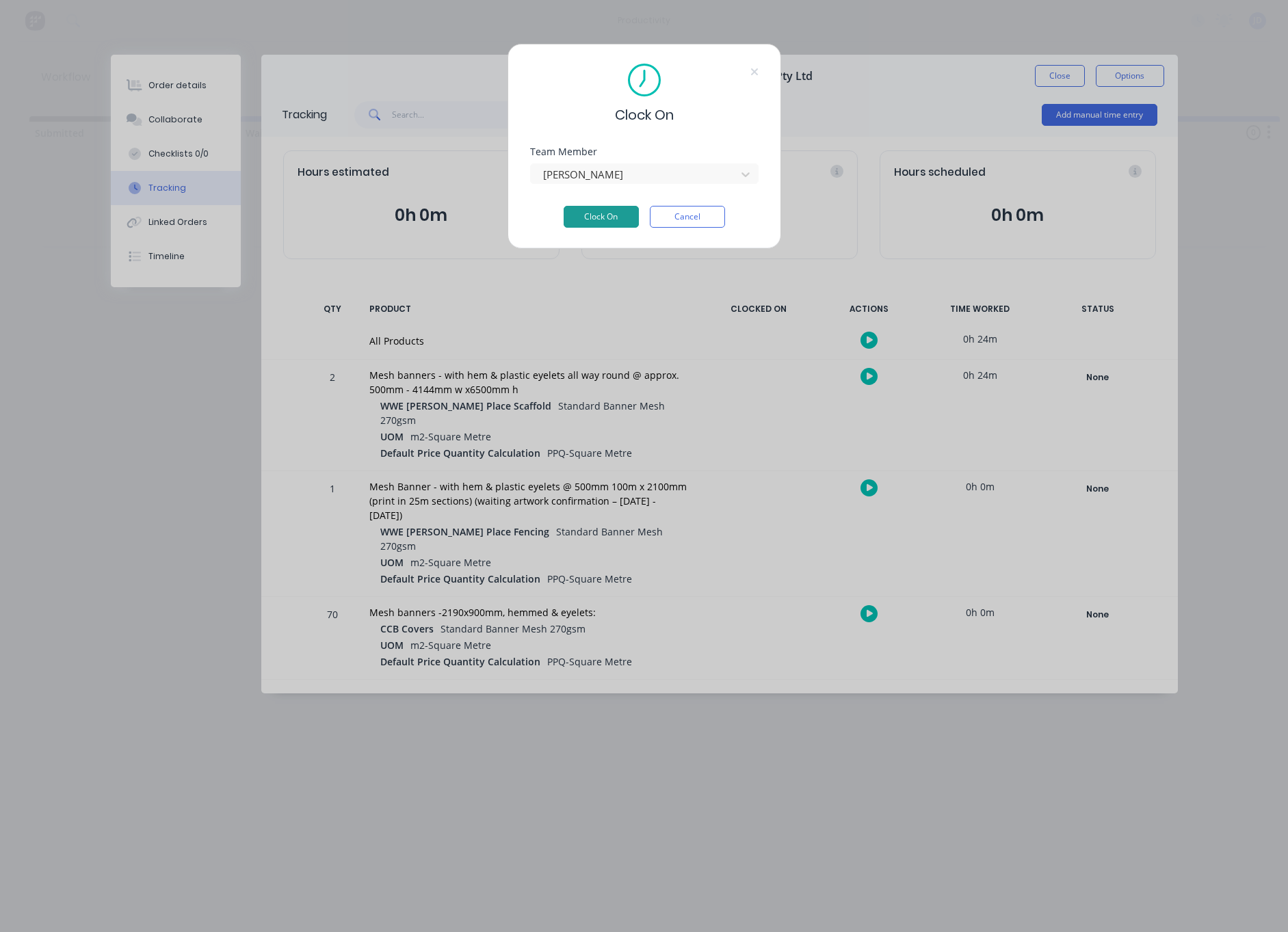
click at [600, 211] on button "Clock On" at bounding box center [601, 217] width 75 height 22
